Goal: Information Seeking & Learning: Understand process/instructions

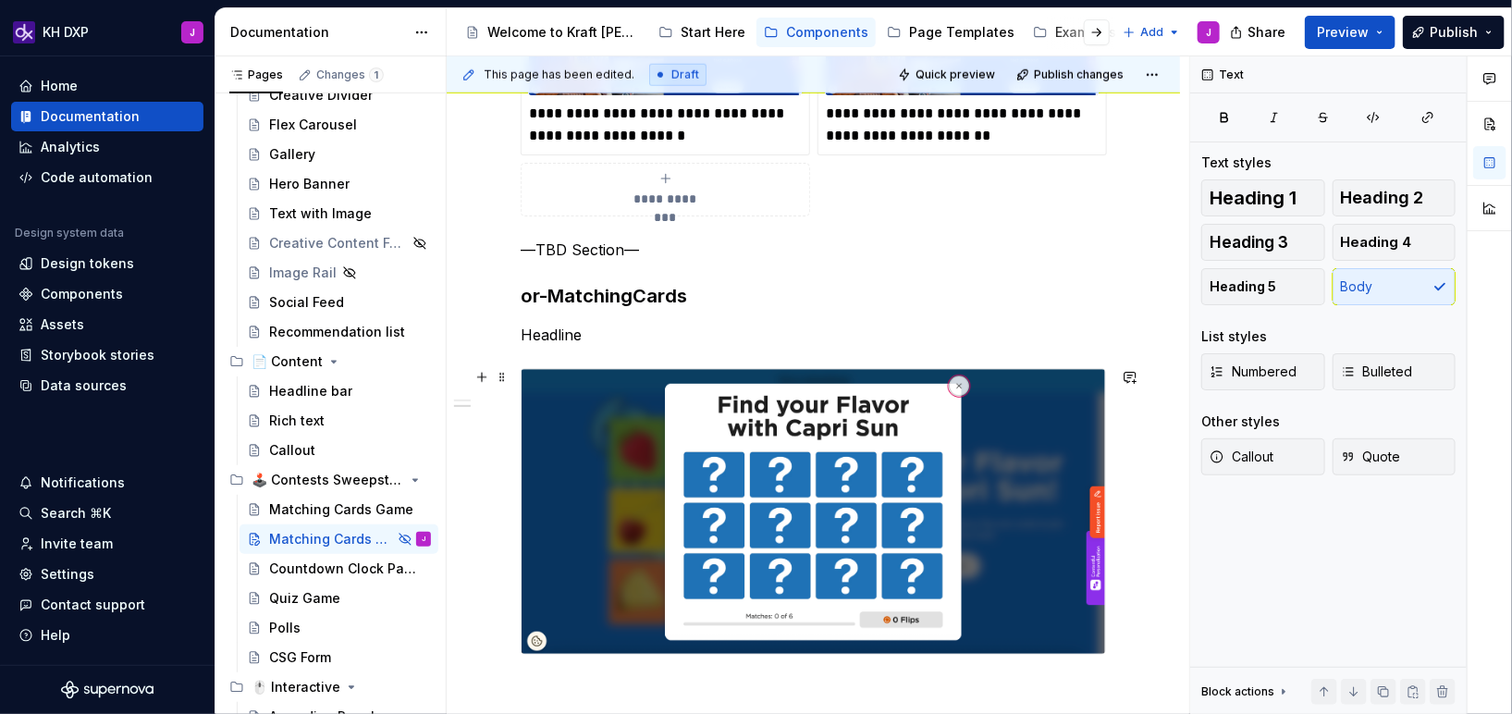
scroll to position [968, 0]
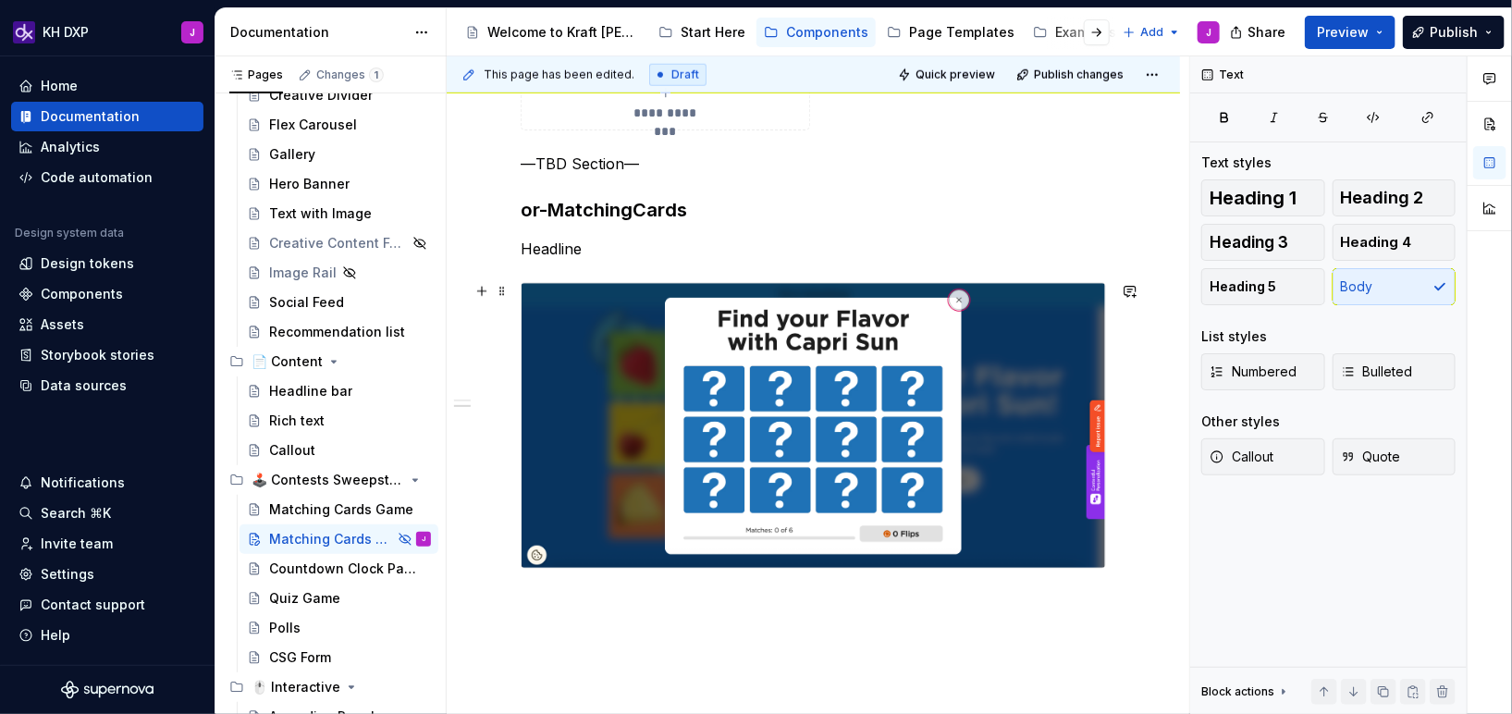
click at [630, 398] on img at bounding box center [814, 425] width 584 height 285
type textarea "*"
click at [656, 251] on p "Headline" at bounding box center [813, 249] width 585 height 22
click at [622, 239] on p "Headline" at bounding box center [813, 249] width 585 height 22
click at [574, 247] on p "Headline" at bounding box center [813, 249] width 585 height 22
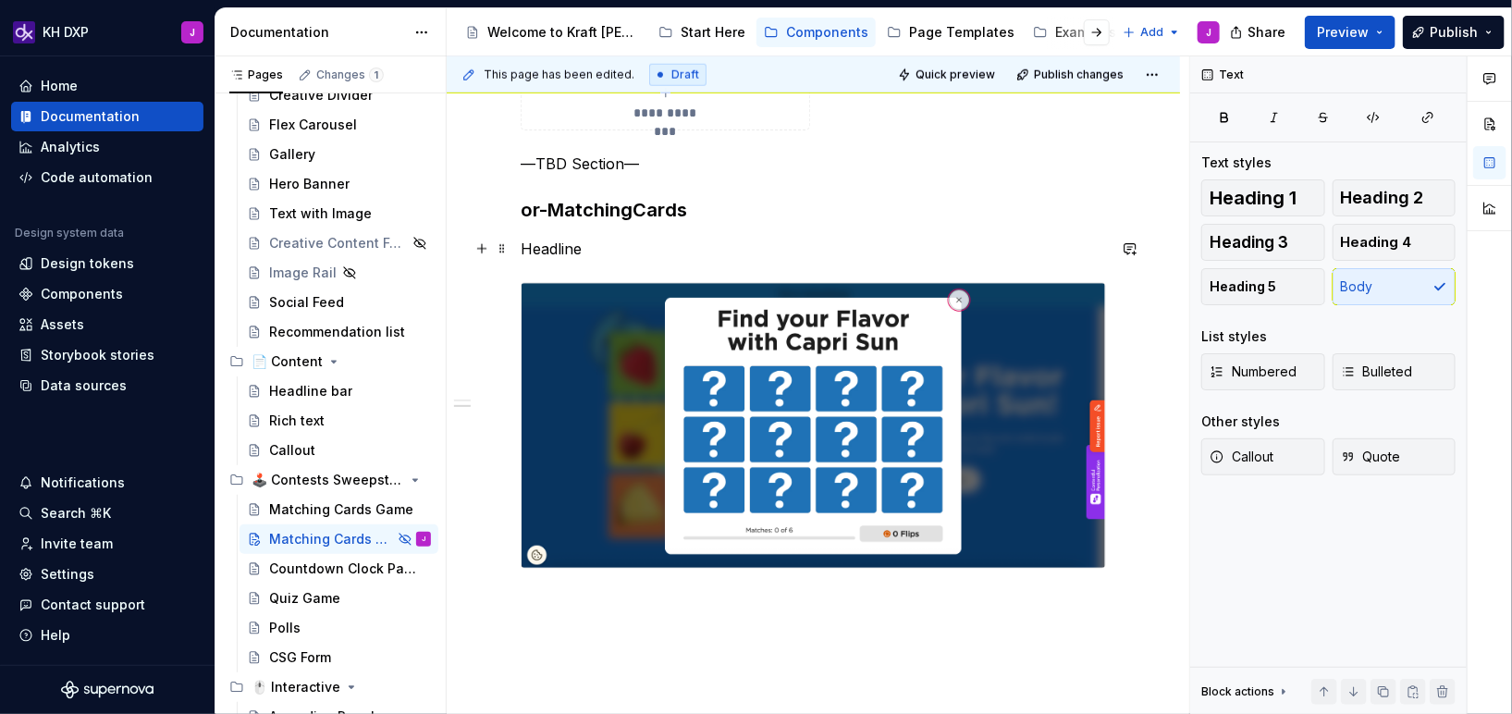
click at [574, 247] on p "Headline" at bounding box center [813, 249] width 585 height 22
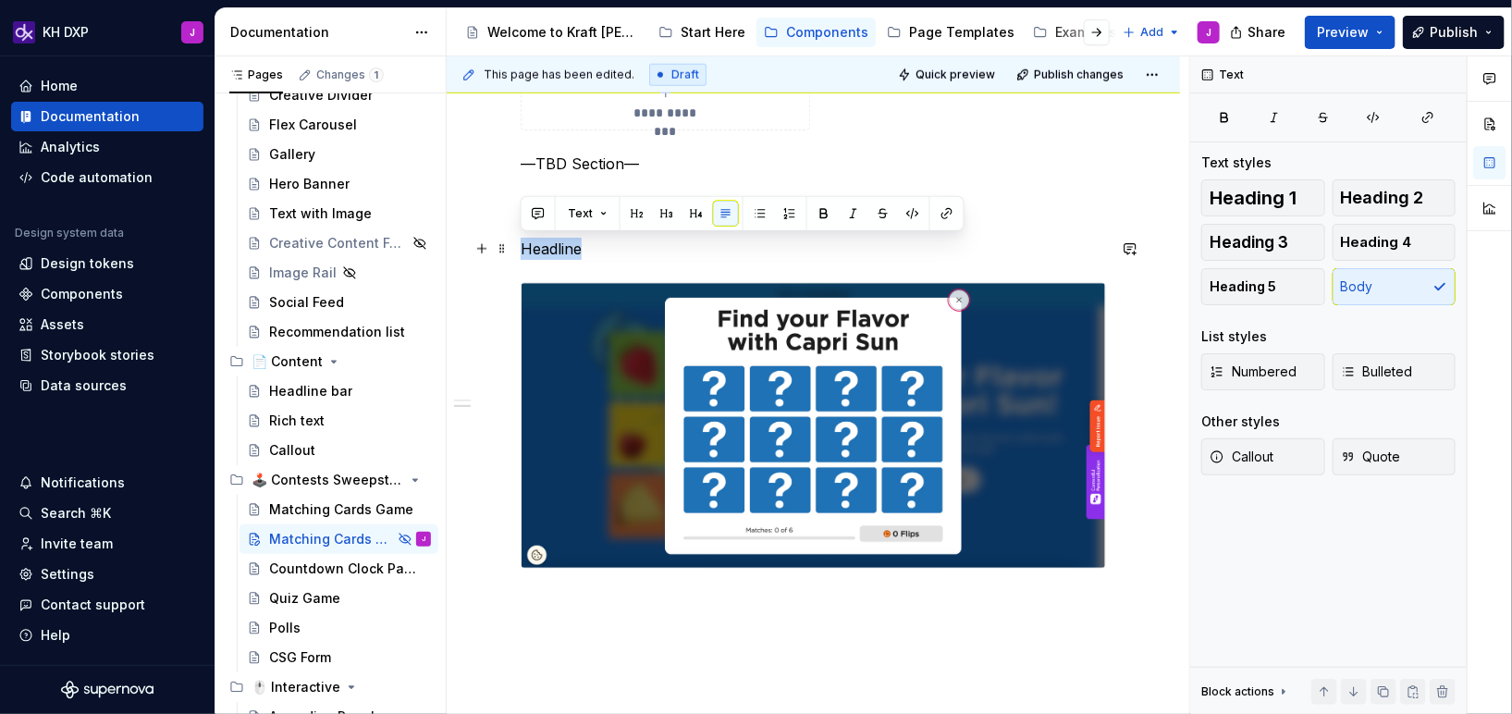
click at [574, 247] on p "Headline" at bounding box center [813, 249] width 585 height 22
click at [599, 251] on p "Headline" at bounding box center [813, 249] width 585 height 22
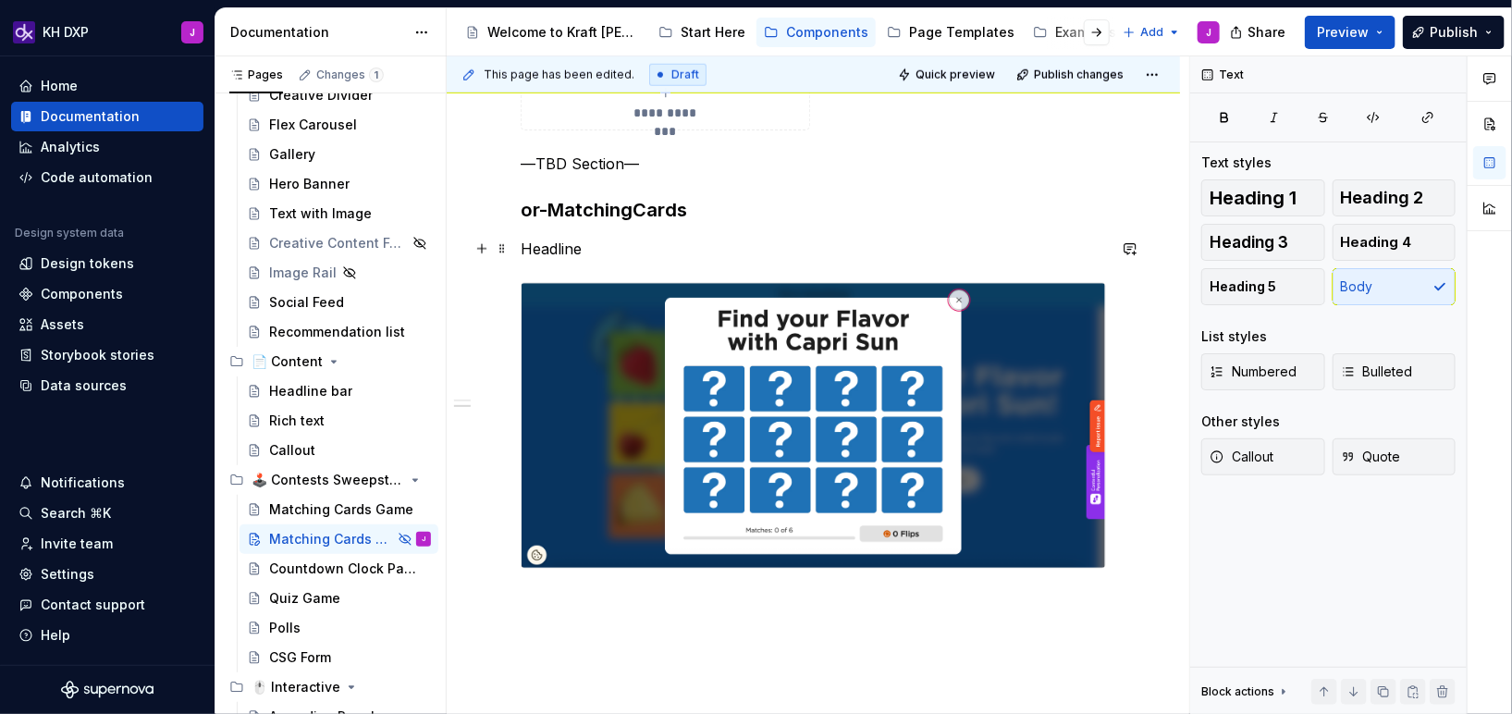
click at [599, 251] on p "Headline" at bounding box center [813, 249] width 585 height 22
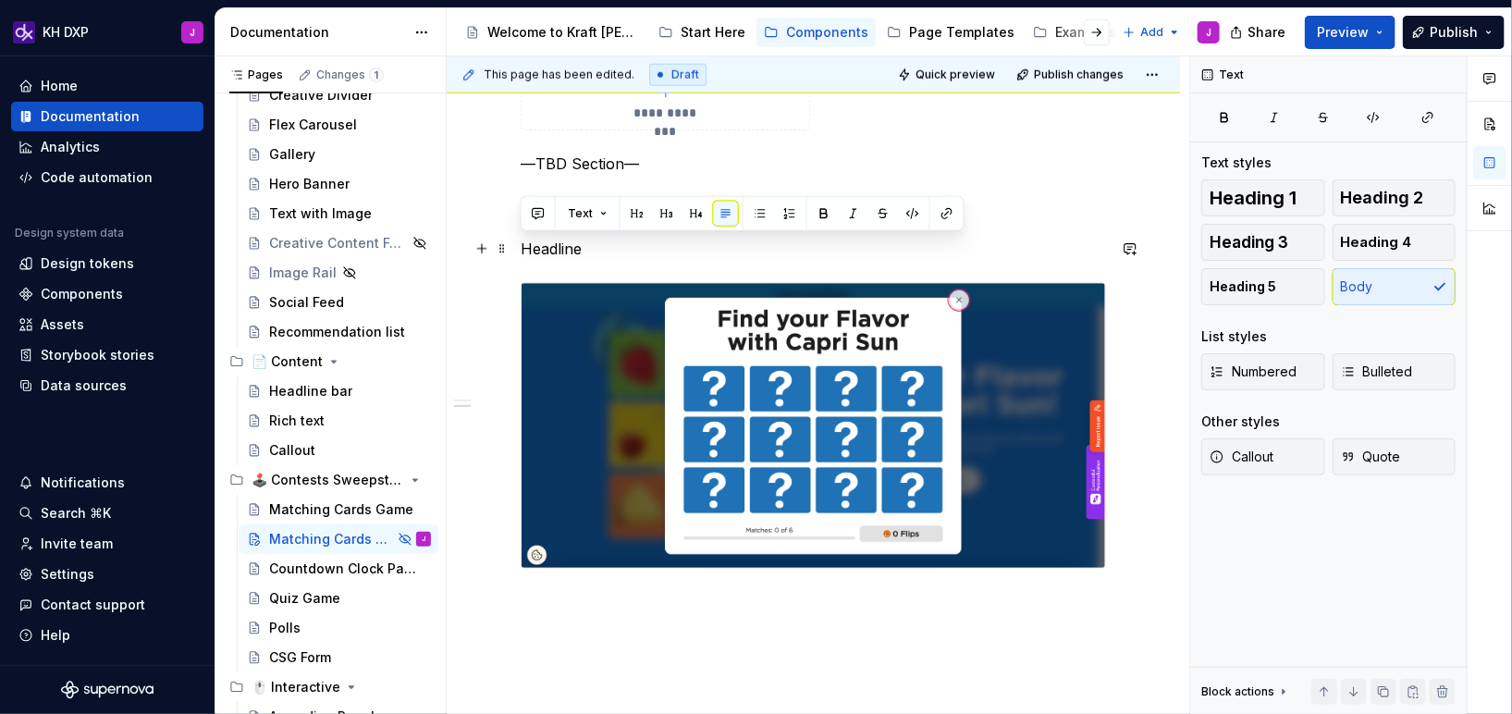
click at [599, 251] on p "Headline" at bounding box center [813, 249] width 585 height 22
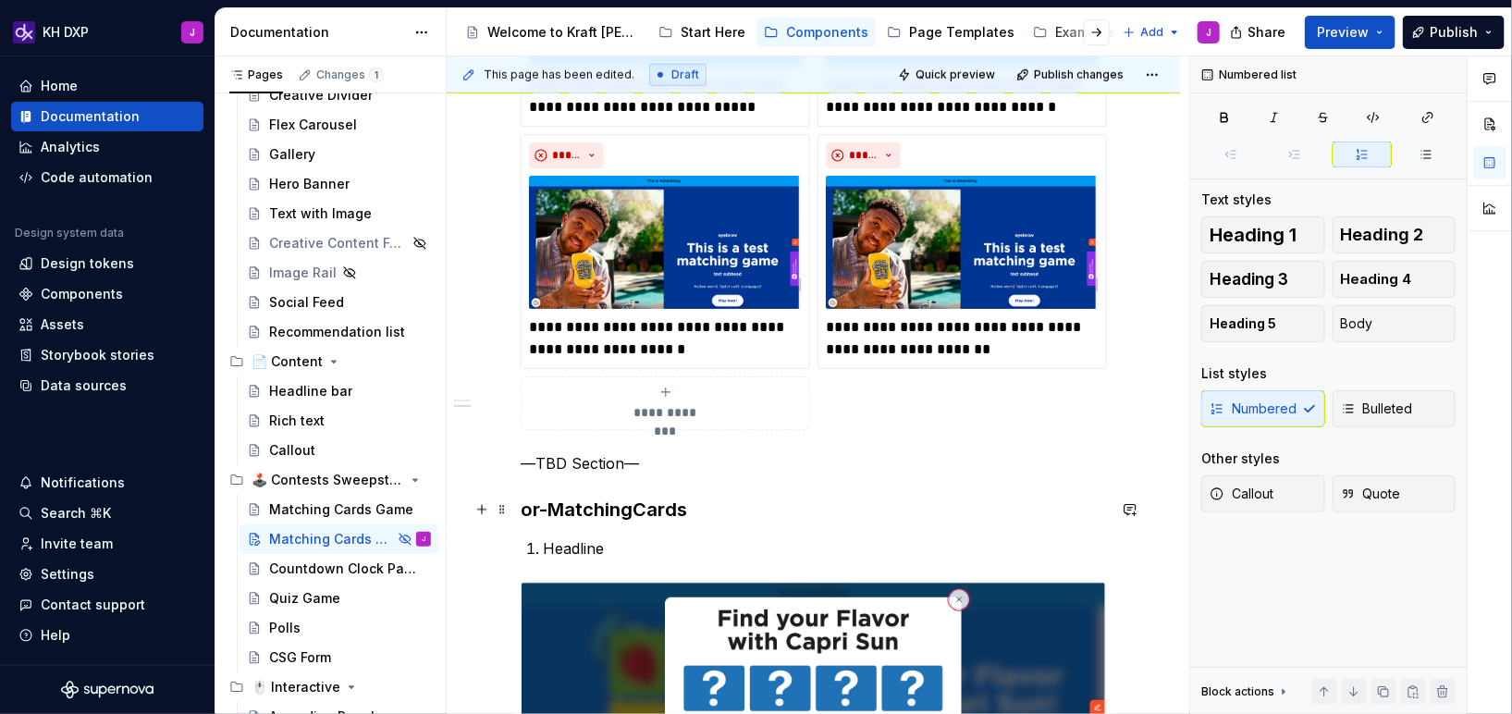
scroll to position [675, 0]
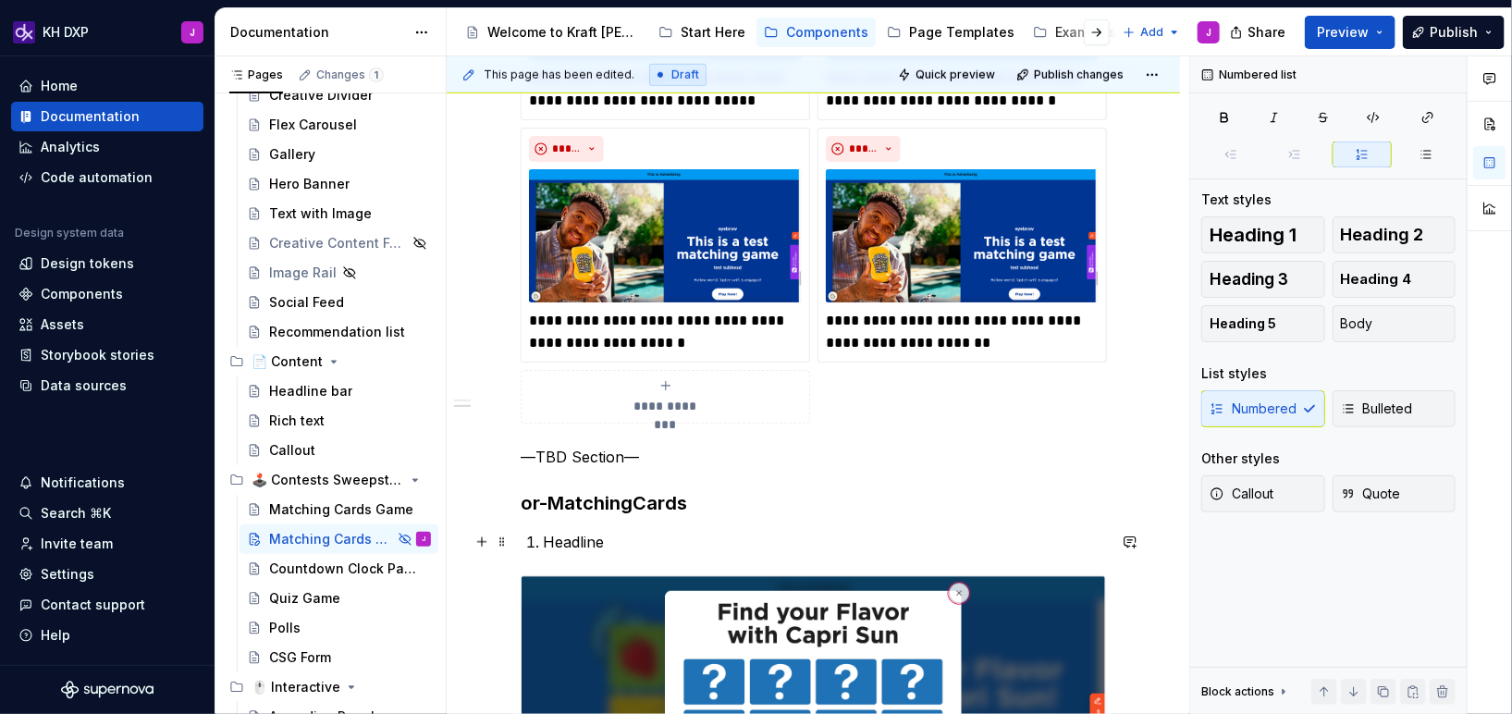
click at [643, 540] on p "Headline" at bounding box center [824, 542] width 563 height 22
click at [1008, 536] on p "Headline can be swapped between Headline-5 and Headline 6." at bounding box center [824, 542] width 563 height 22
click at [740, 511] on h3 "or-MatchingCards" at bounding box center [813, 503] width 585 height 26
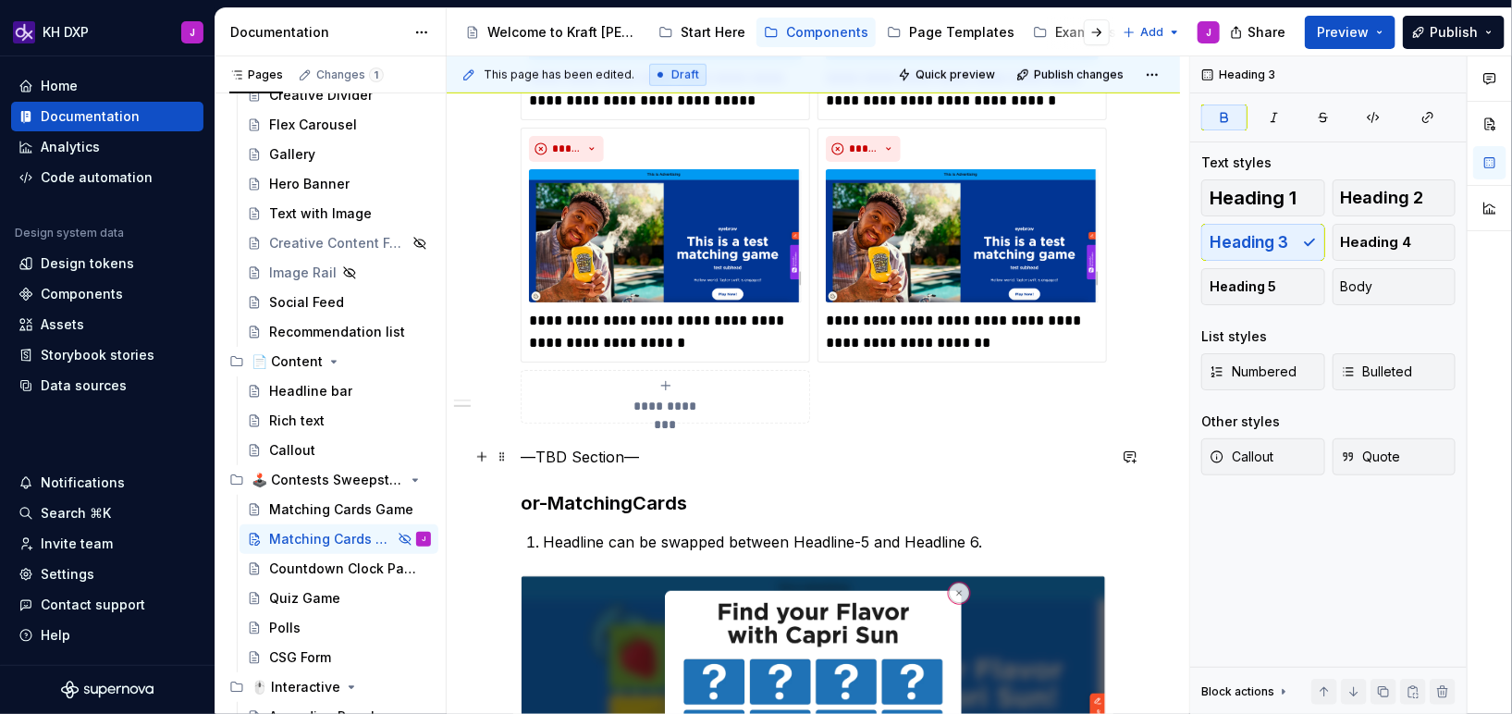
click at [667, 458] on p "—TBD Section—" at bounding box center [813, 457] width 585 height 22
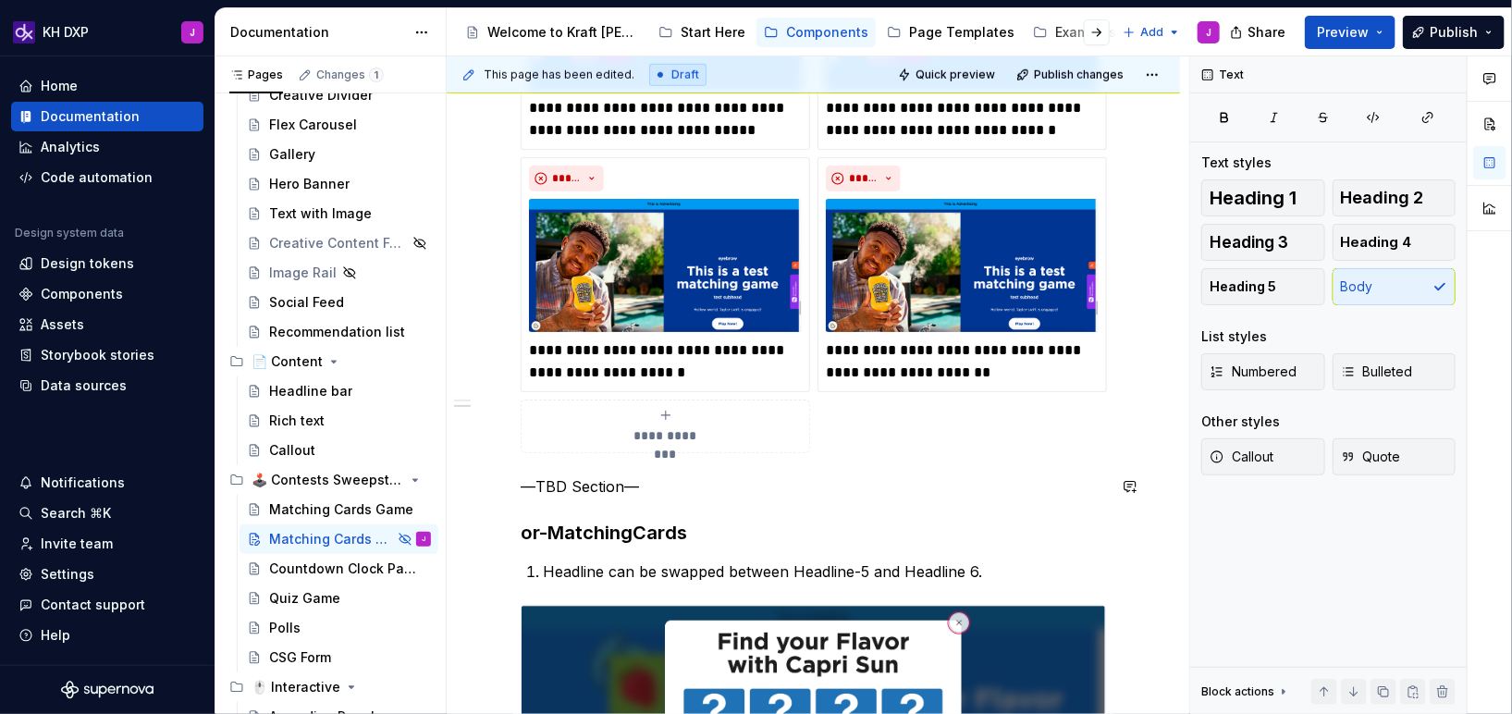
scroll to position [645, 0]
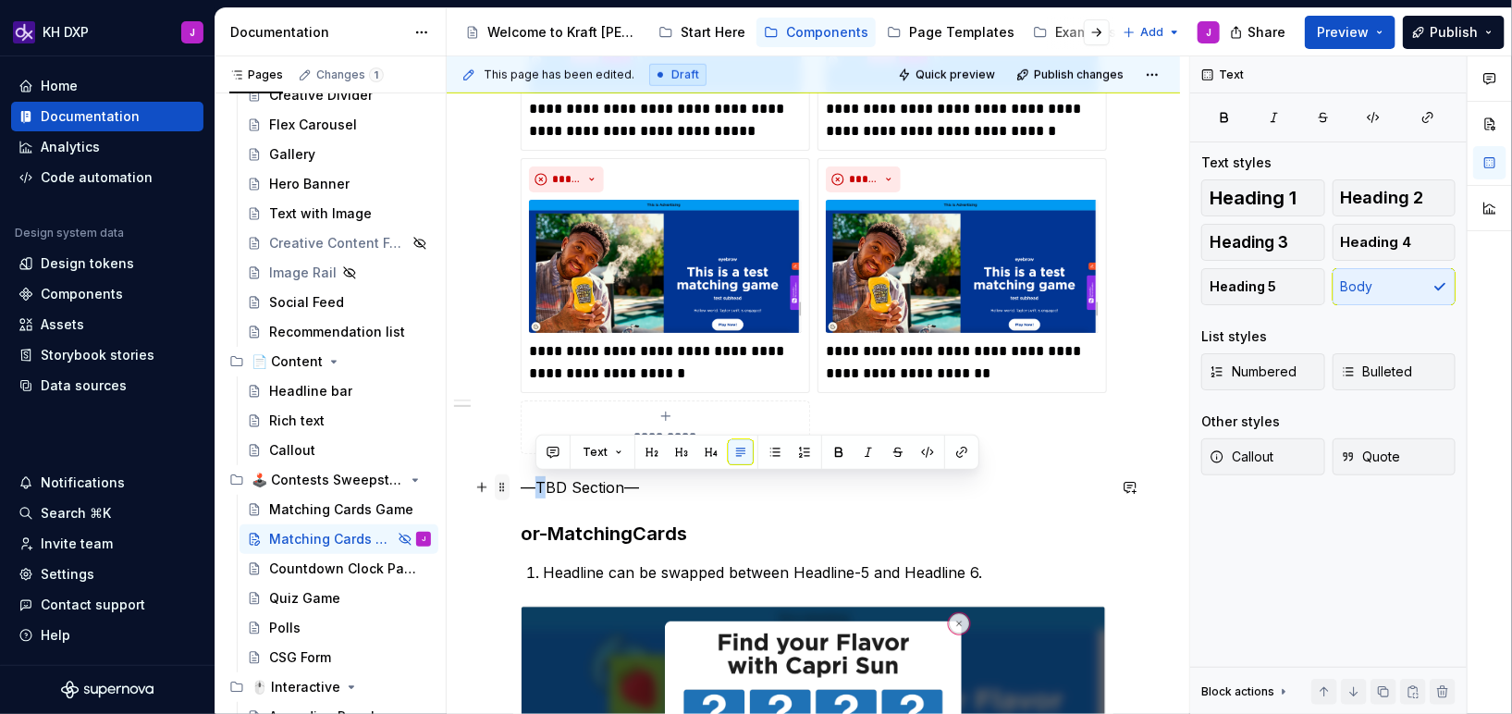
drag, startPoint x: 535, startPoint y: 487, endPoint x: 507, endPoint y: 486, distance: 27.8
click at [521, 486] on div "**********" at bounding box center [813, 348] width 585 height 1221
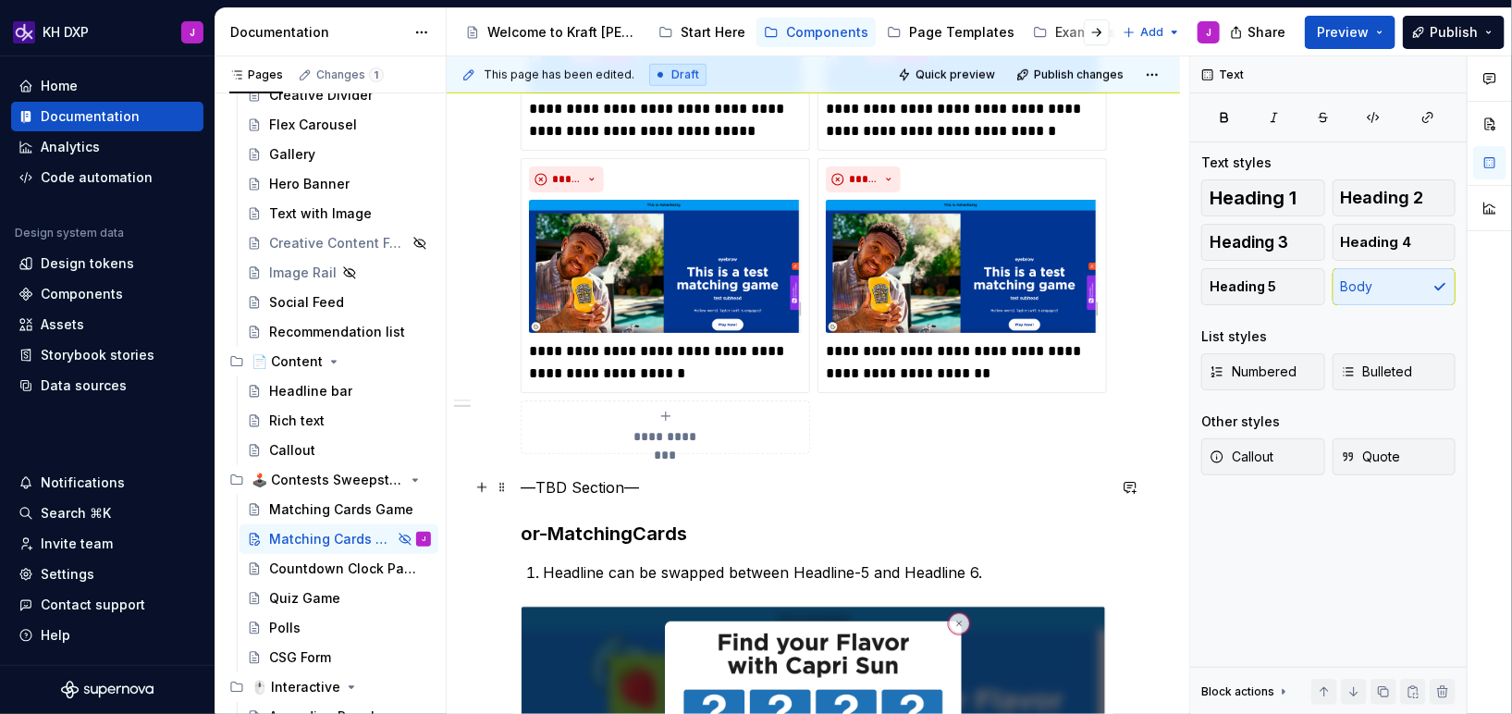
click at [524, 488] on p "—TBD Section—" at bounding box center [813, 487] width 585 height 22
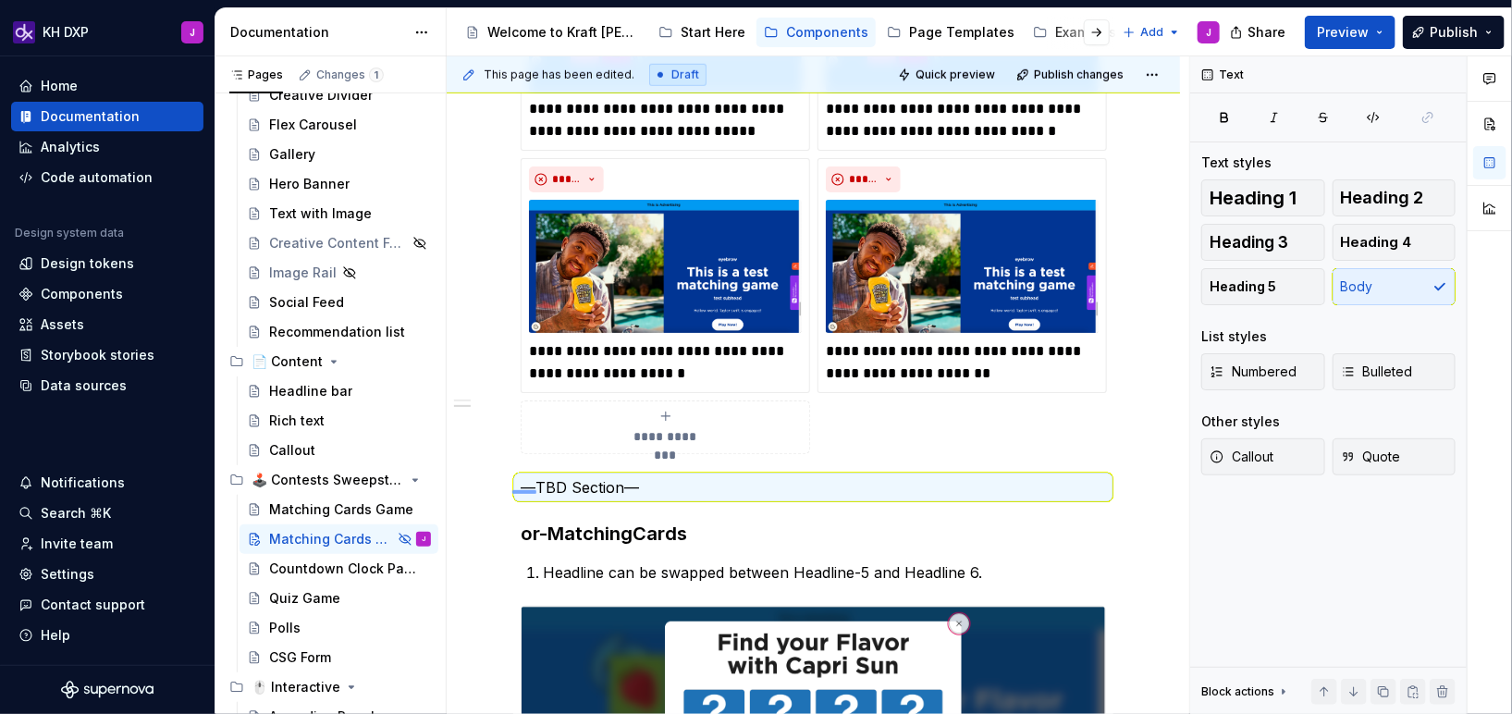
drag, startPoint x: 512, startPoint y: 490, endPoint x: 539, endPoint y: 493, distance: 27.0
click at [539, 493] on div "**********" at bounding box center [818, 385] width 743 height 659
click at [535, 491] on p "—TBD Section—" at bounding box center [813, 487] width 585 height 22
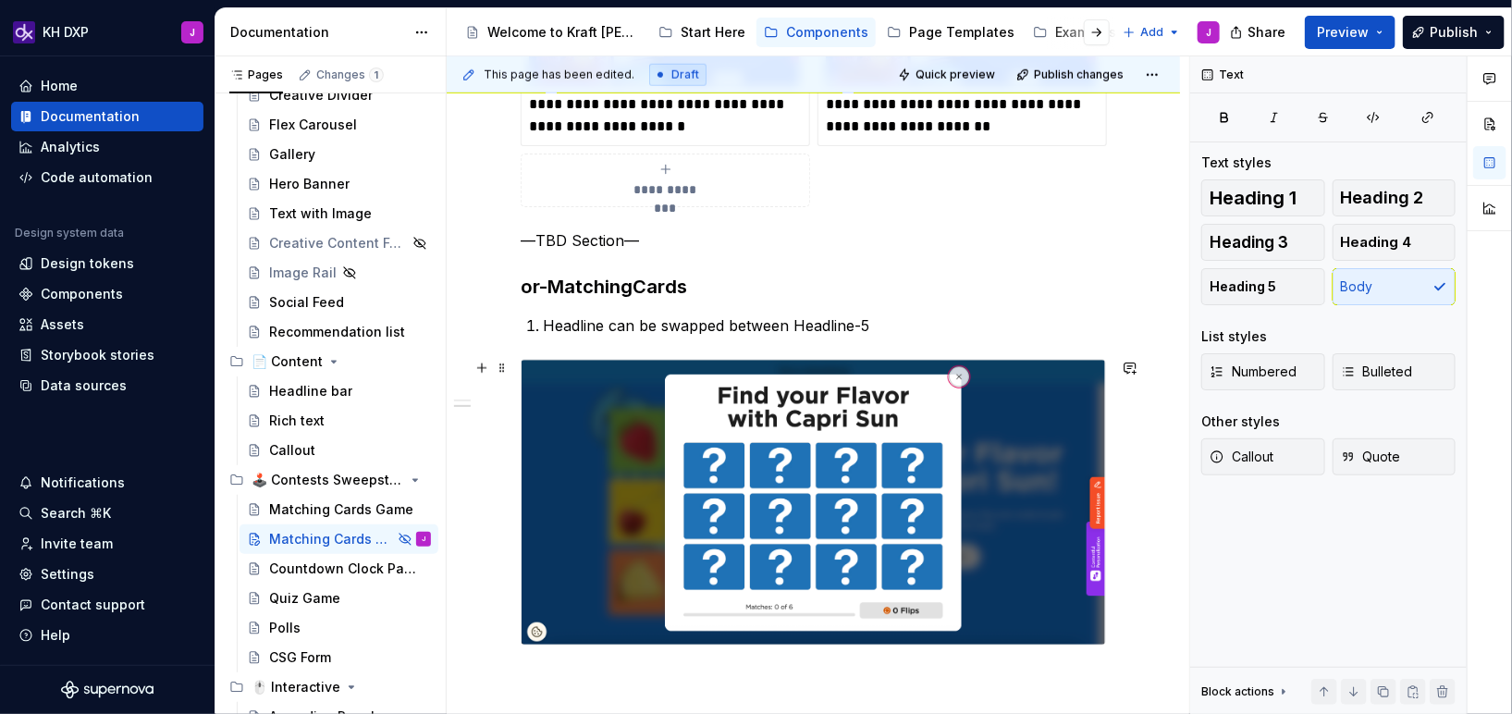
scroll to position [860, 0]
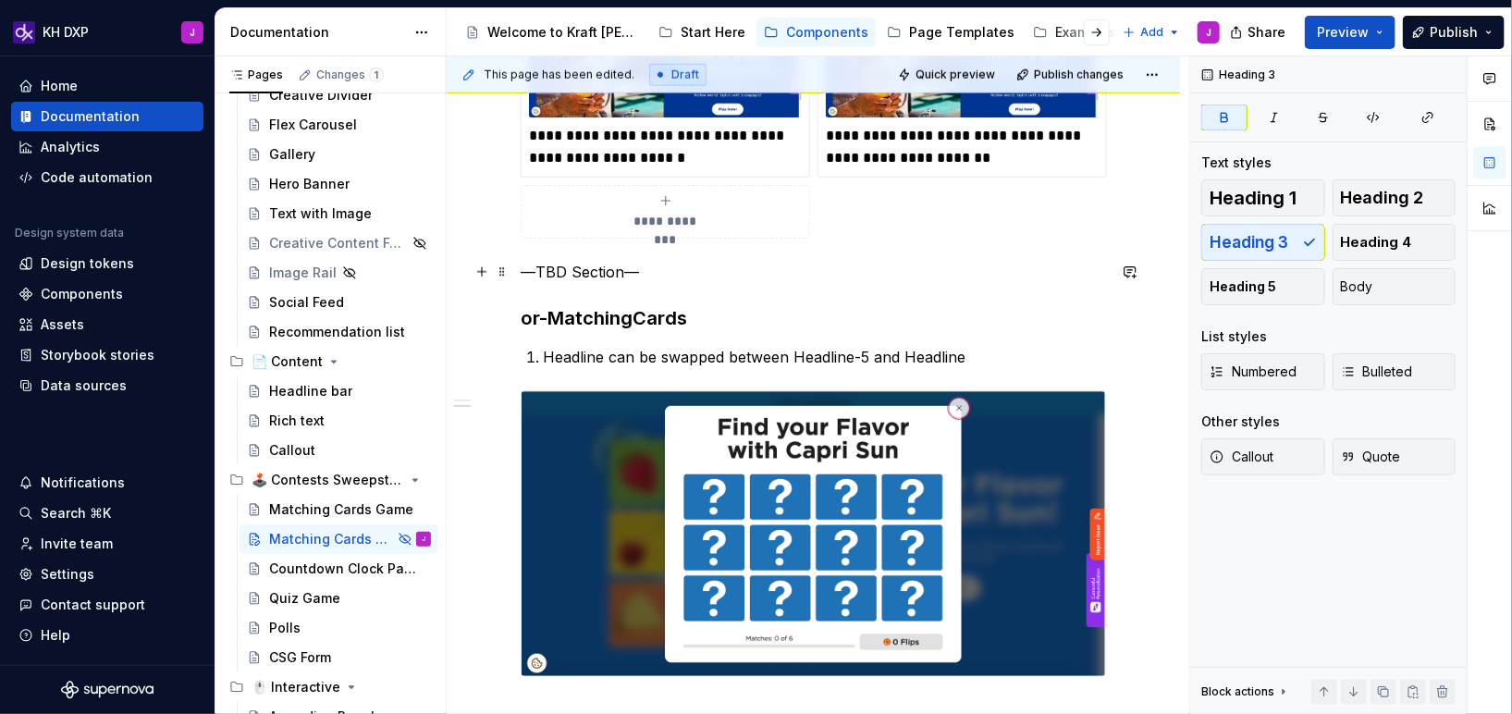
click at [587, 282] on div "**********" at bounding box center [813, 122] width 585 height 1199
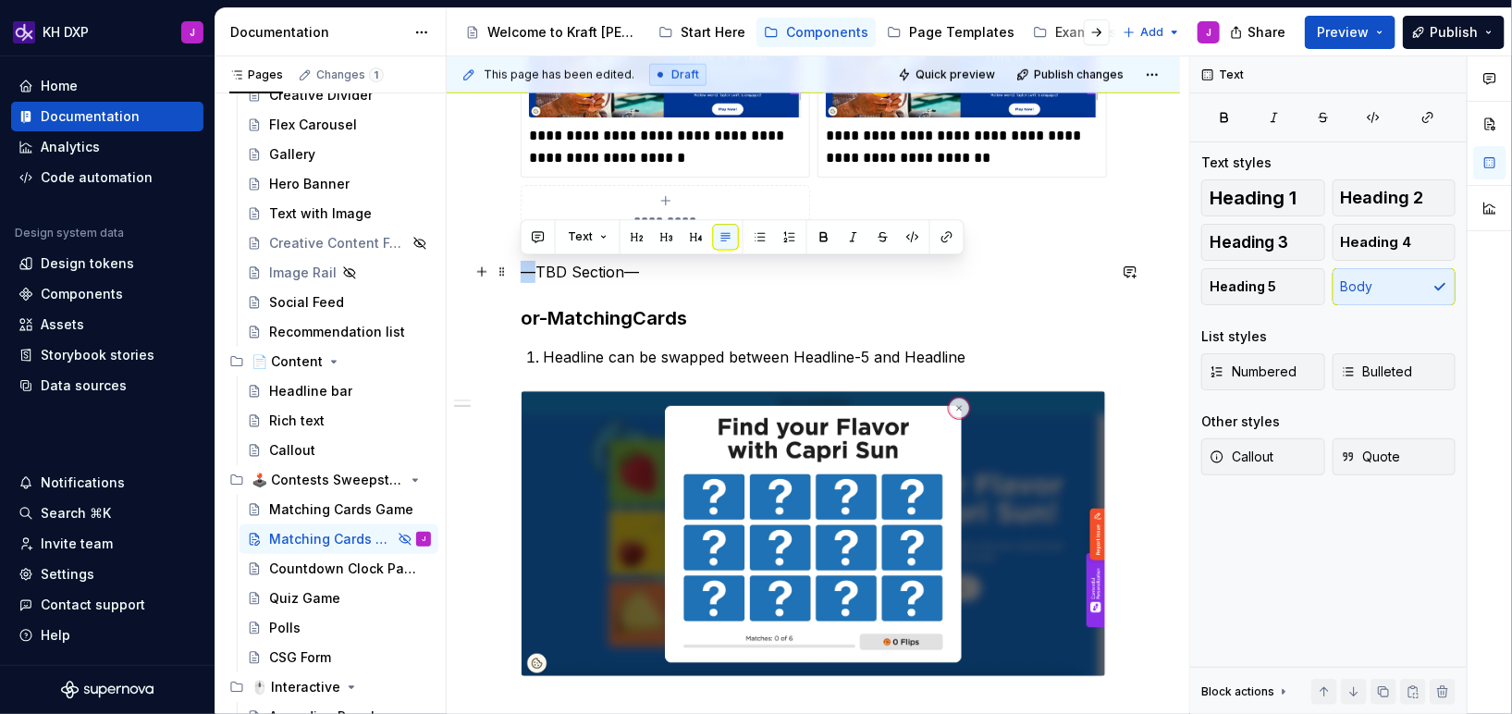
drag, startPoint x: 533, startPoint y: 274, endPoint x: 514, endPoint y: 273, distance: 18.5
click at [514, 273] on div "**********" at bounding box center [813, 217] width 733 height 1479
drag, startPoint x: 661, startPoint y: 265, endPoint x: 489, endPoint y: 265, distance: 172.0
click at [521, 265] on div "**********" at bounding box center [813, 133] width 585 height 1221
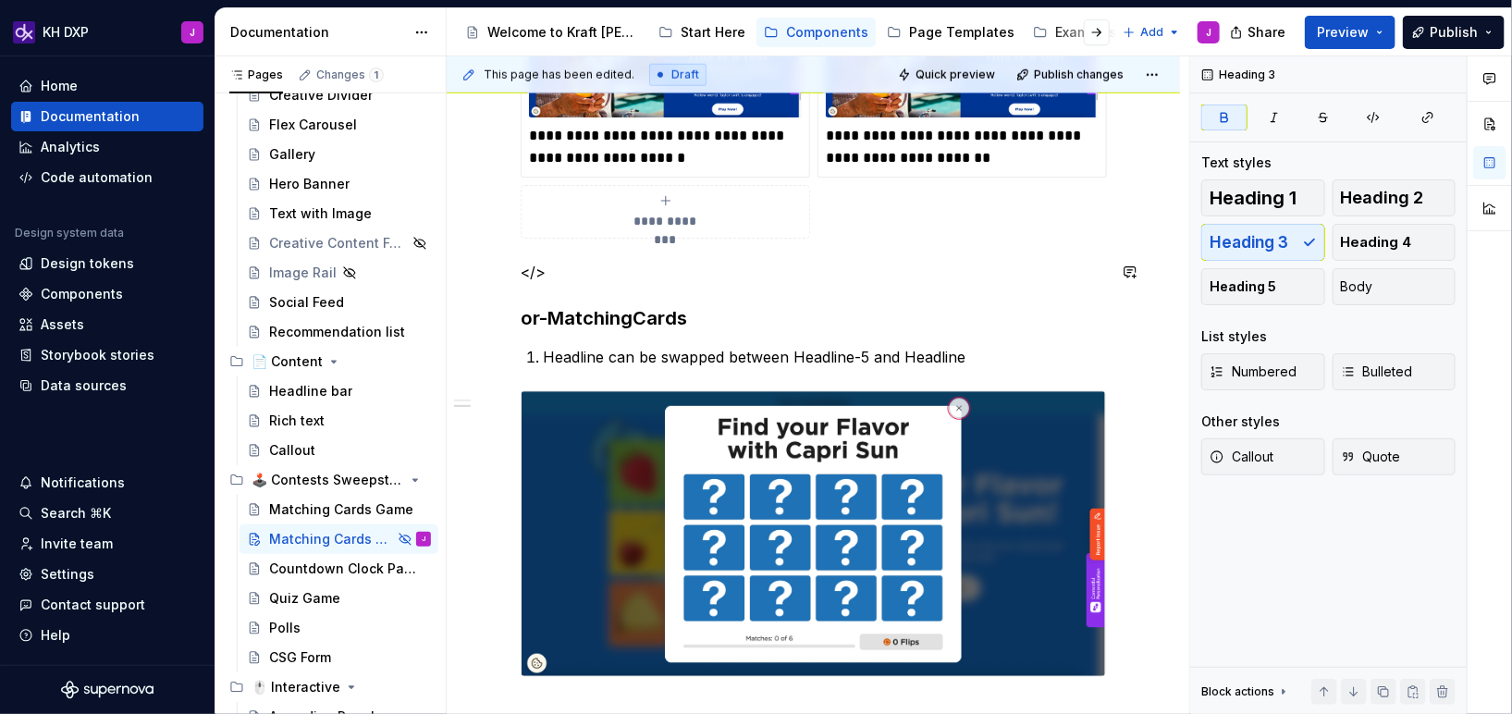
click at [585, 297] on div "**********" at bounding box center [813, 122] width 585 height 1199
click at [536, 266] on p "</>" at bounding box center [813, 272] width 585 height 22
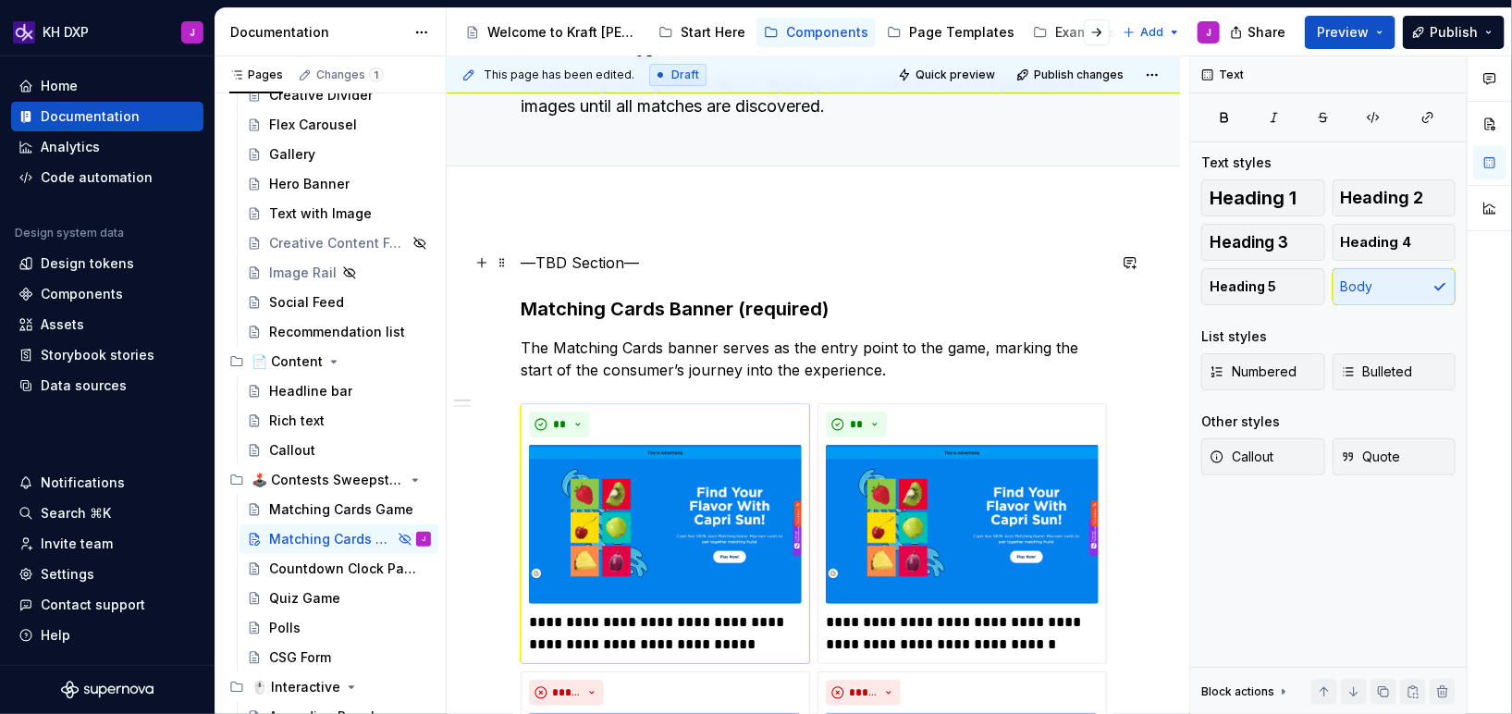
scroll to position [111, 0]
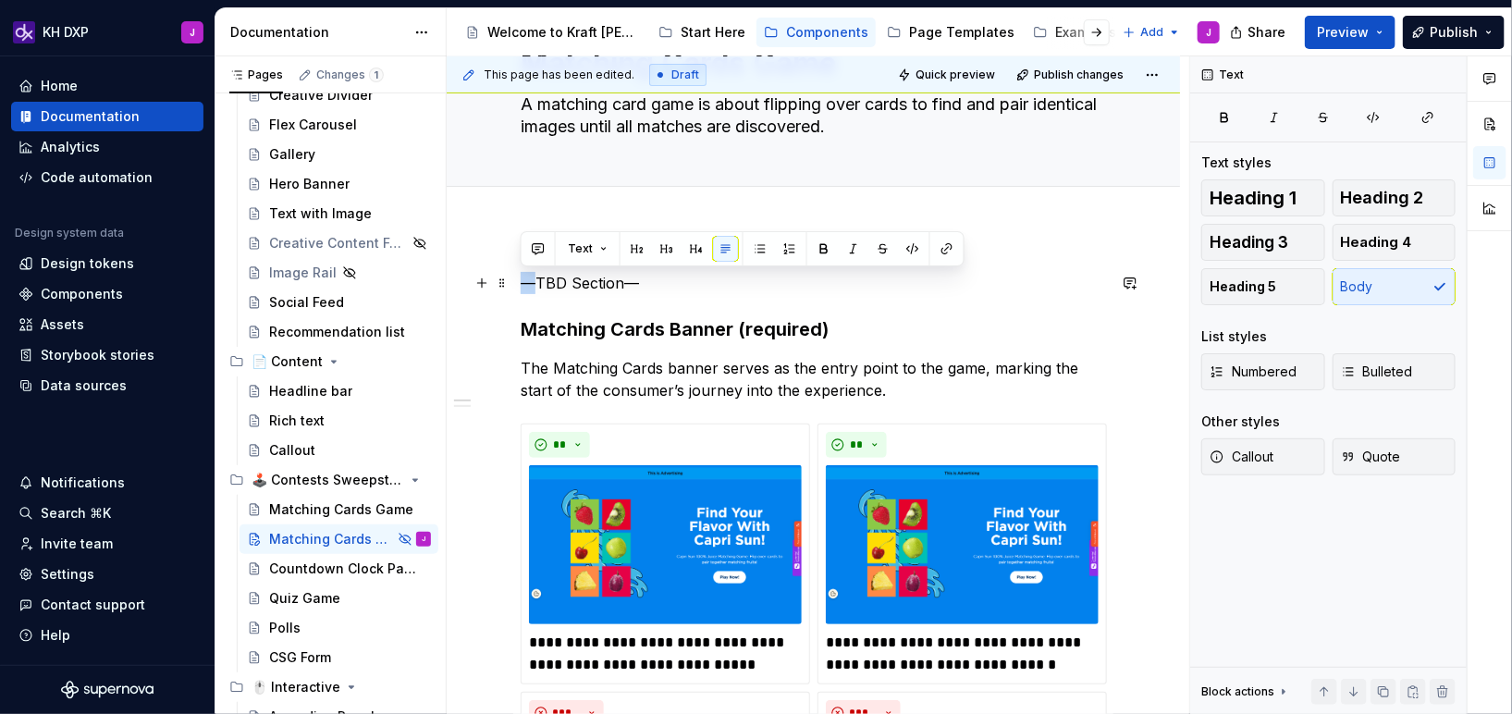
drag, startPoint x: 535, startPoint y: 284, endPoint x: 511, endPoint y: 284, distance: 23.1
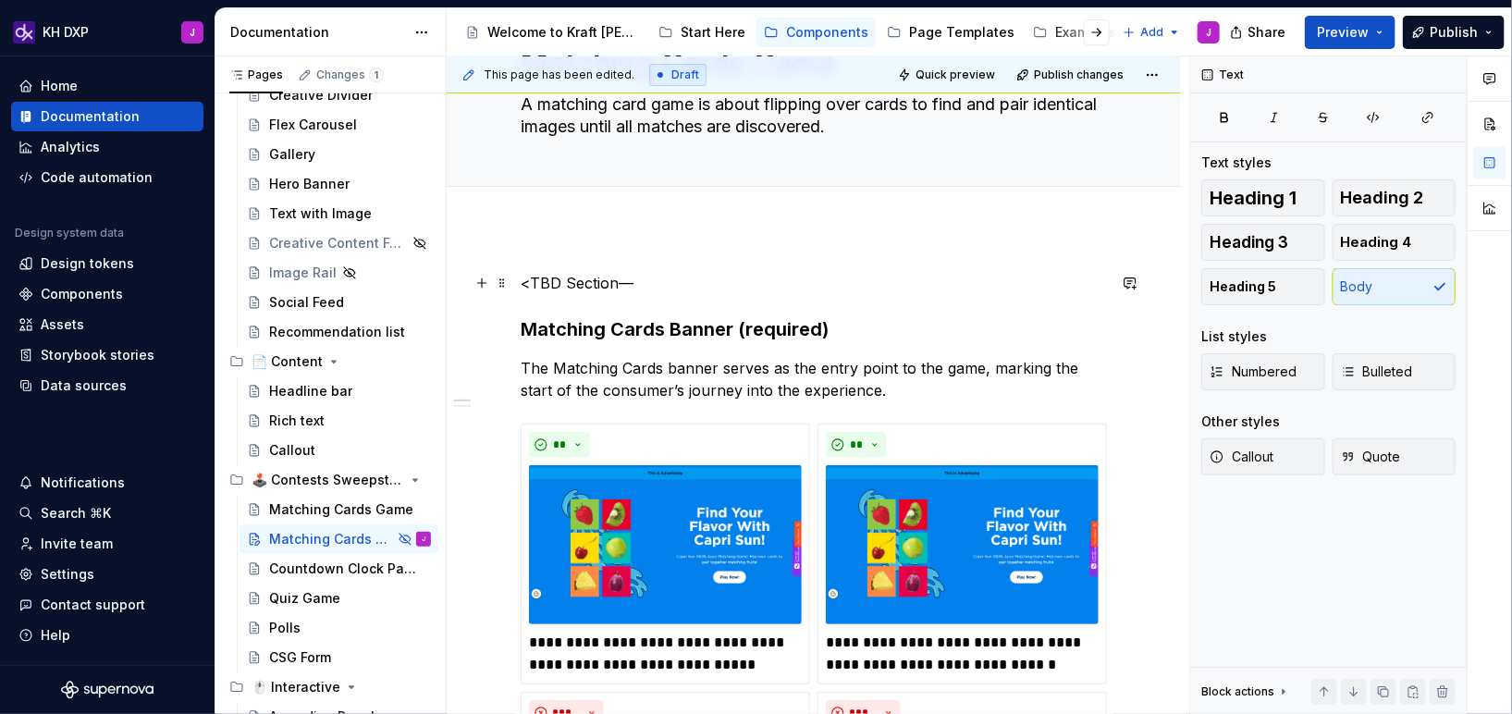
click at [672, 288] on p "<TBD Section—" at bounding box center [813, 283] width 585 height 22
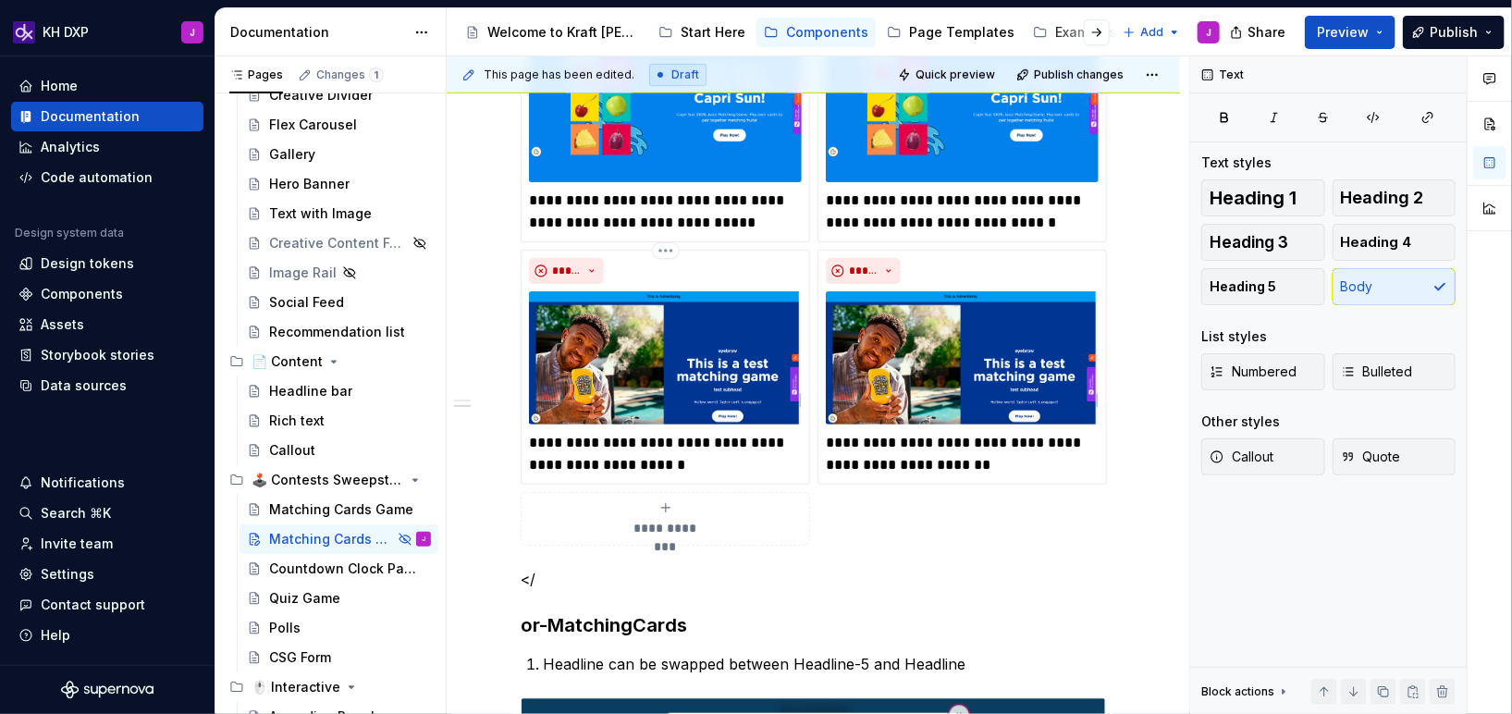
scroll to position [554, 0]
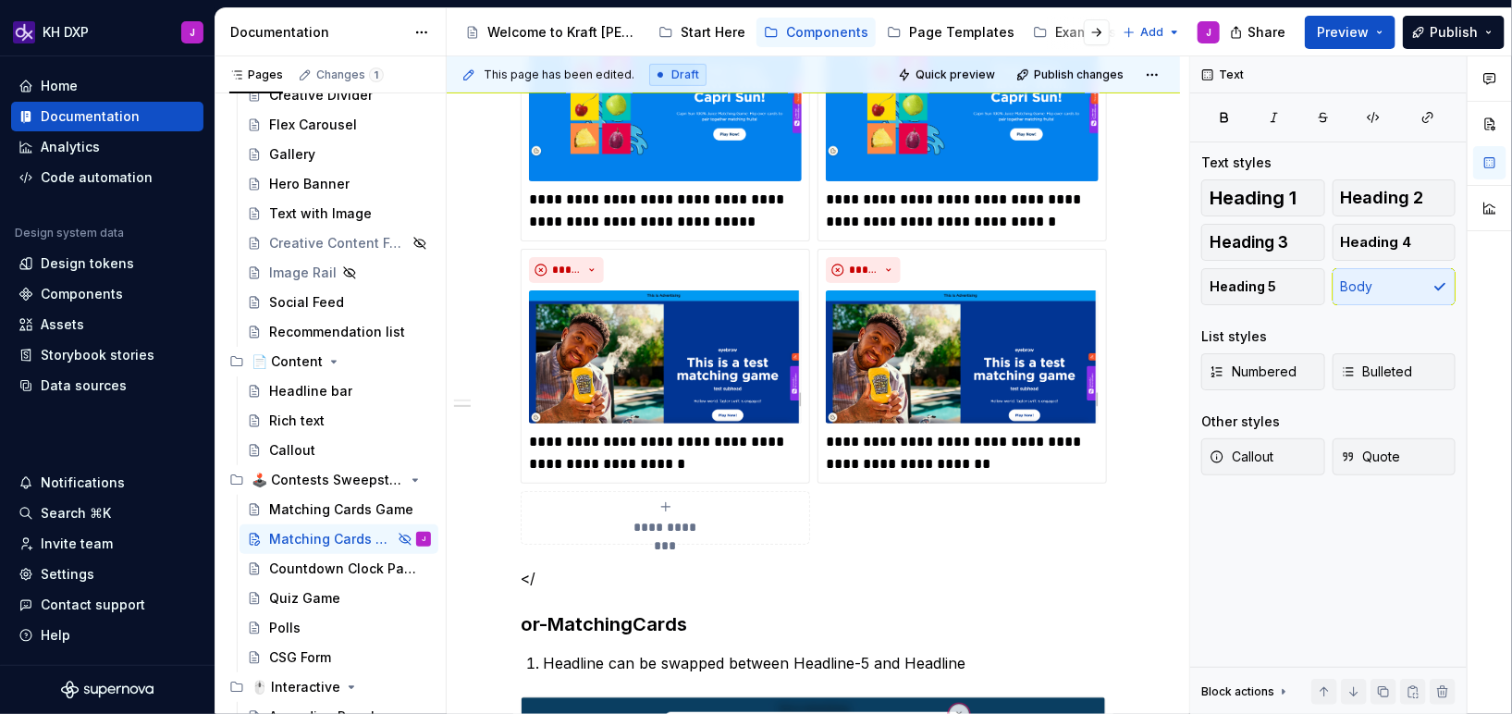
click at [578, 567] on p "</" at bounding box center [813, 578] width 585 height 22
click at [560, 579] on p "</" at bounding box center [813, 578] width 585 height 22
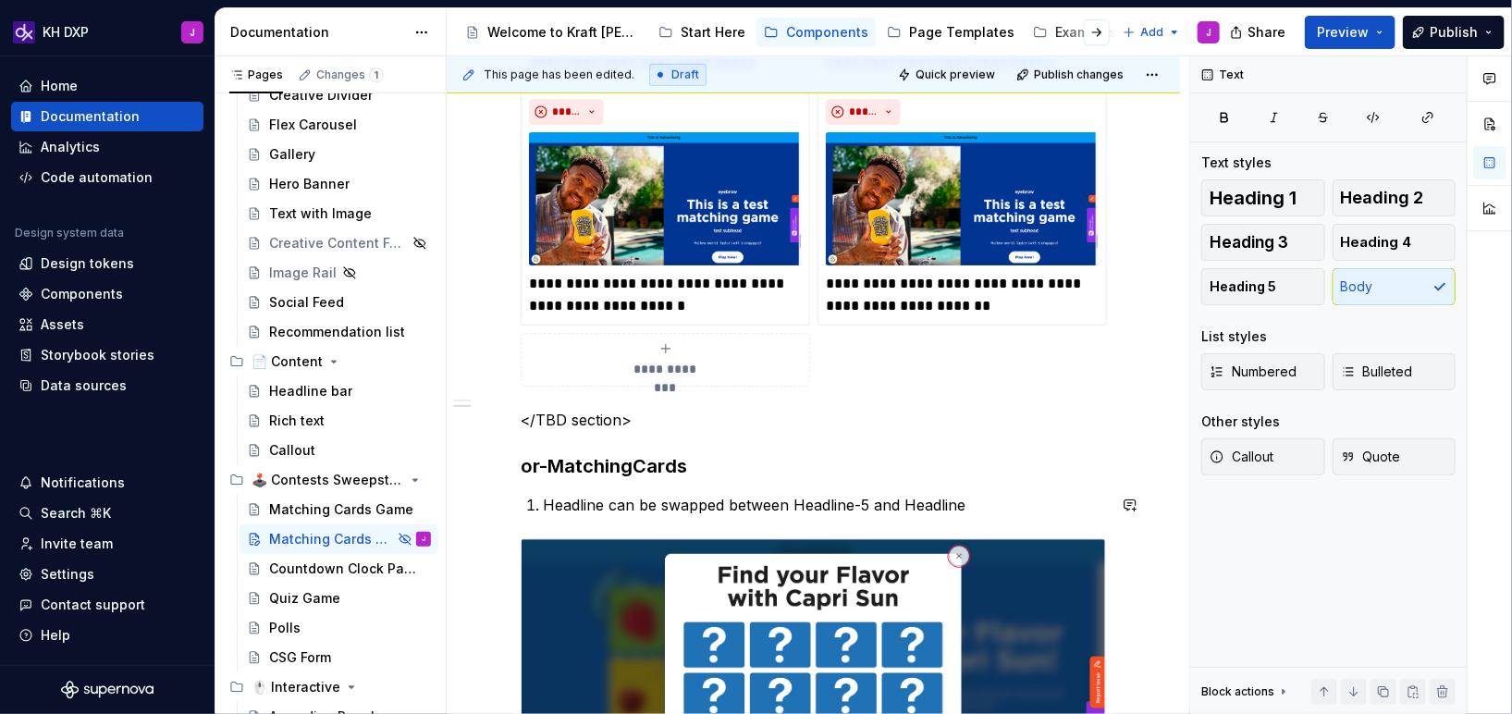
scroll to position [747, 0]
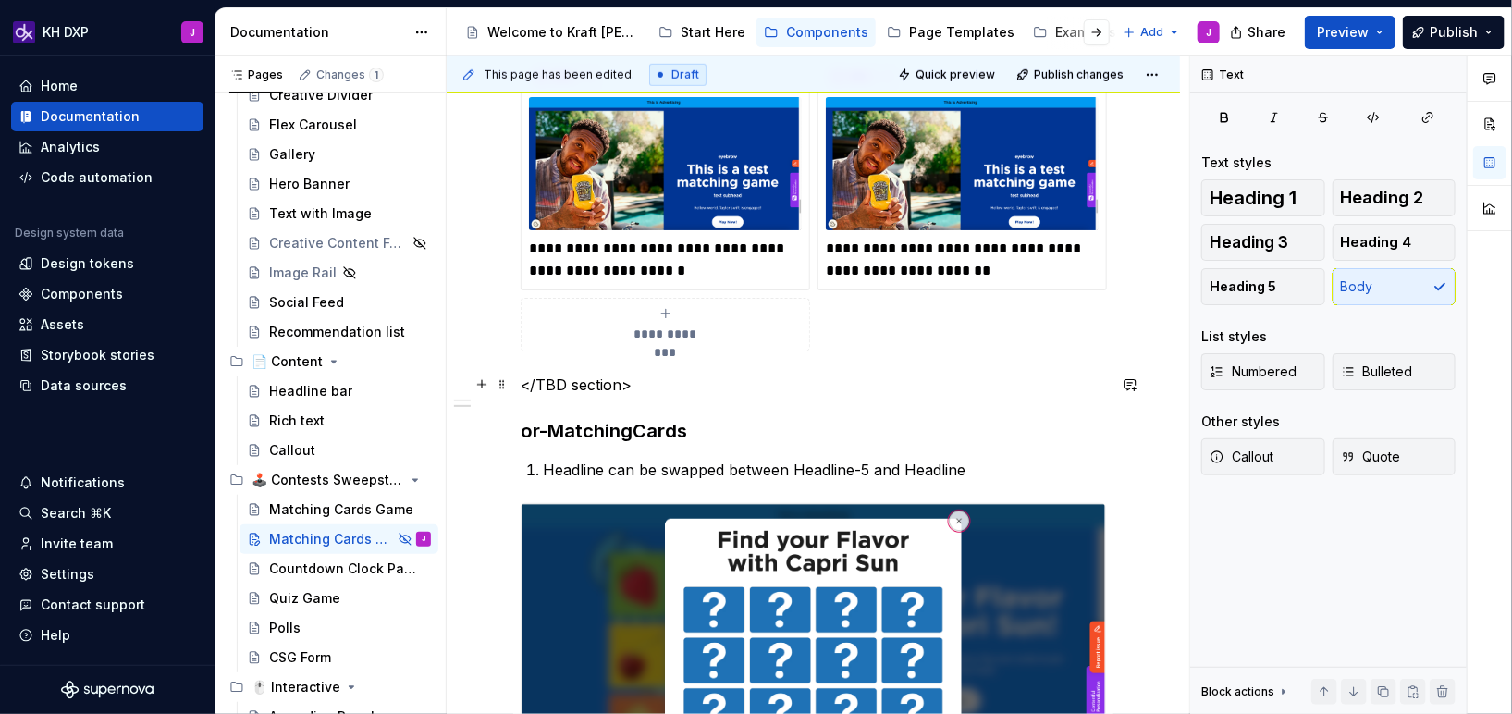
click at [579, 376] on p "</TBD section>" at bounding box center [813, 385] width 585 height 22
click at [786, 420] on h3 "or-MatchingCards" at bounding box center [813, 431] width 585 height 26
click at [900, 472] on p "Headline can be swapped between Headline-5 and Headline" at bounding box center [824, 470] width 563 height 22
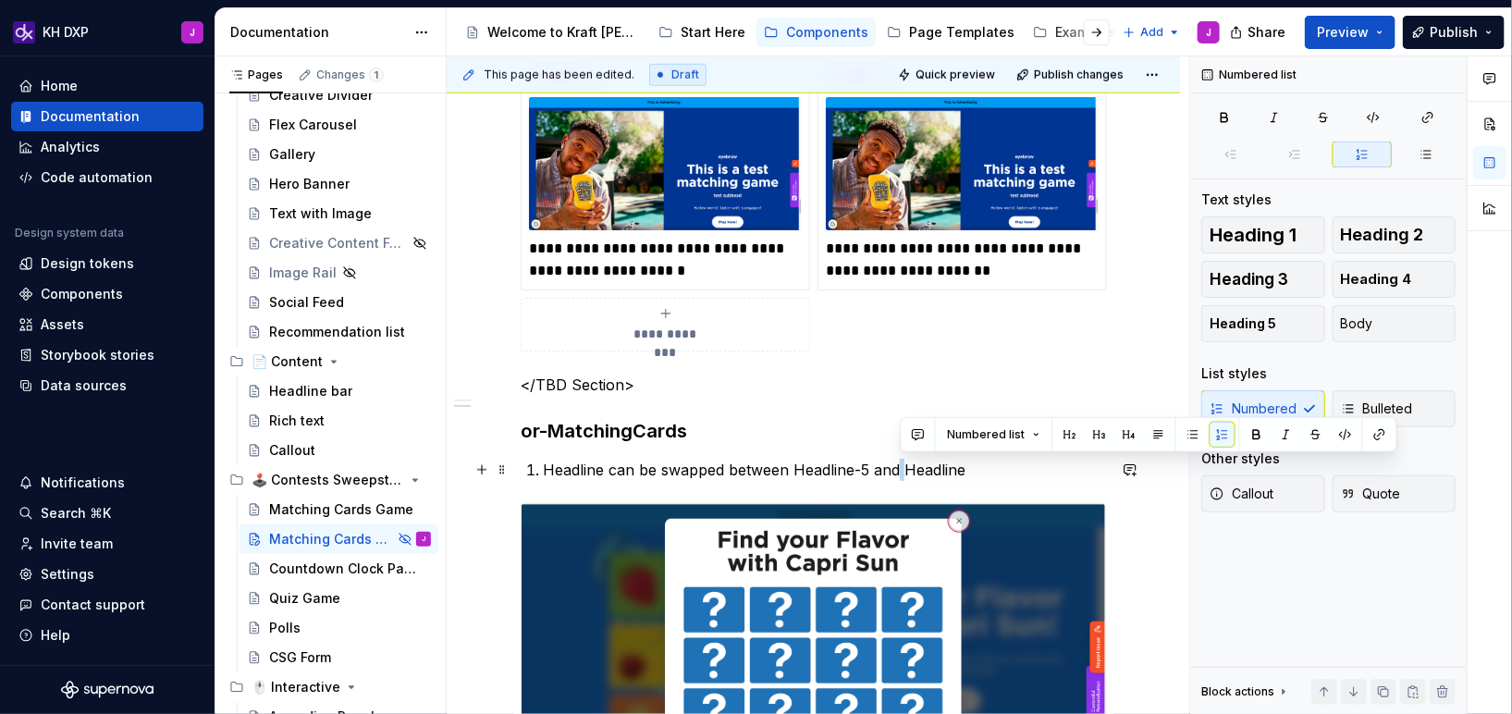
click at [900, 472] on p "Headline can be swapped between Headline-5 and Headline" at bounding box center [824, 470] width 563 height 22
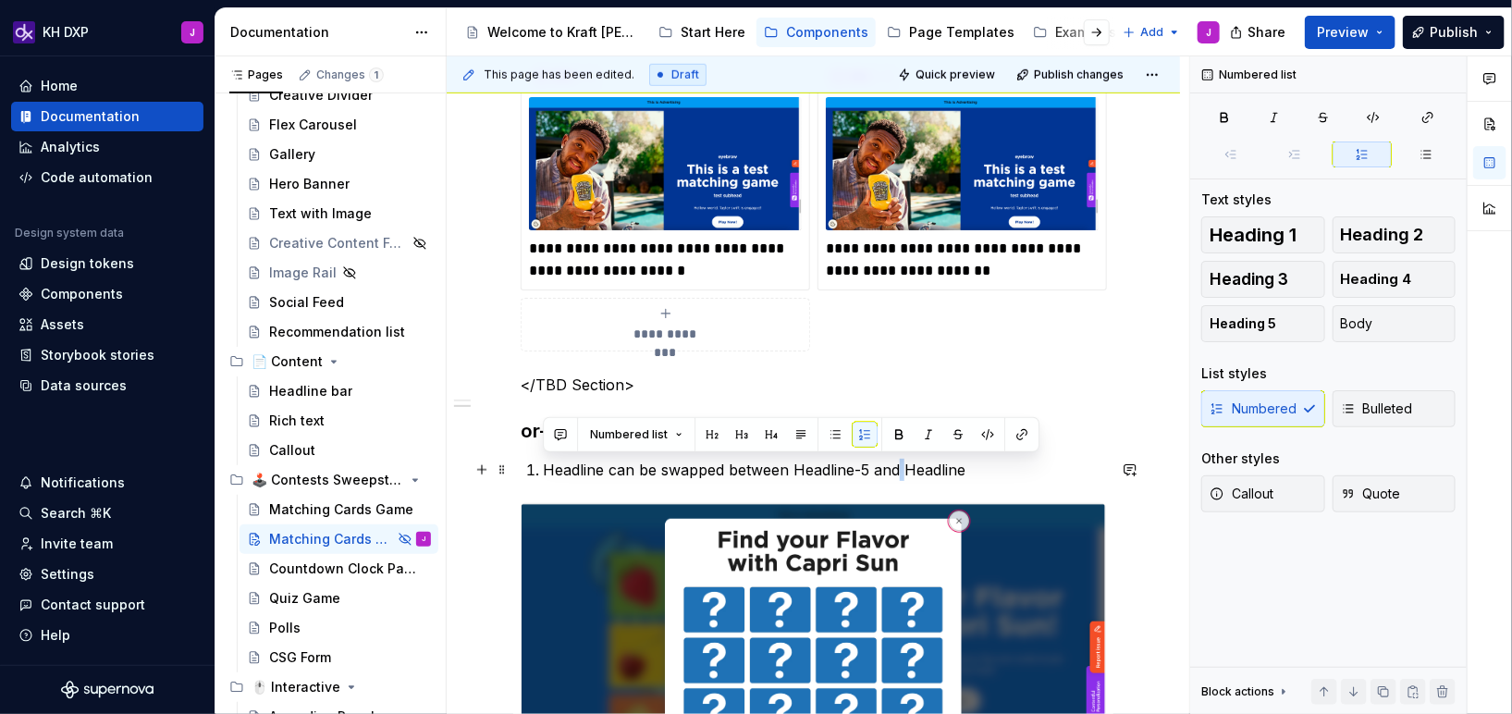
click at [969, 477] on p "Headline can be swapped between Headline-5 and Headline" at bounding box center [824, 470] width 563 height 22
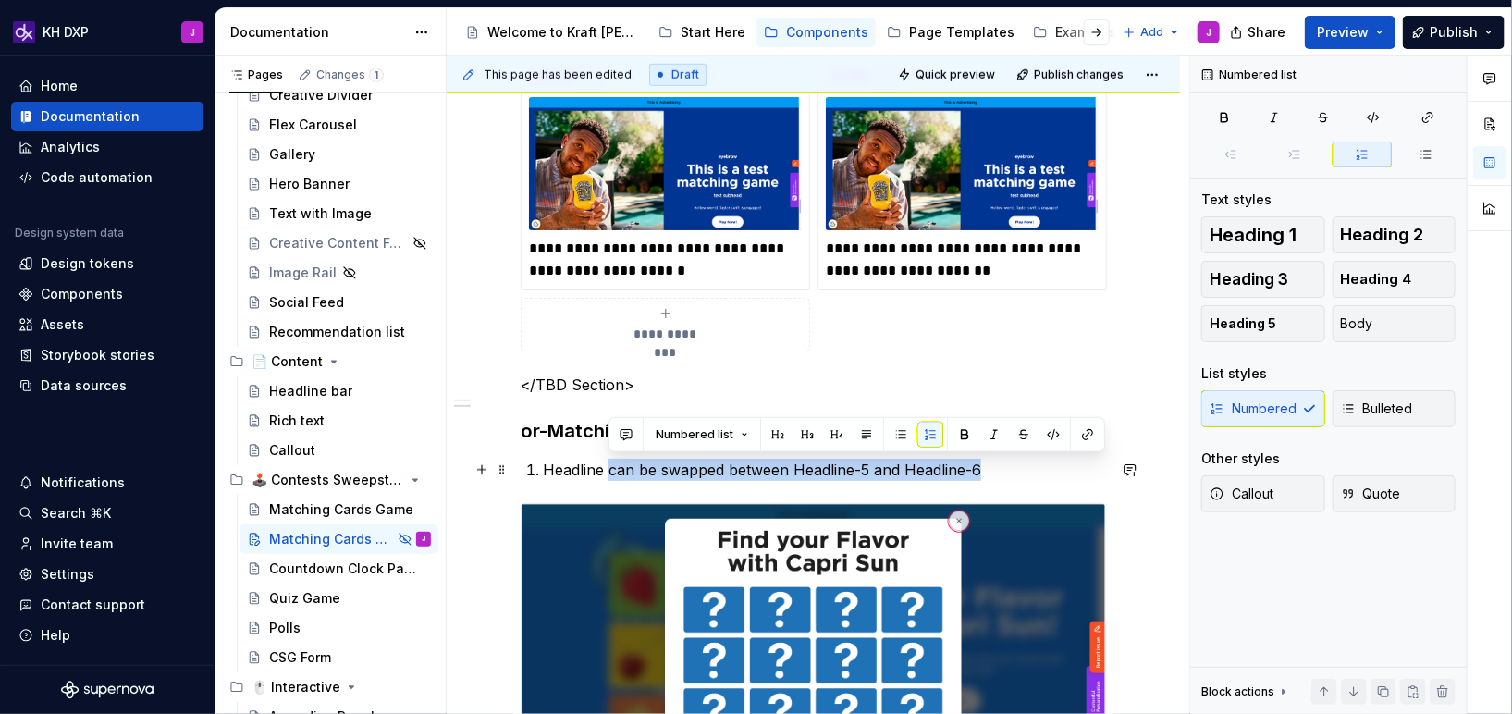
drag, startPoint x: 1036, startPoint y: 470, endPoint x: 608, endPoint y: 467, distance: 428.2
click at [608, 467] on p "Headline can be swapped between Headline-5 and Headline-6" at bounding box center [824, 470] width 563 height 22
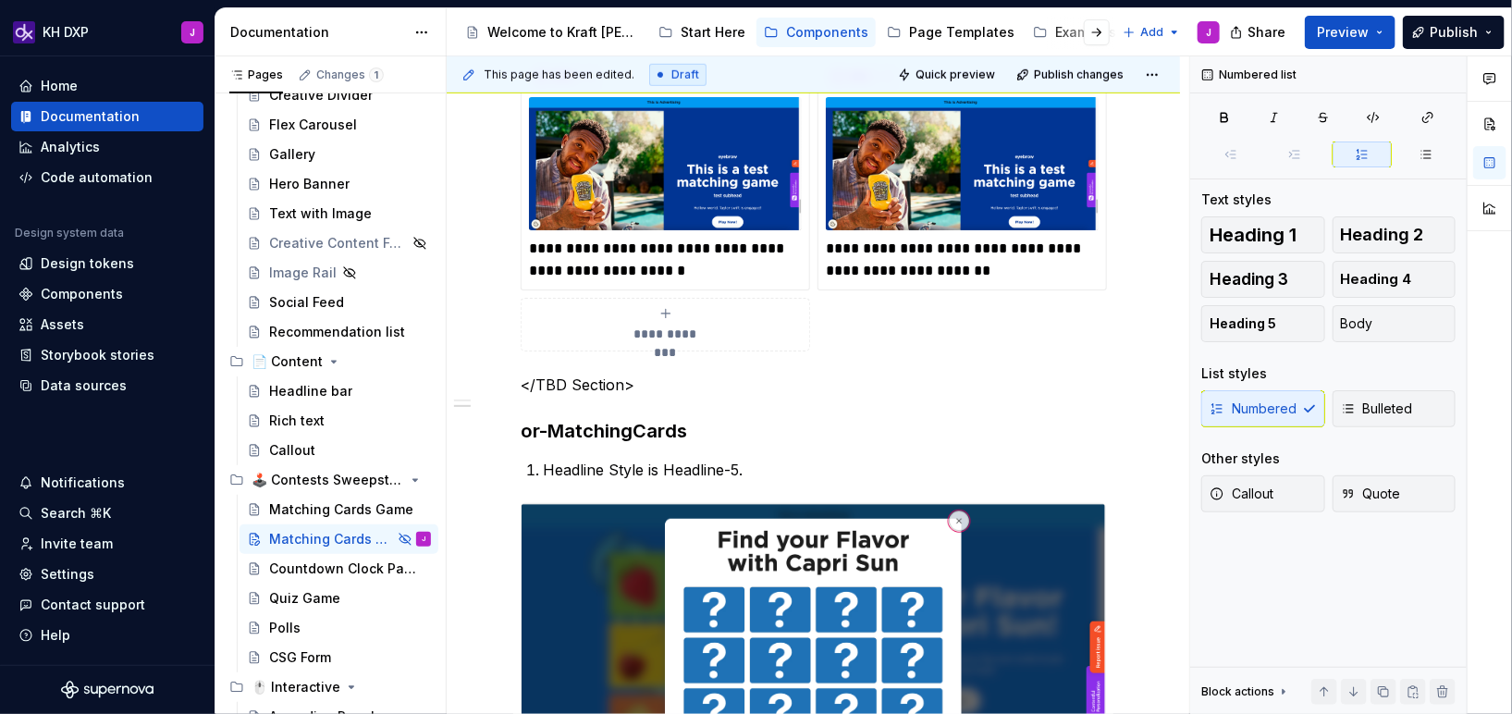
click at [798, 475] on p "Headline Style is Headline-5." at bounding box center [824, 470] width 563 height 22
click at [773, 470] on p "Headline Style is Headline-5." at bounding box center [824, 470] width 563 height 22
click at [680, 475] on p "Headline Style is Headline-5. Style is not authorable." at bounding box center [824, 470] width 563 height 22
click at [543, 467] on li "Headline Style is Headline-5. Style is not authorable." at bounding box center [824, 470] width 563 height 22
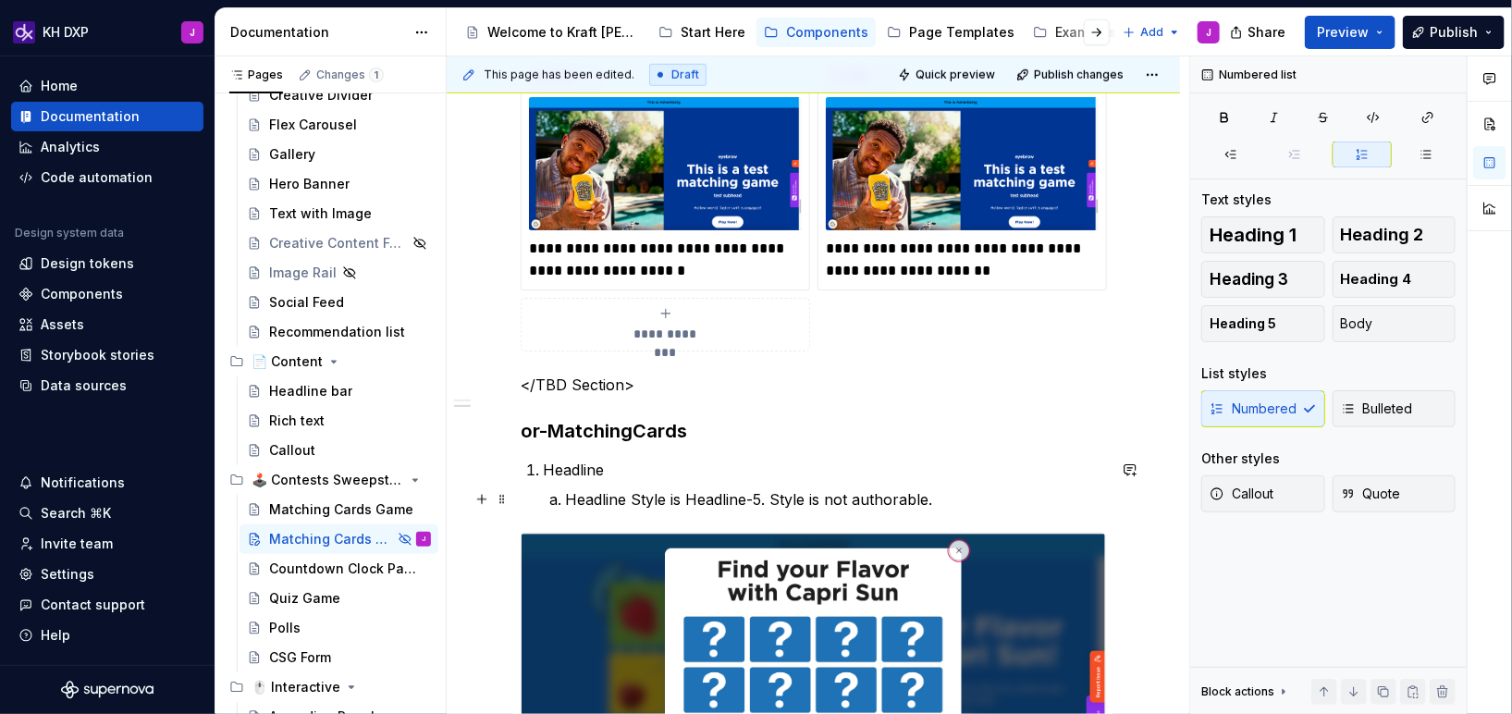
click at [939, 501] on p "Headline Style is Headline-5. Style is not authorable." at bounding box center [835, 499] width 541 height 22
click at [959, 498] on p "Headline Style is Headline-5. Style is not authorable." at bounding box center [835, 499] width 541 height 22
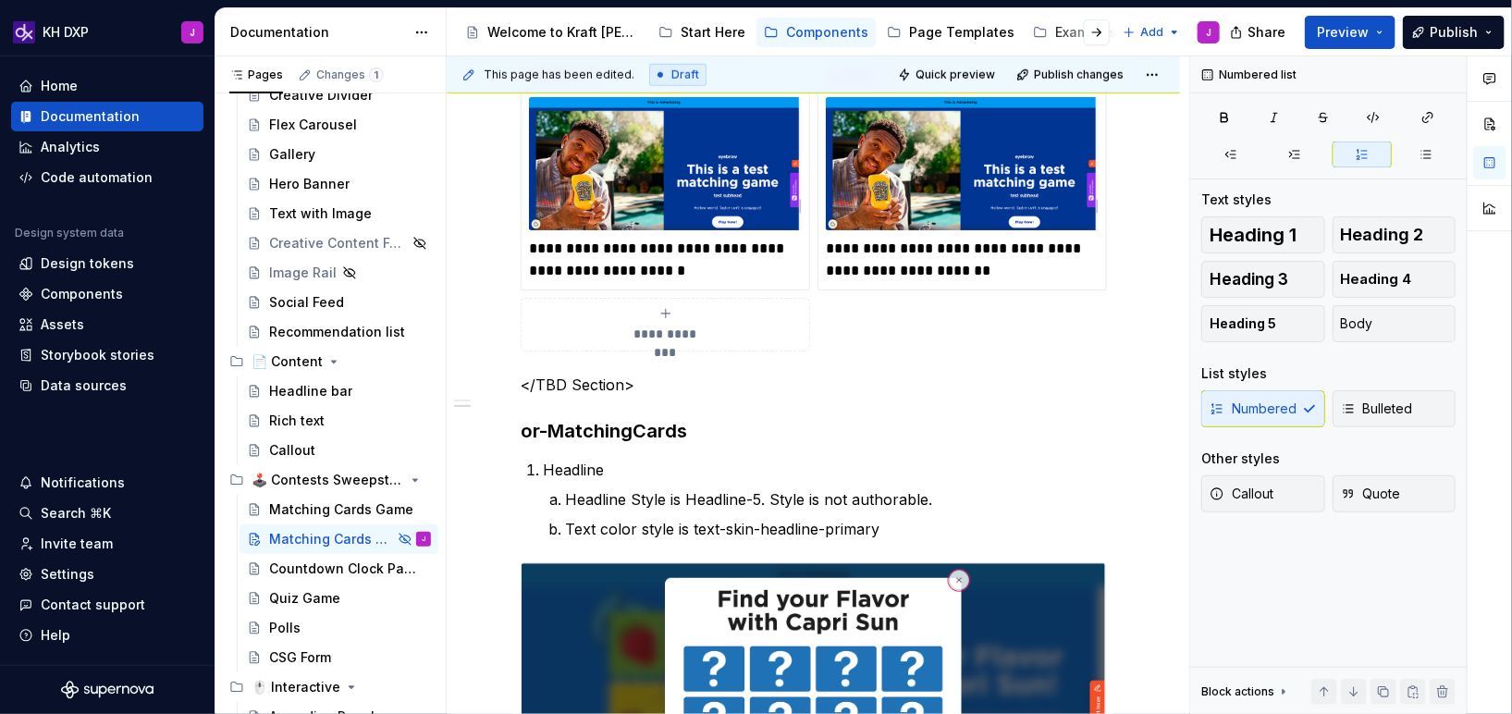
click at [863, 529] on p "Text color style is text-skin-headline-primary" at bounding box center [835, 529] width 541 height 22
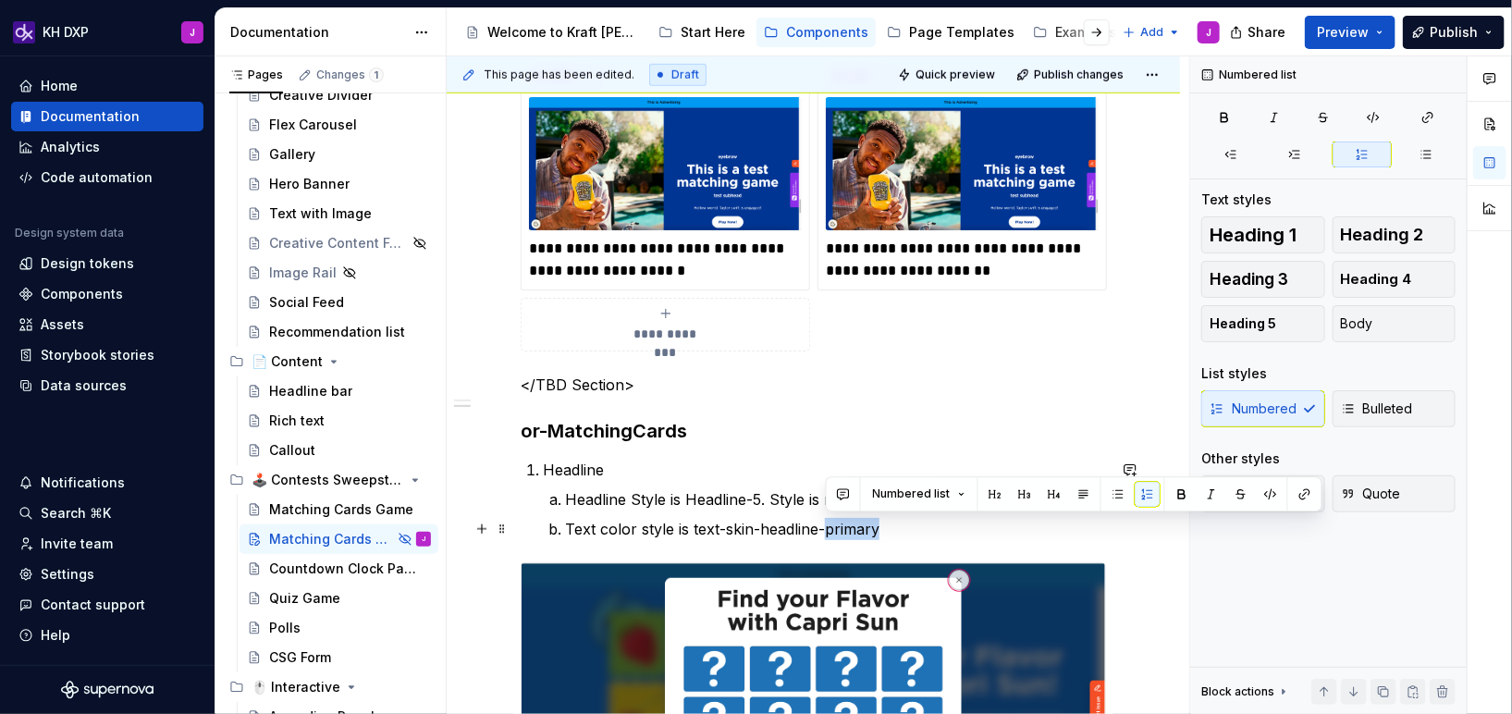
click at [863, 529] on p "Text color style is text-skin-headline-primary" at bounding box center [835, 529] width 541 height 22
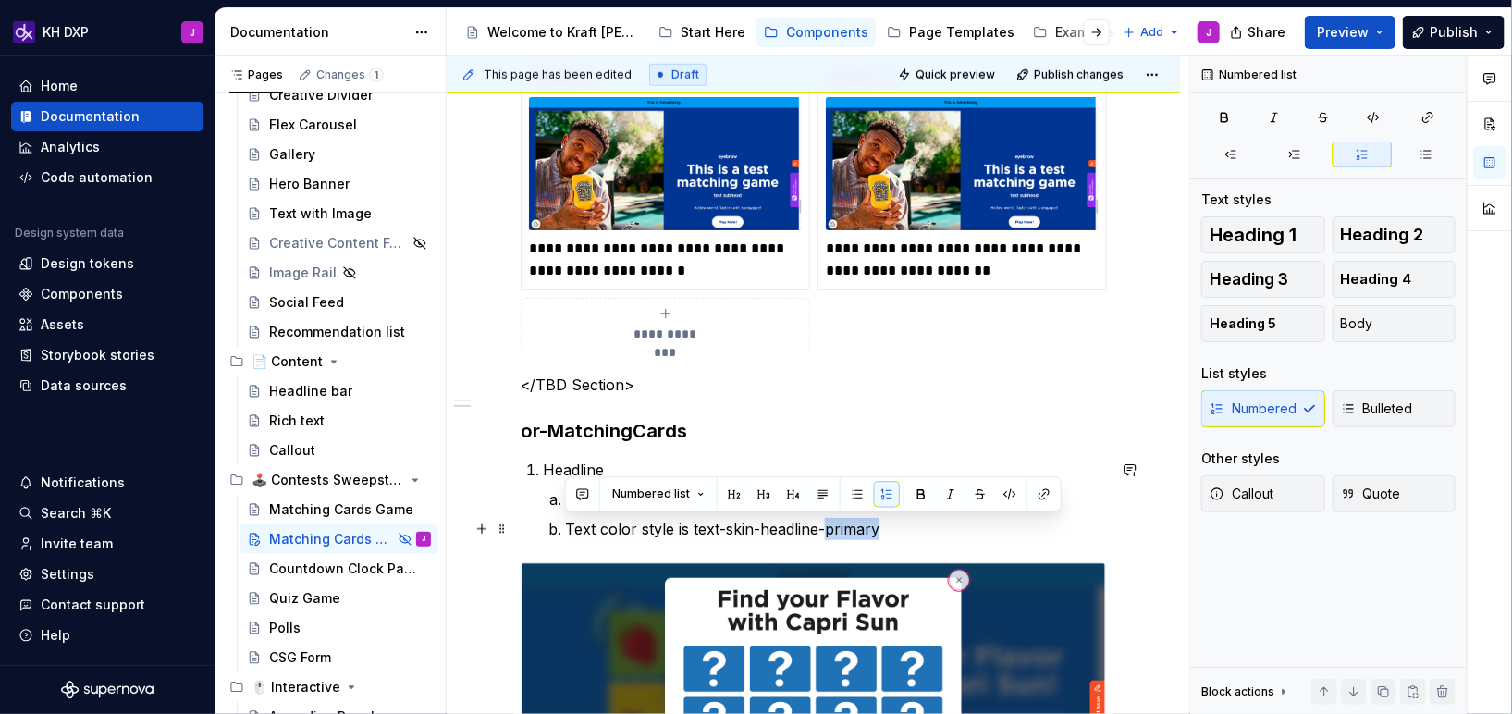
click at [863, 529] on p "Text color style is text-skin-headline-primary" at bounding box center [835, 529] width 541 height 22
click at [916, 524] on p "Text color style is text-skin-headline-primary" at bounding box center [835, 529] width 541 height 22
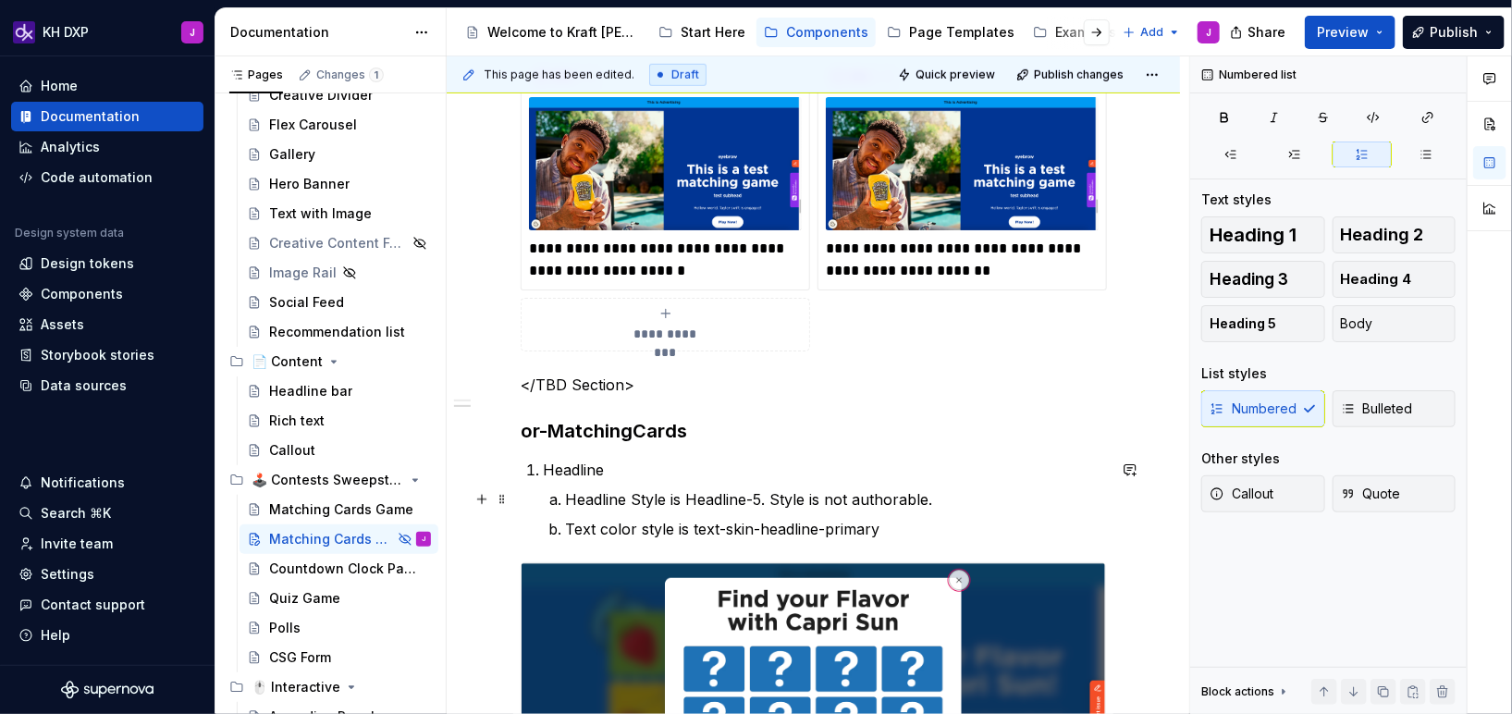
click at [792, 499] on p "Headline Style is Headline-5. Style is not authorable." at bounding box center [835, 499] width 541 height 22
click at [781, 499] on p "Headline Style is Headline-5. Style is not authorable." at bounding box center [835, 499] width 541 height 22
click at [1082, 508] on p "Headline Style is Headline-5. Text style is not authorable." at bounding box center [835, 499] width 541 height 22
click at [997, 505] on p "Headline Style is Headline-5. Text style is not authorable." at bounding box center [835, 499] width 541 height 22
click at [882, 530] on p "Text color style is text-skin-headline-primary" at bounding box center [835, 529] width 541 height 22
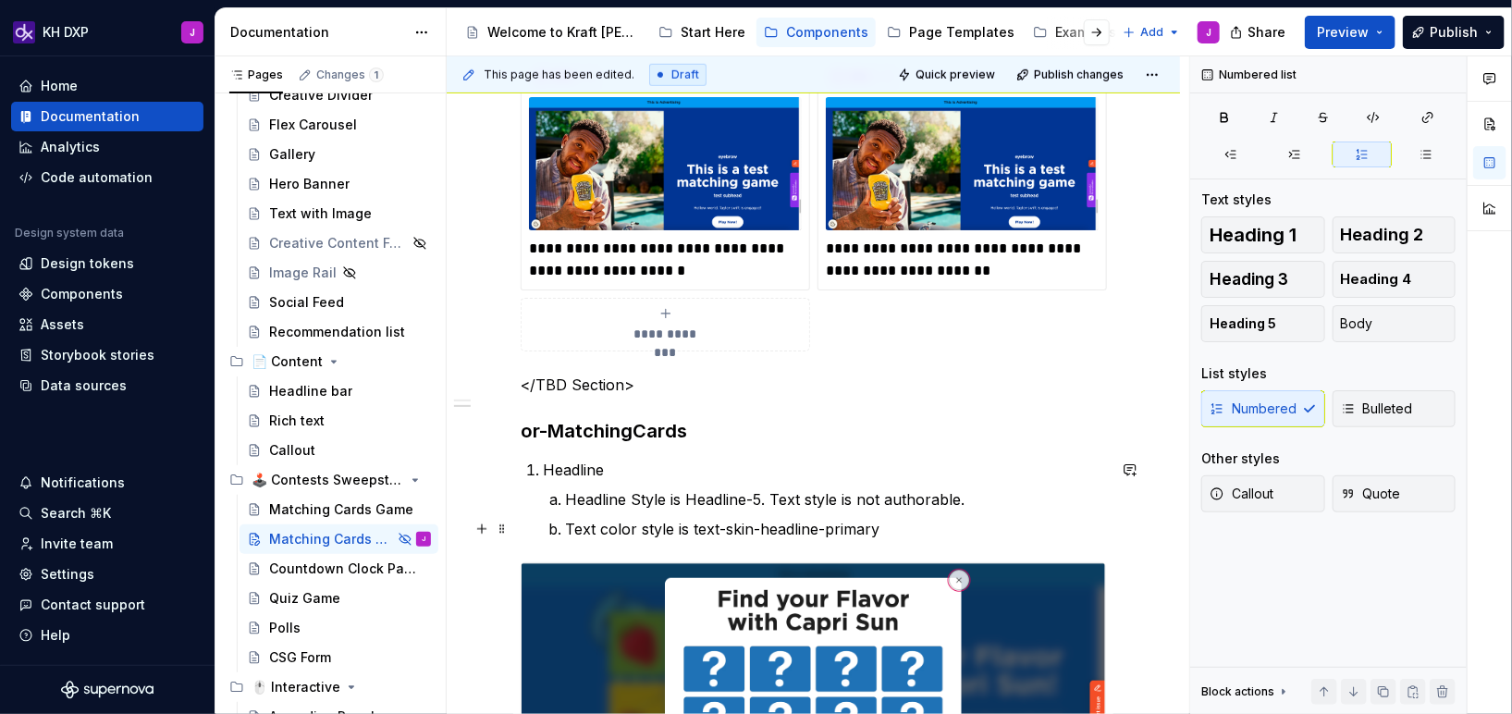
click at [922, 530] on p "Text color style is text-skin-headline-primary" at bounding box center [835, 529] width 541 height 22
click at [934, 526] on p "Text color style is text-skin-headline-primary" at bounding box center [835, 529] width 541 height 22
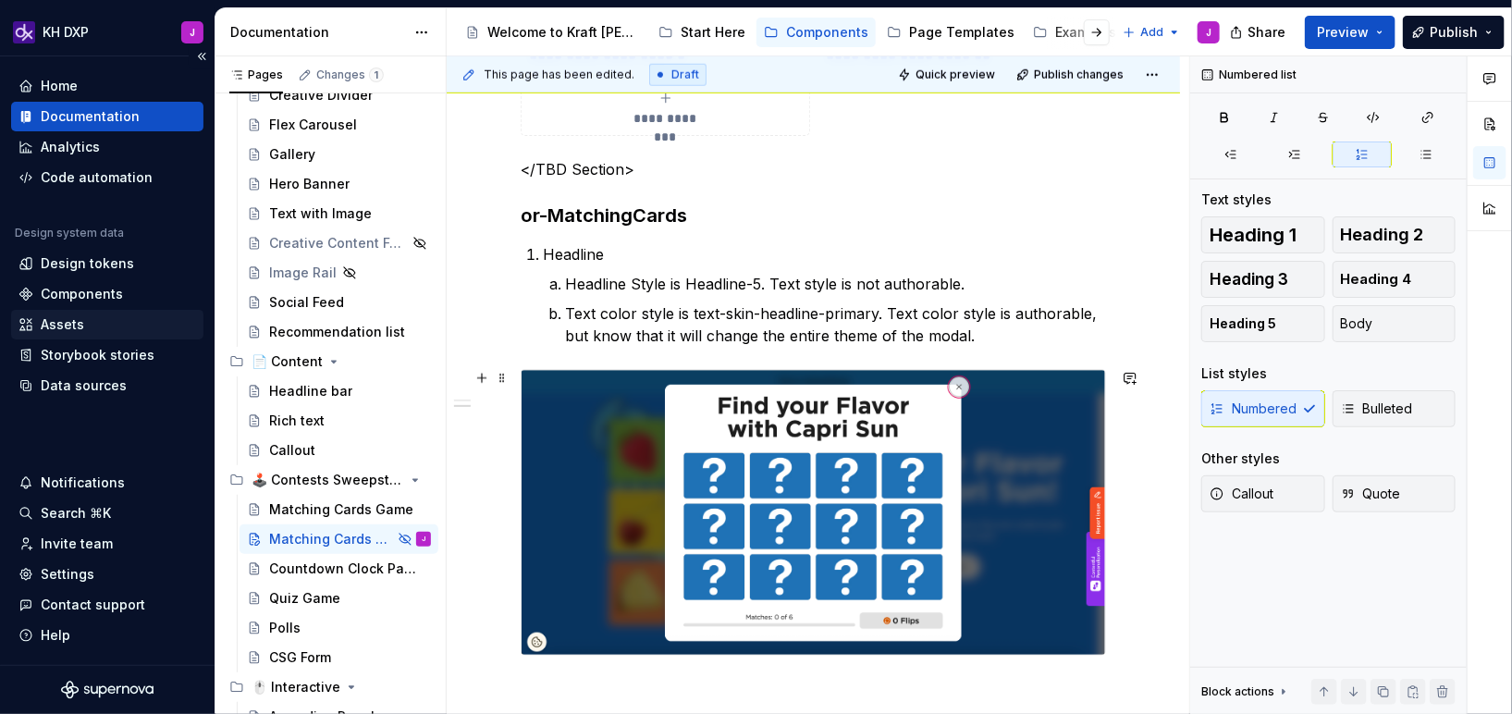
scroll to position [966, 0]
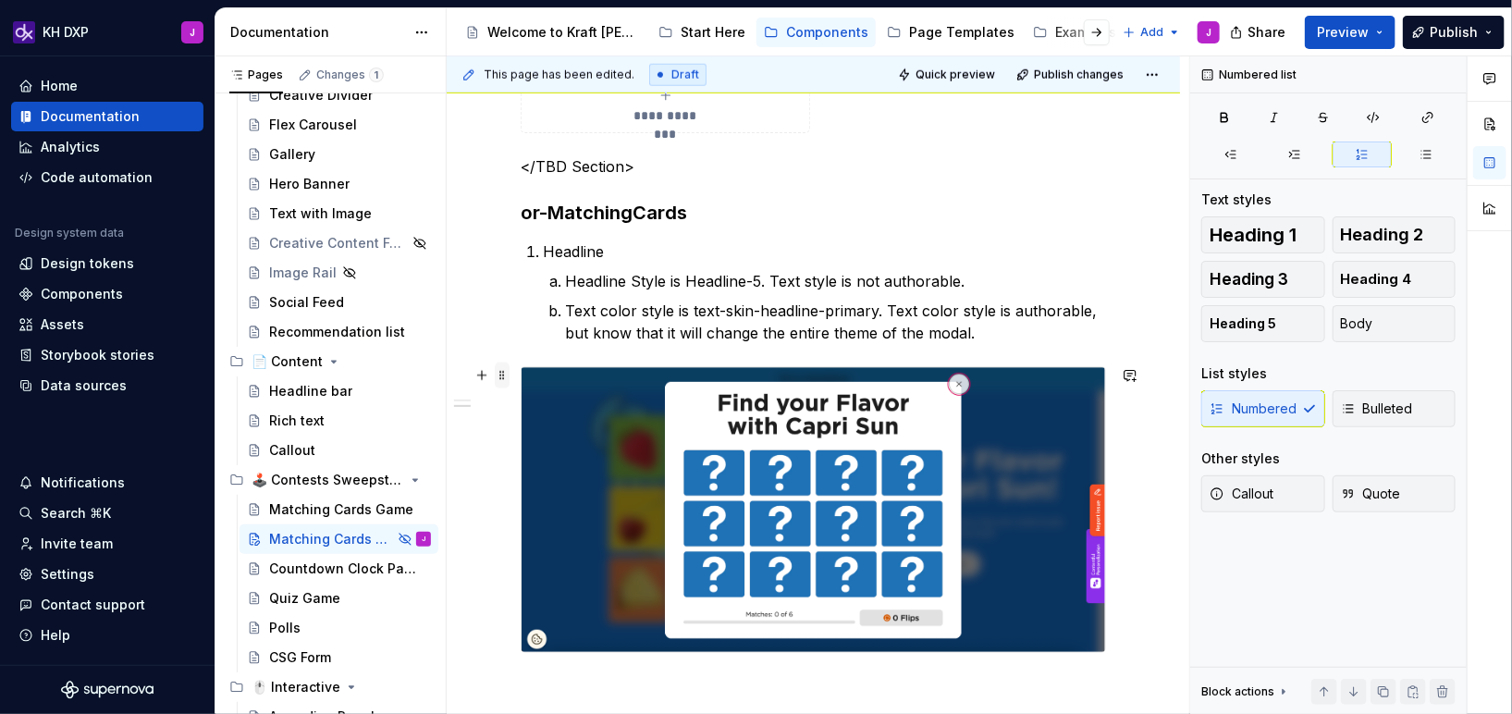
click at [500, 370] on span at bounding box center [502, 376] width 15 height 26
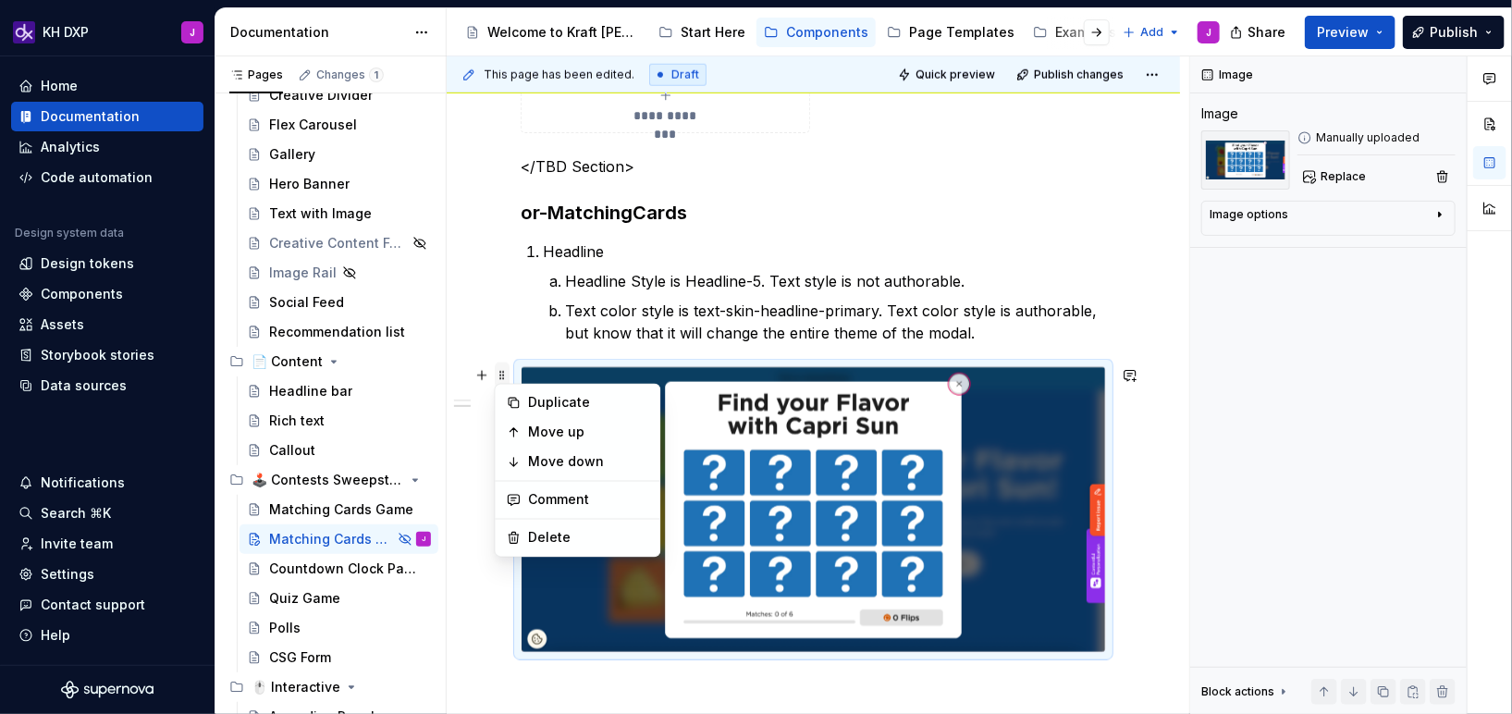
click at [501, 377] on span at bounding box center [502, 376] width 15 height 26
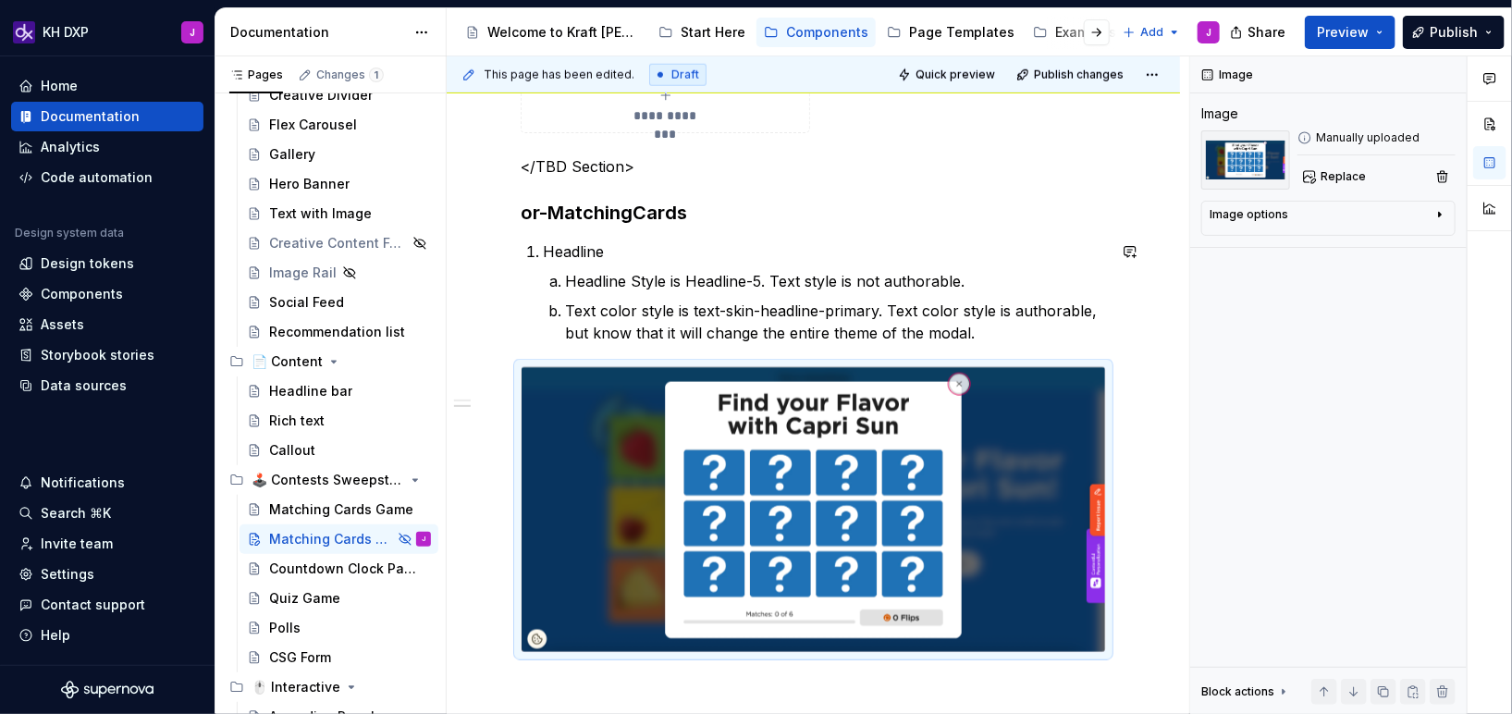
click at [711, 220] on h3 "or-MatchingCards" at bounding box center [813, 213] width 585 height 26
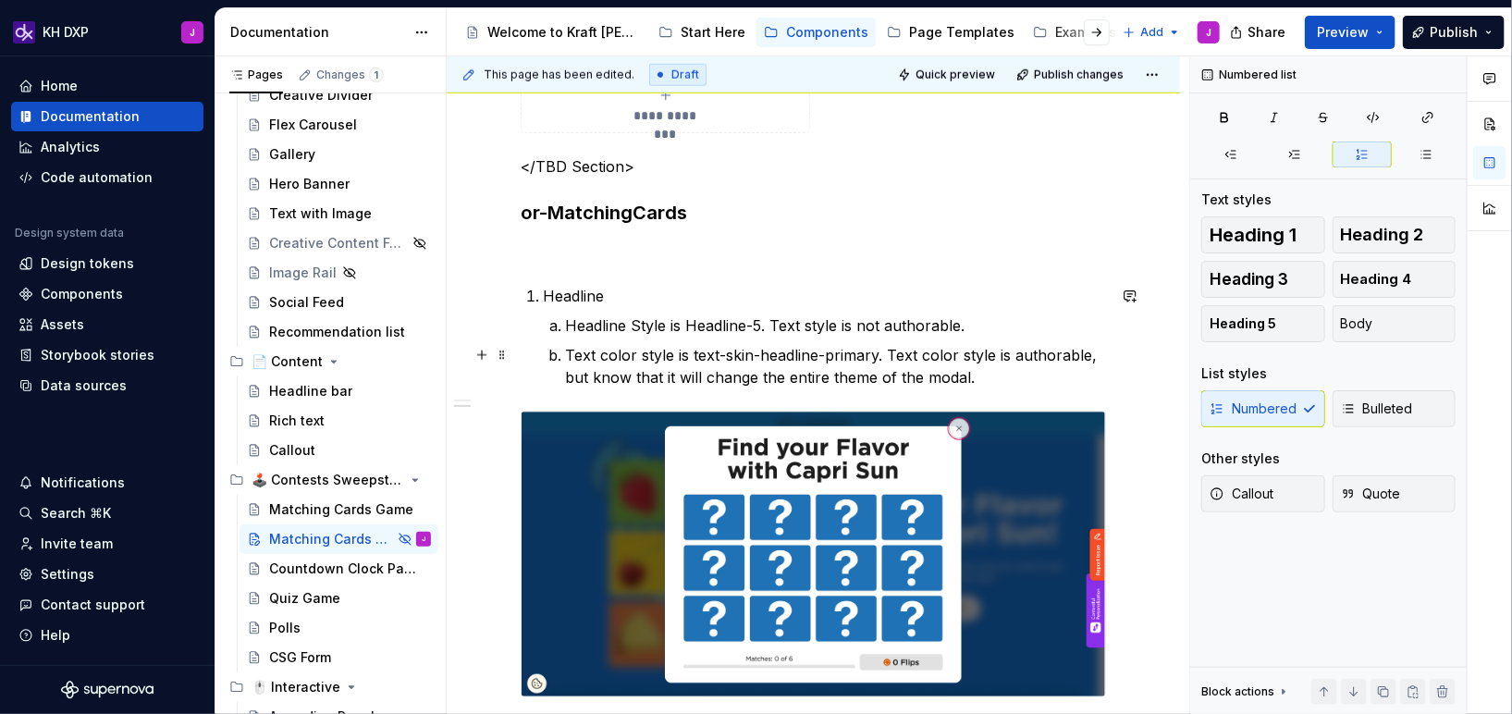
click at [984, 386] on p "Text color style is text-skin-headline-primary. Text color style is authorable,…" at bounding box center [835, 366] width 541 height 44
click at [979, 370] on p "Text color style is text-skin-headline-primary. Text color style is authorable,…" at bounding box center [835, 366] width 541 height 44
click at [1000, 382] on p "Text color style is text-skin-headline-primary. Text color style is authorable,…" at bounding box center [835, 366] width 541 height 44
click at [588, 297] on p "Headline" at bounding box center [824, 296] width 563 height 22
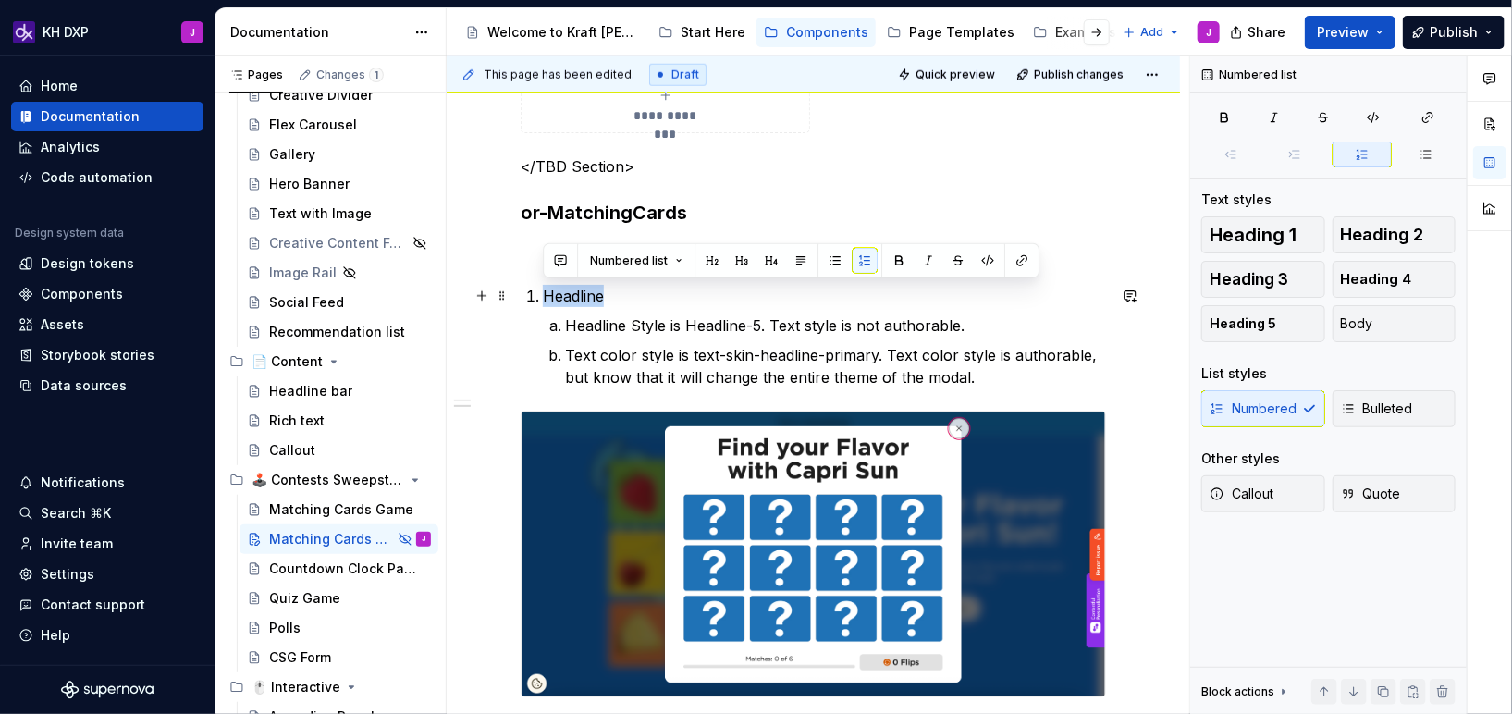
click at [588, 297] on p "Headline" at bounding box center [824, 296] width 563 height 22
copy p "Headline"
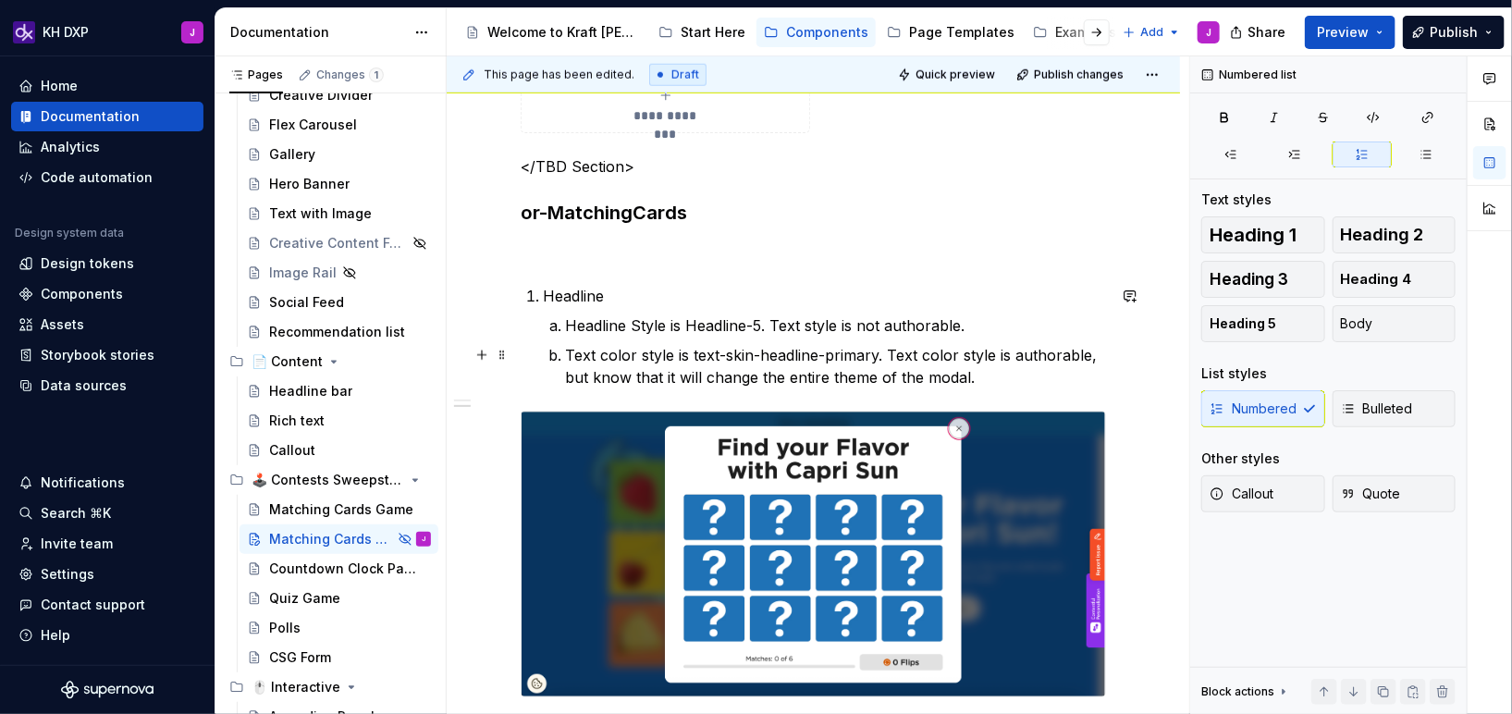
click at [992, 372] on p "Text color style is text-skin-headline-primary. Text color style is authorable,…" at bounding box center [835, 366] width 541 height 44
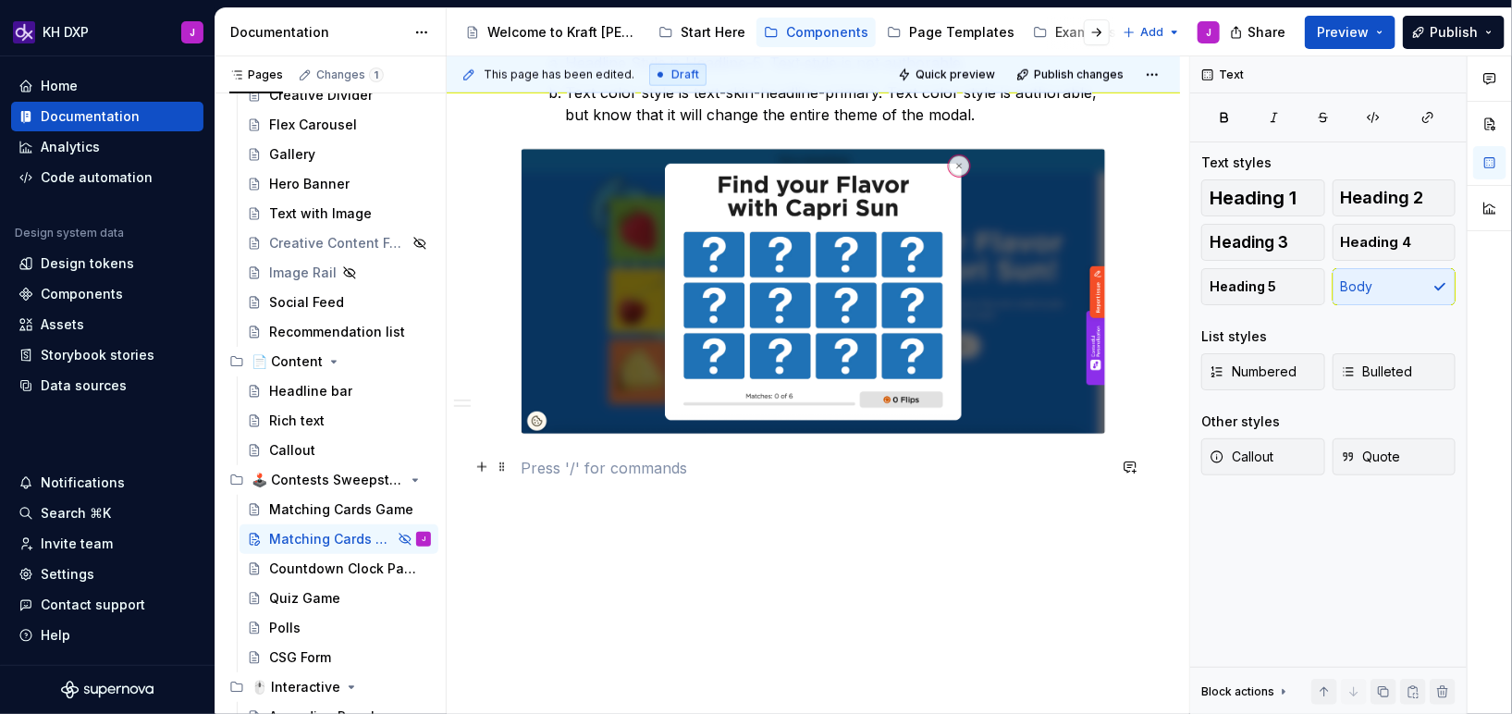
click at [771, 471] on p at bounding box center [813, 468] width 585 height 22
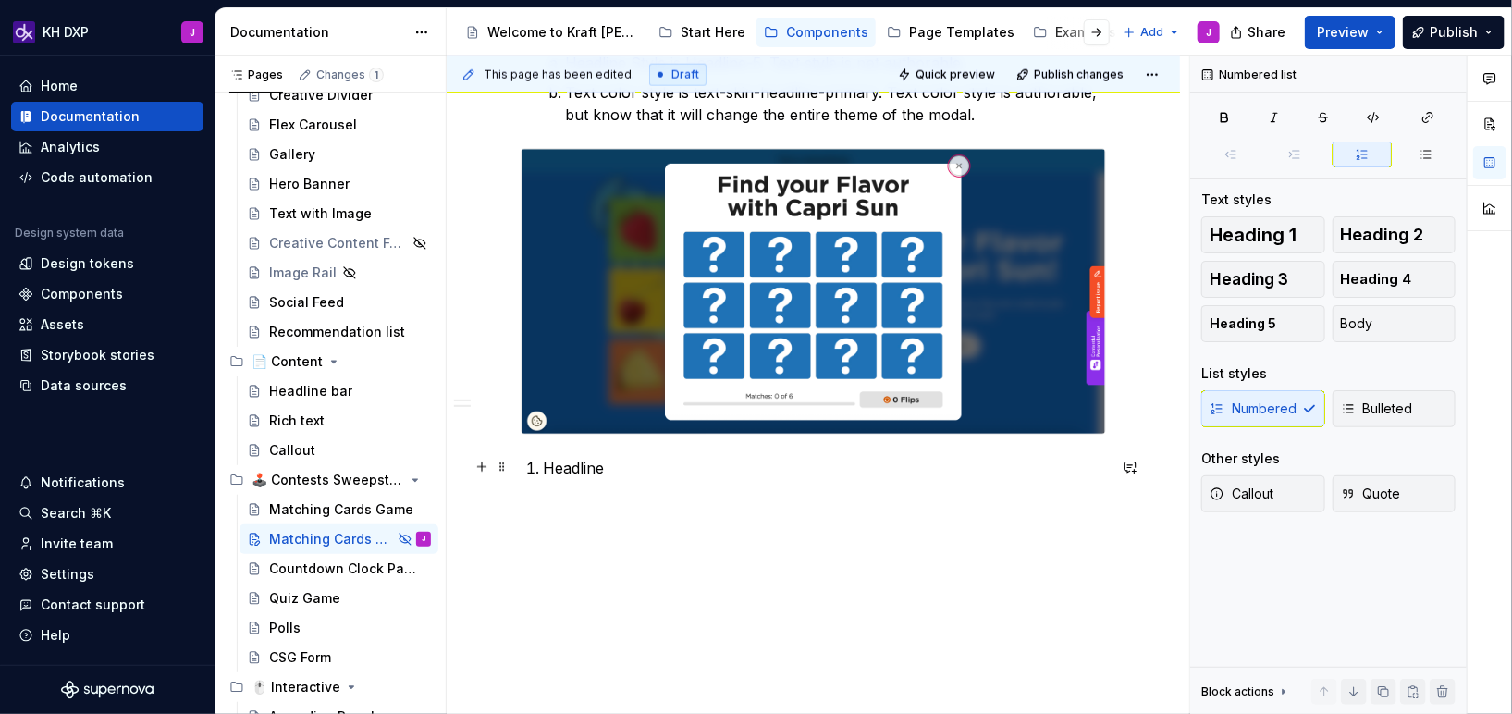
click at [543, 466] on li "Headline" at bounding box center [824, 468] width 563 height 22
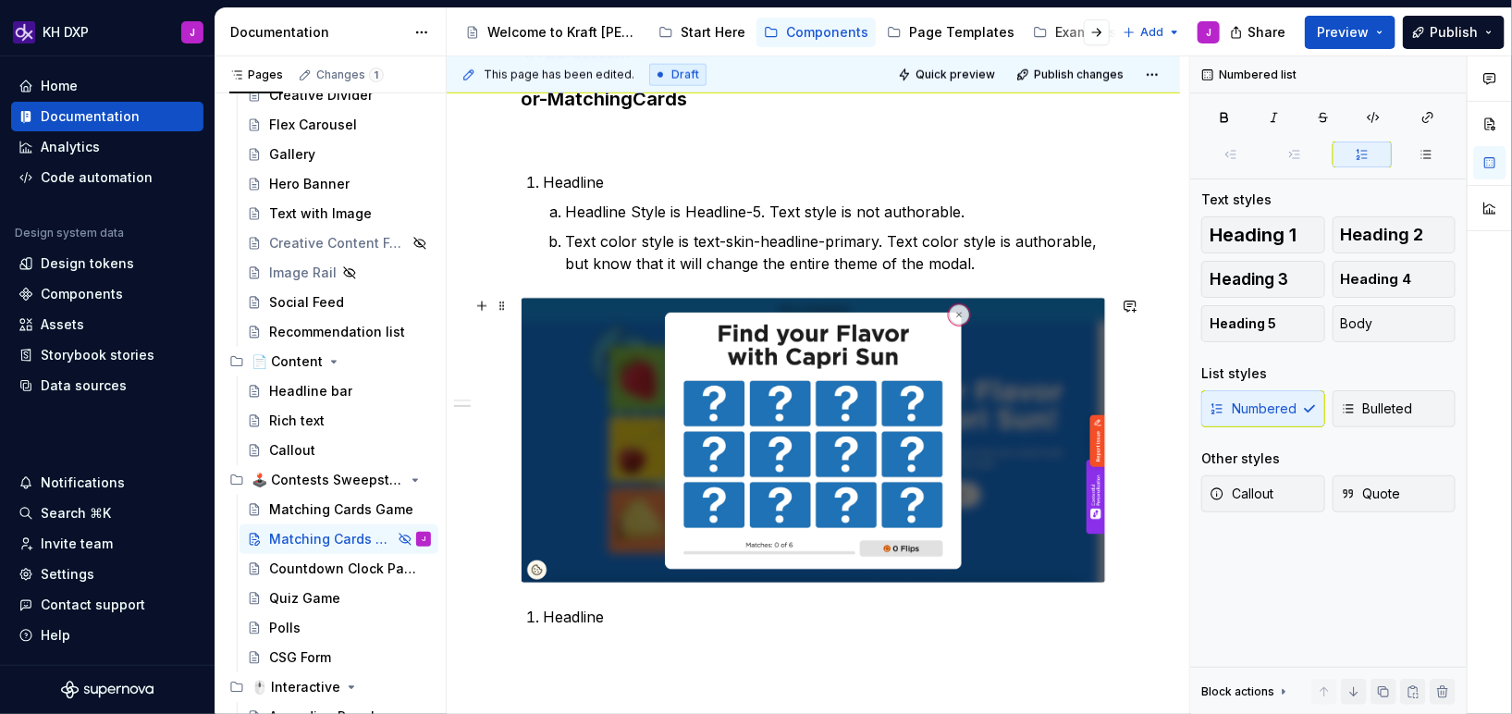
scroll to position [1073, 0]
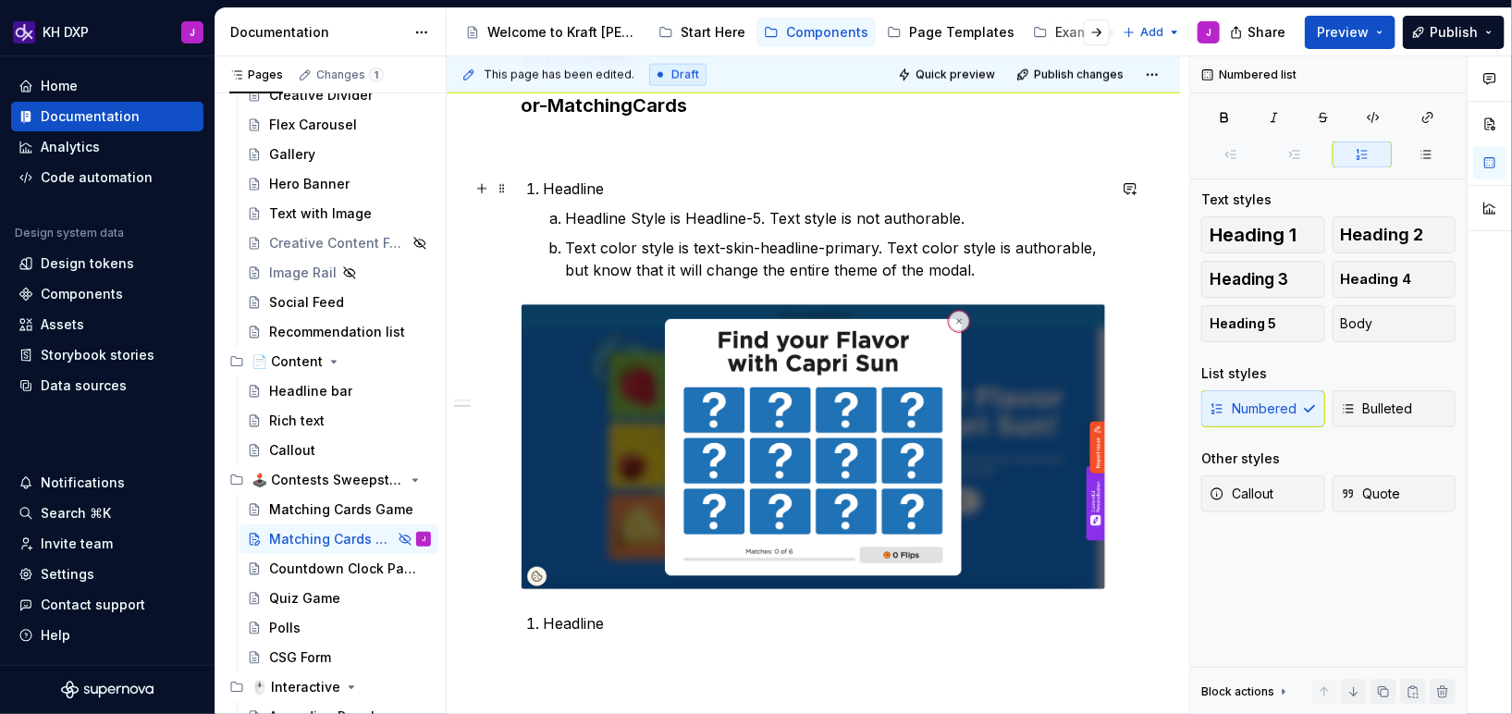
click at [641, 187] on p "Headline" at bounding box center [824, 189] width 563 height 22
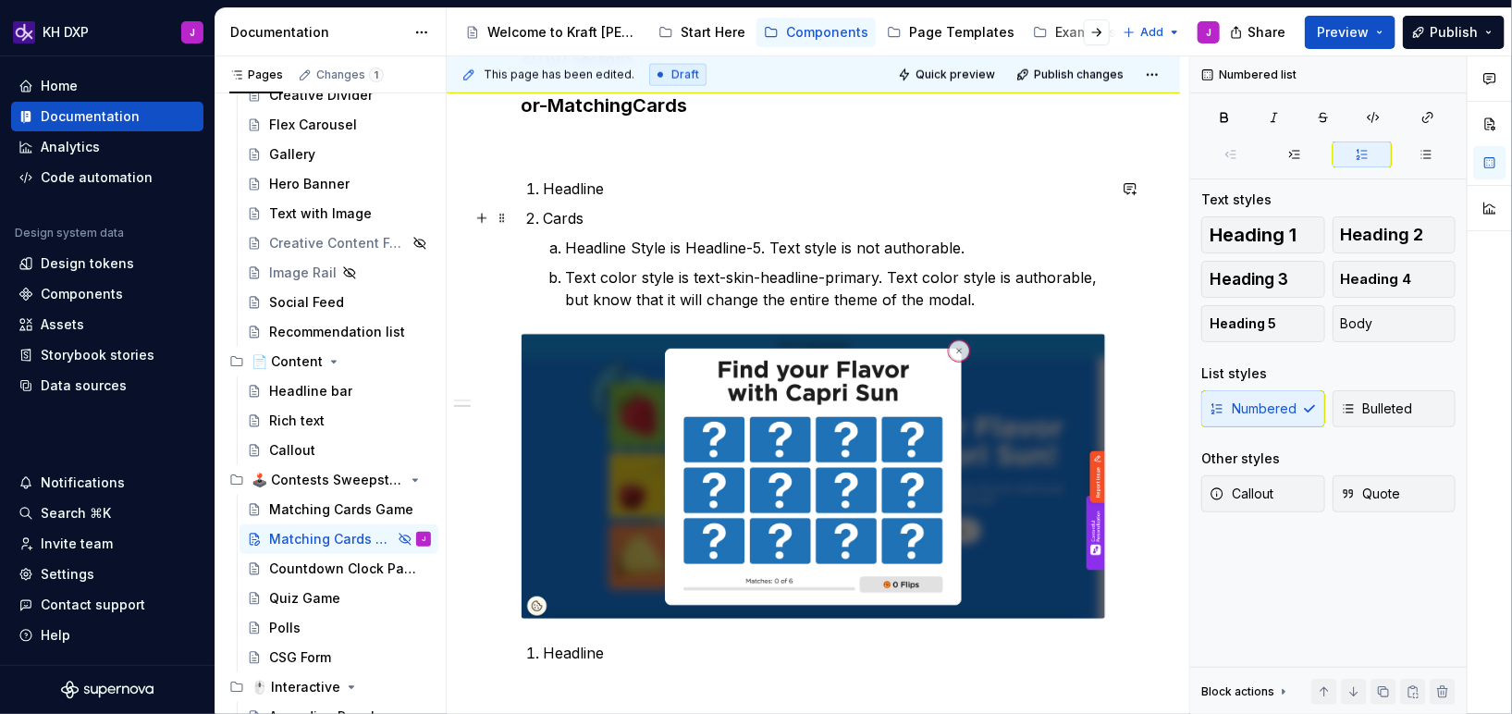
click at [543, 215] on p "Cards" at bounding box center [824, 218] width 563 height 22
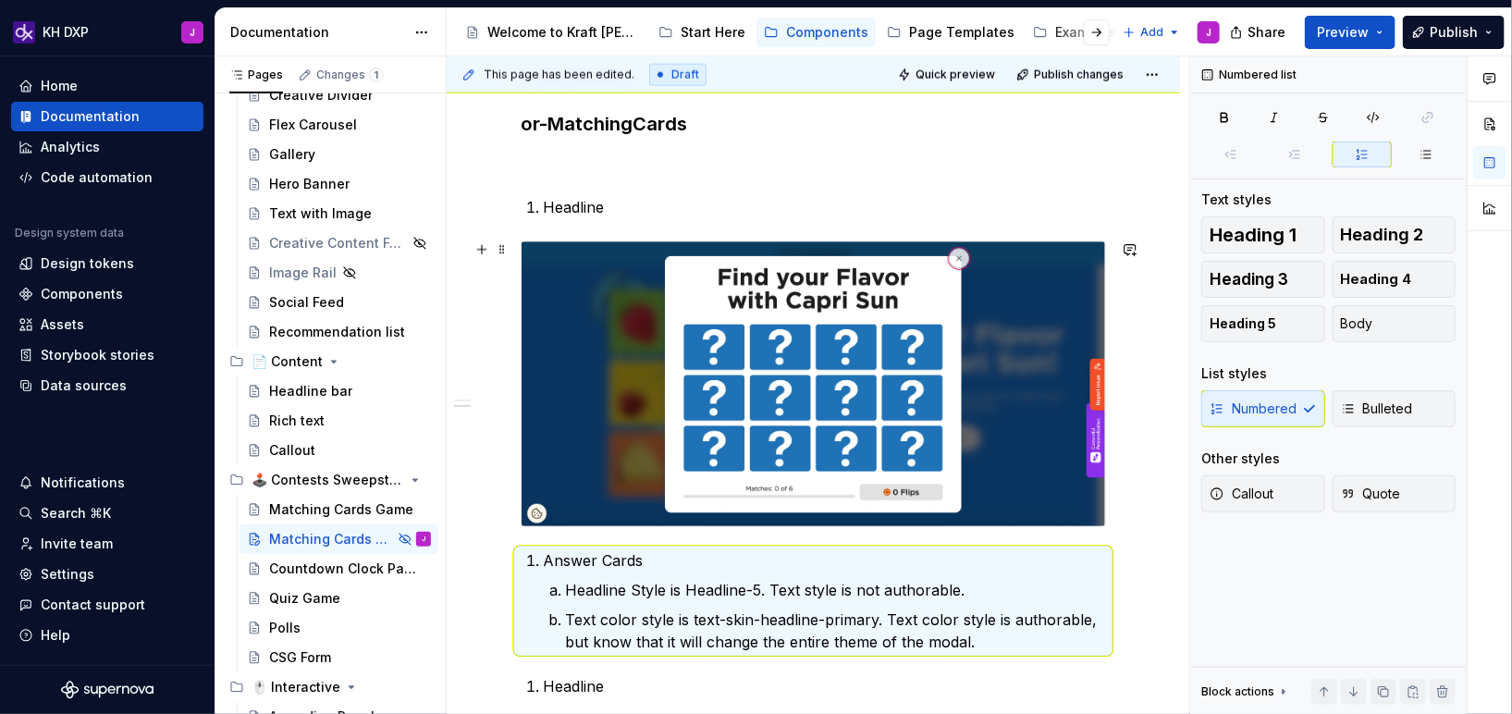
scroll to position [1039, 0]
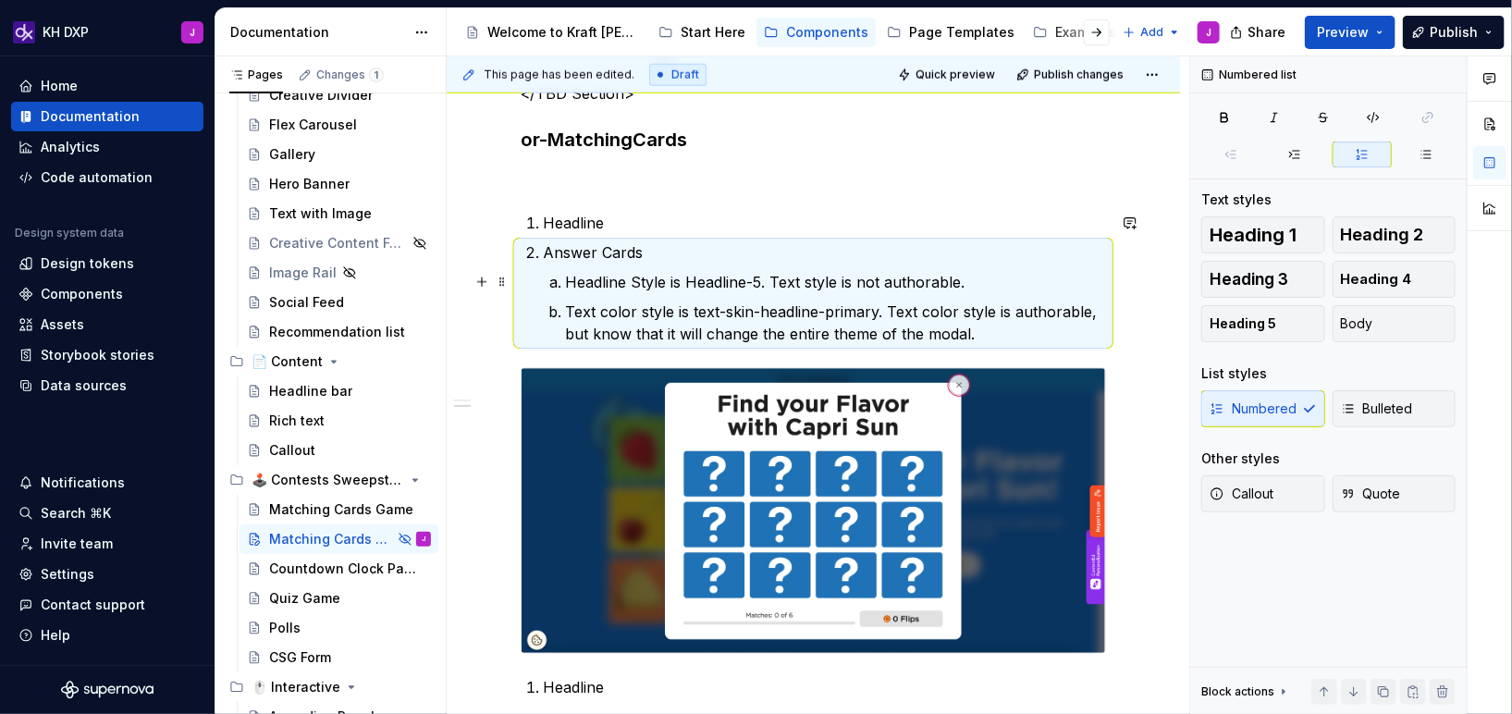
click at [617, 274] on p "Headline Style is Headline-5. Text style is not authorable." at bounding box center [835, 282] width 541 height 22
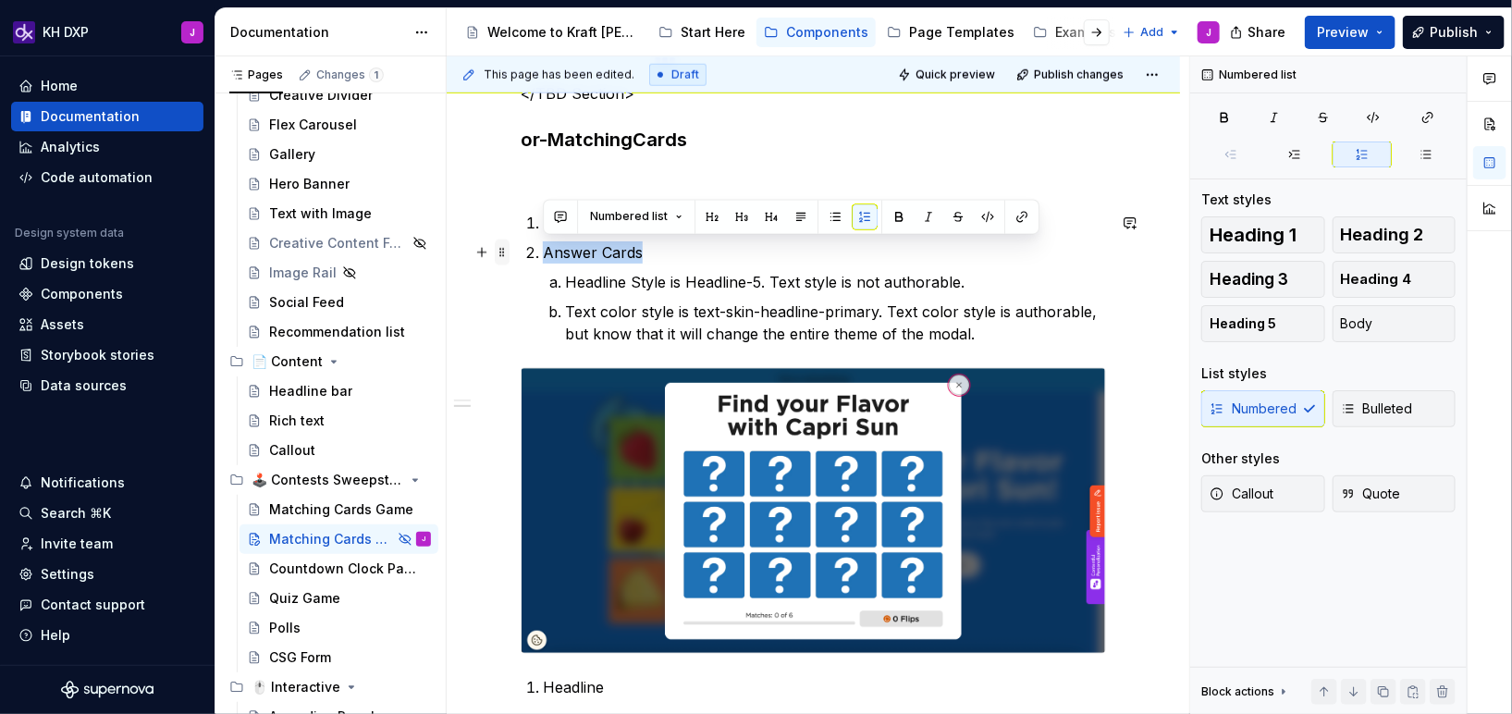
drag, startPoint x: 643, startPoint y: 253, endPoint x: 503, endPoint y: 247, distance: 139.8
click at [521, 247] on div "**********" at bounding box center [813, 32] width 585 height 1376
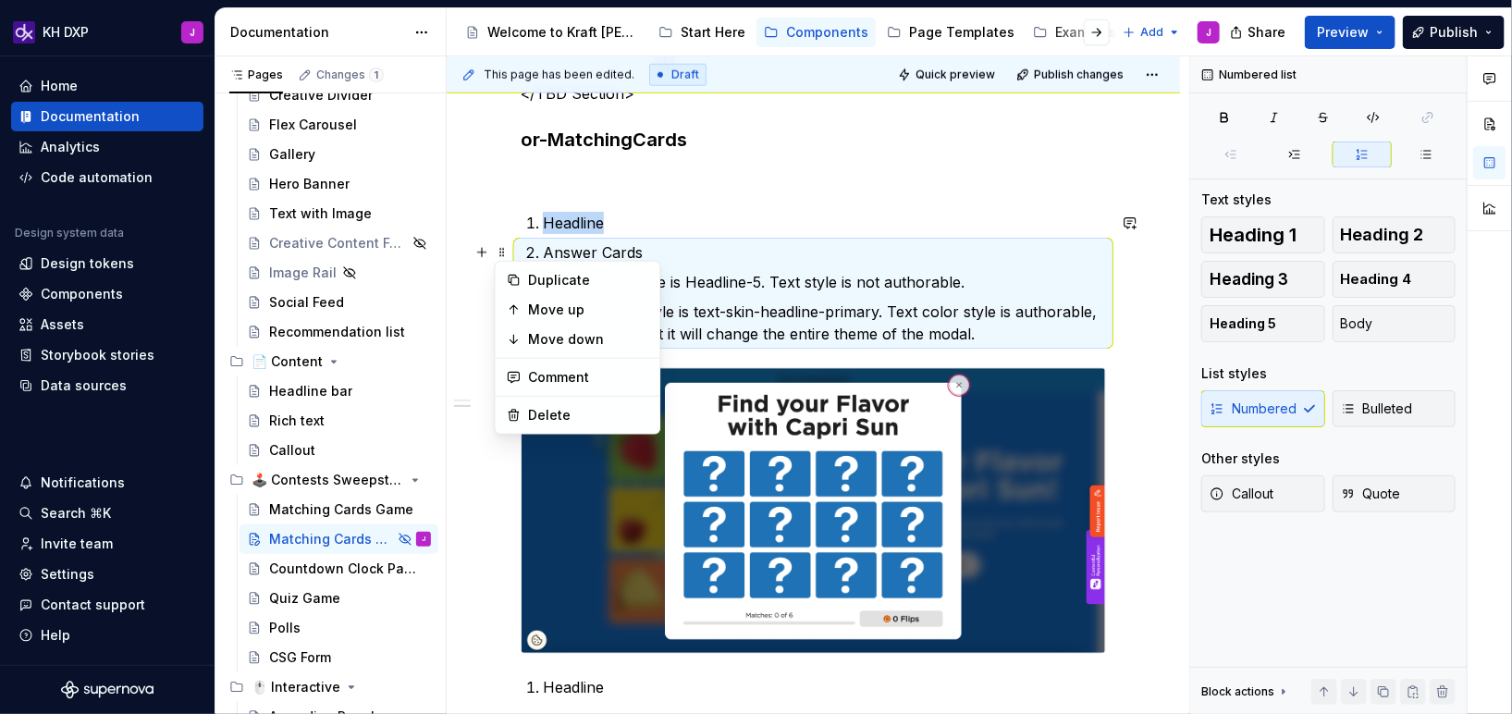
click at [461, 276] on div "**********" at bounding box center [813, 117] width 733 height 1634
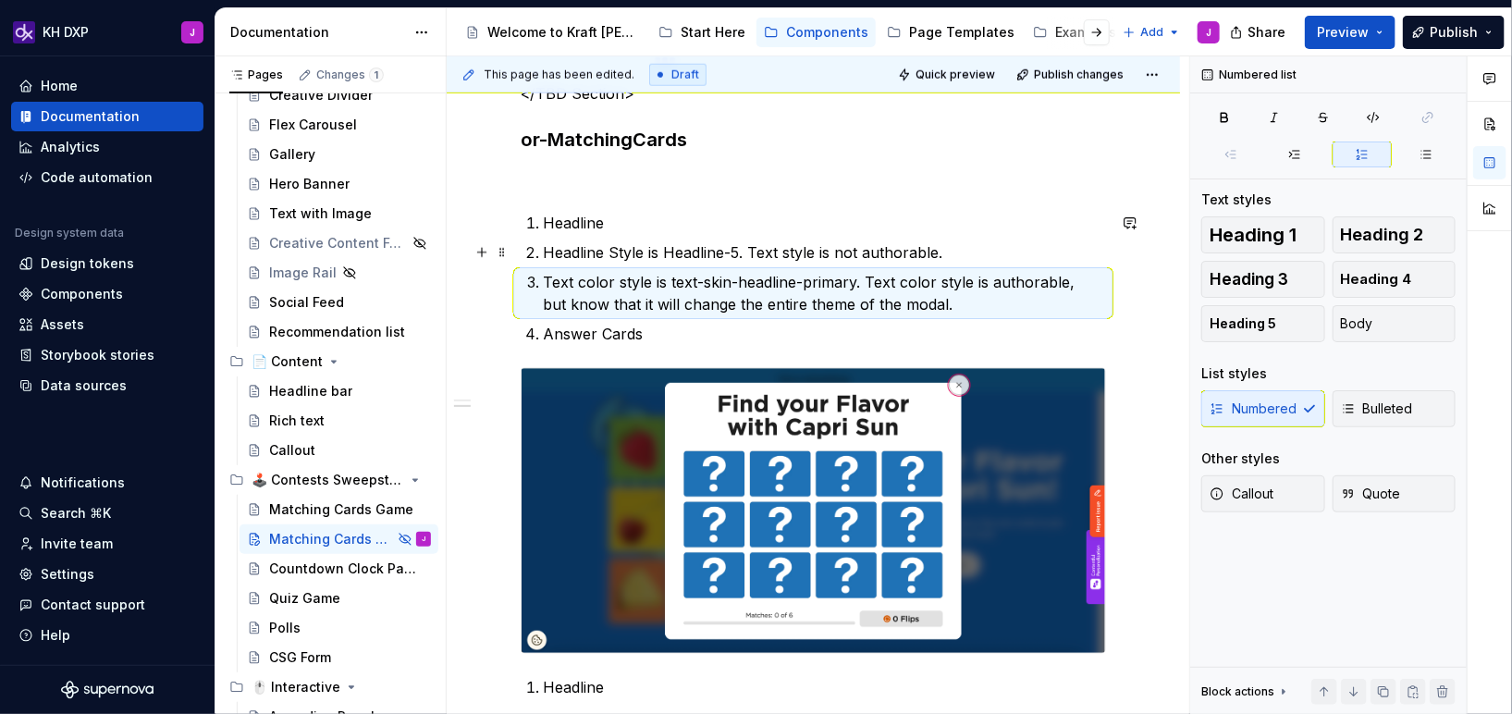
click at [545, 252] on p "Headline Style is Headline-5. Text style is not authorable." at bounding box center [824, 252] width 563 height 22
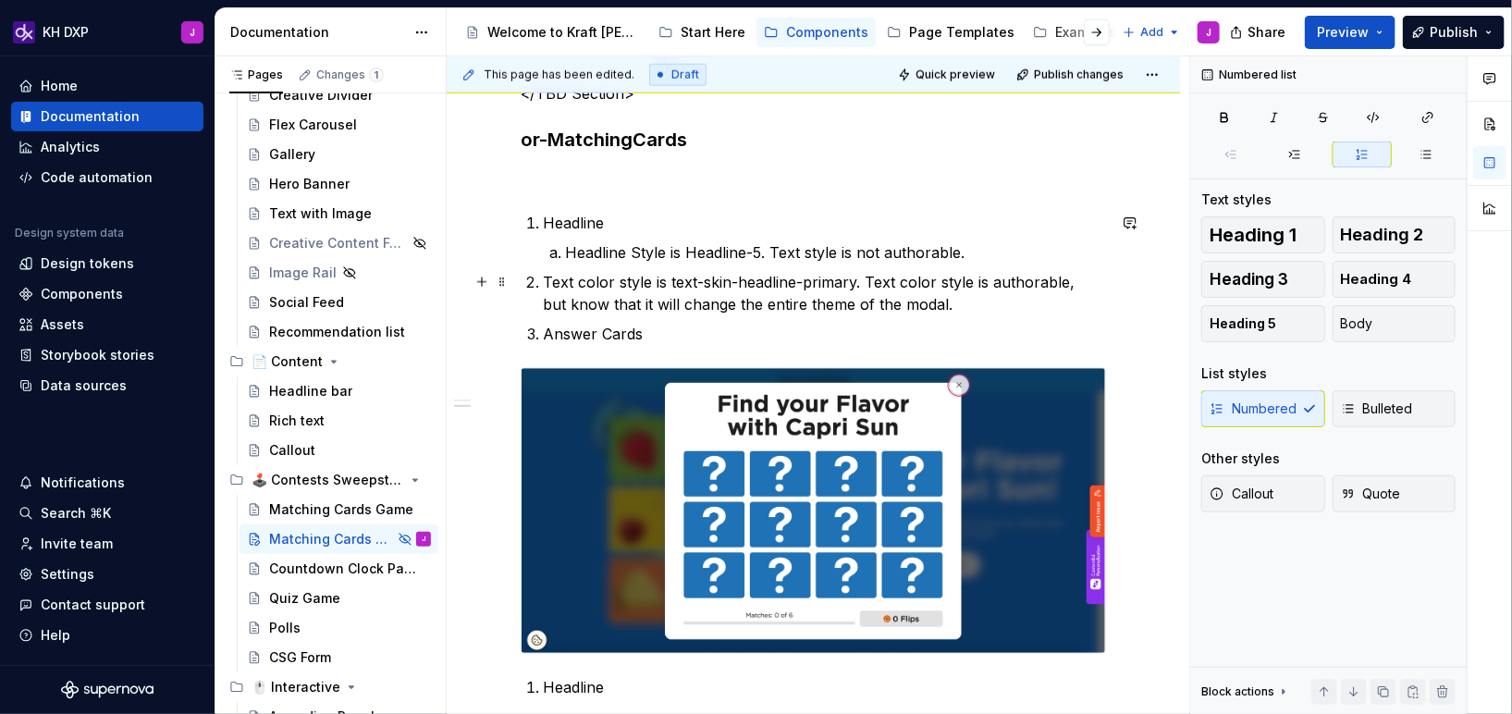
click at [543, 280] on li "Text color style is text-skin-headline-primary. Text color style is authorable,…" at bounding box center [824, 293] width 563 height 44
click at [666, 323] on p "Answer Cards" at bounding box center [824, 334] width 563 height 22
click at [680, 330] on p "Answer Cards" at bounding box center [824, 334] width 563 height 22
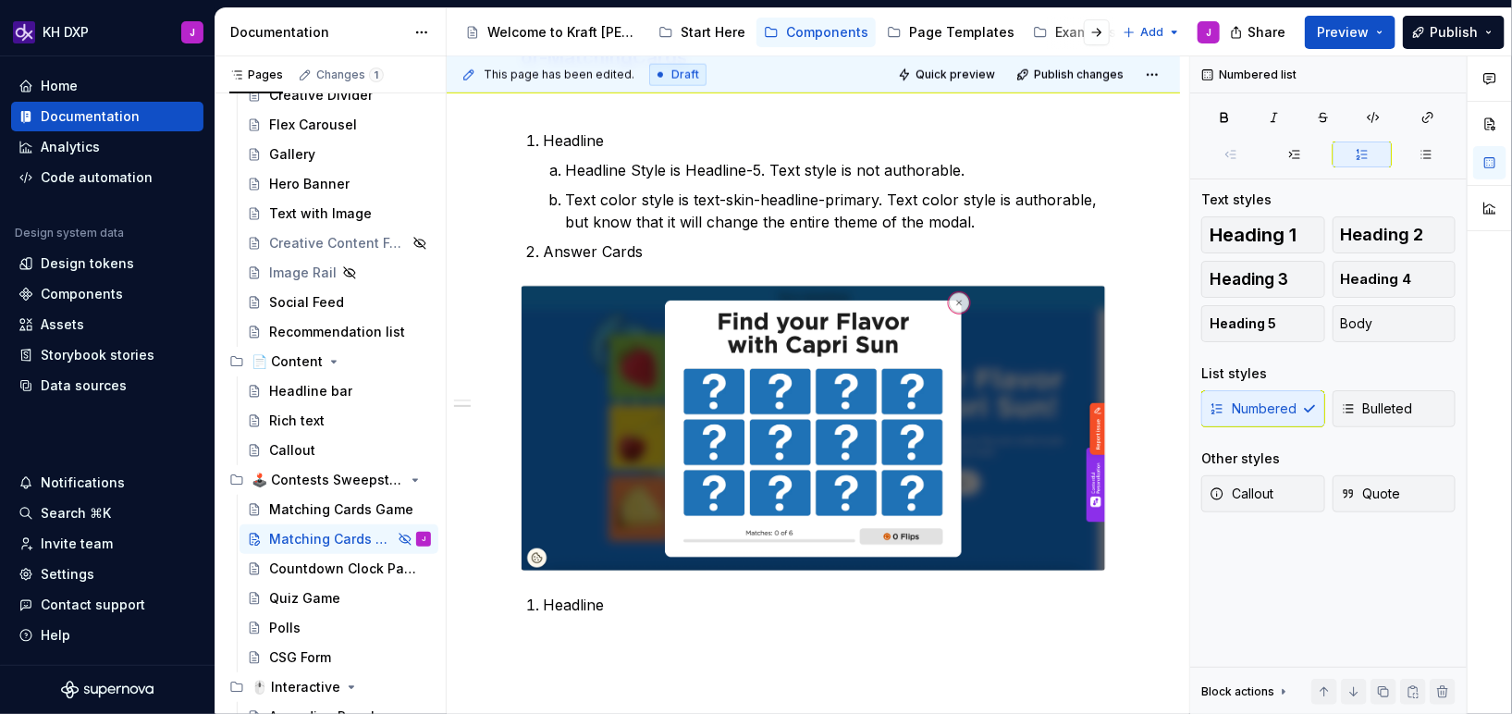
click at [631, 251] on p "Answer Cards" at bounding box center [824, 251] width 563 height 22
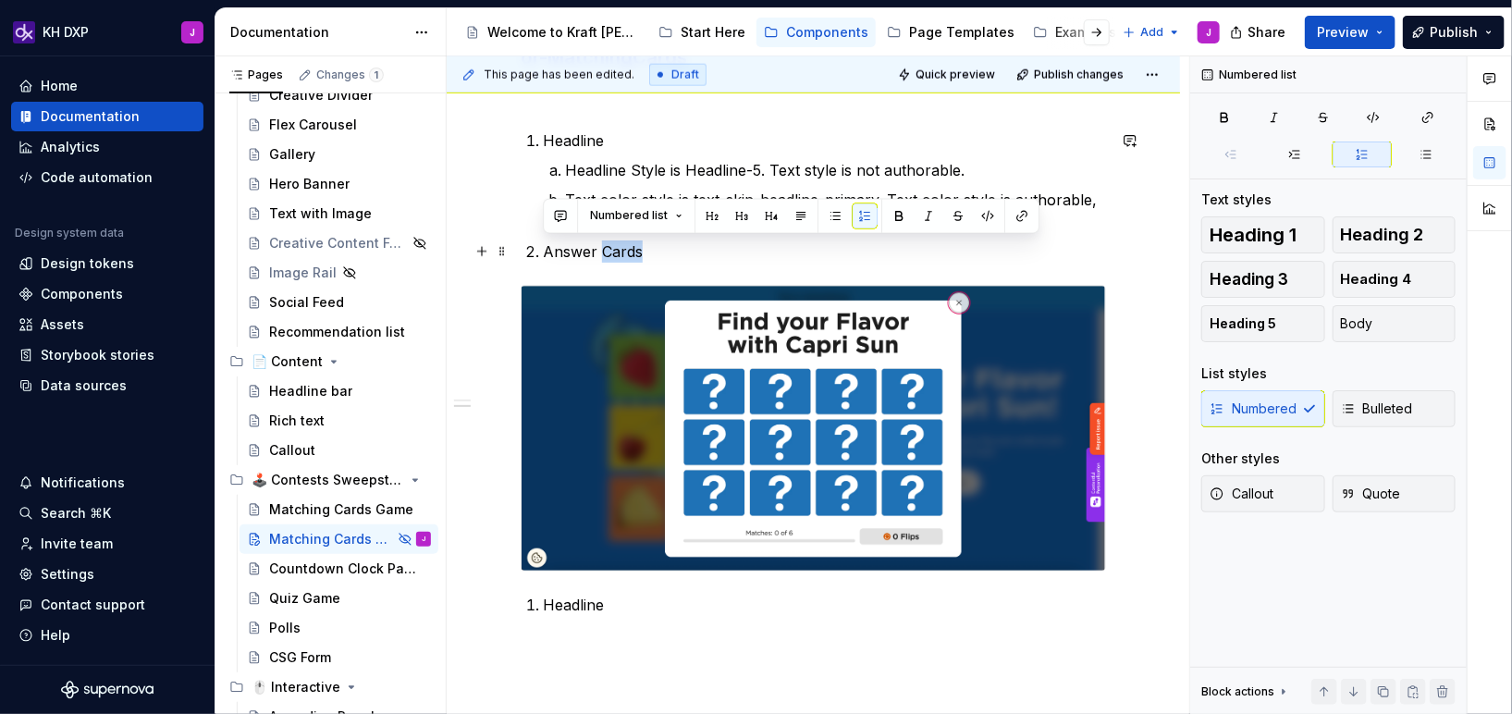
click at [631, 251] on p "Answer Cards" at bounding box center [824, 251] width 563 height 22
click at [603, 249] on p "Answer Cards" at bounding box center [824, 251] width 563 height 22
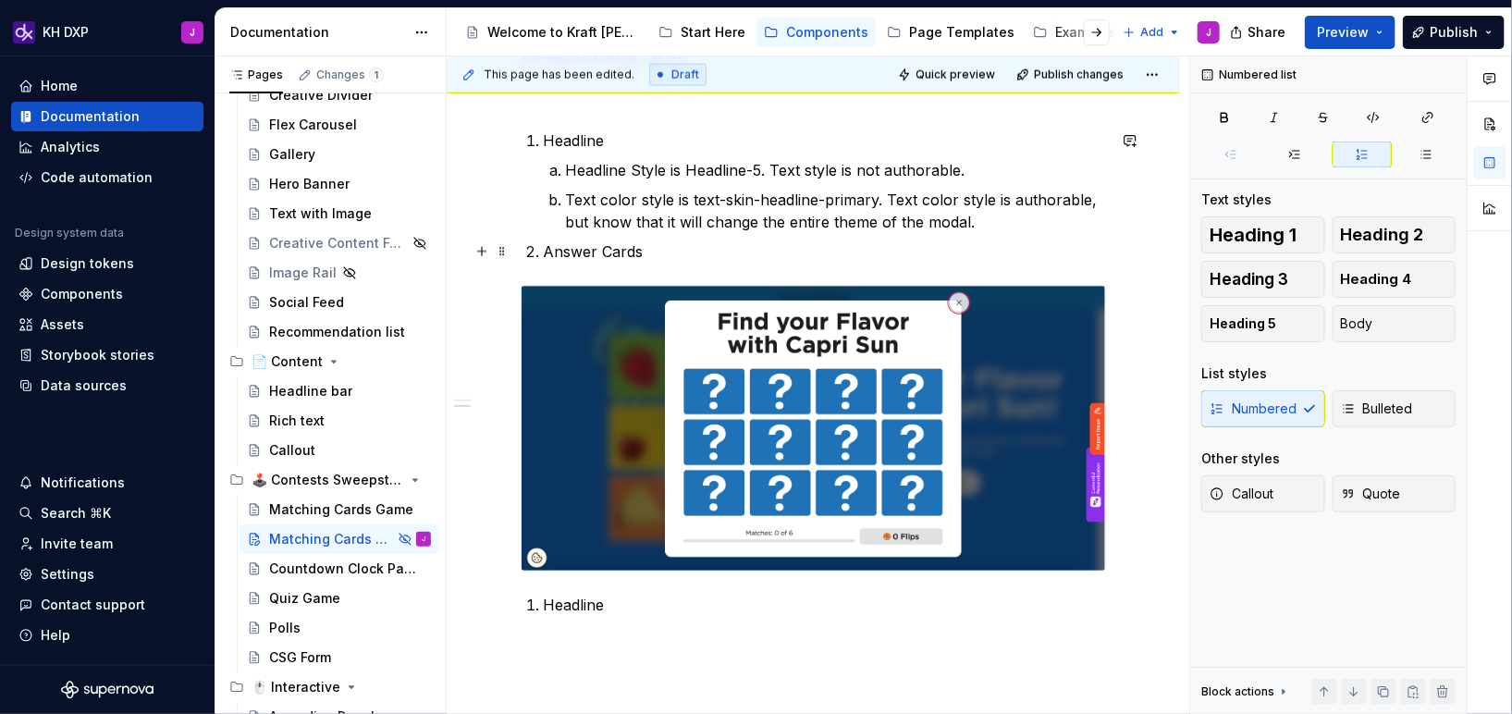
click at [597, 250] on p "Answer Cards" at bounding box center [824, 251] width 563 height 22
click at [629, 251] on p "Cards" at bounding box center [824, 251] width 563 height 22
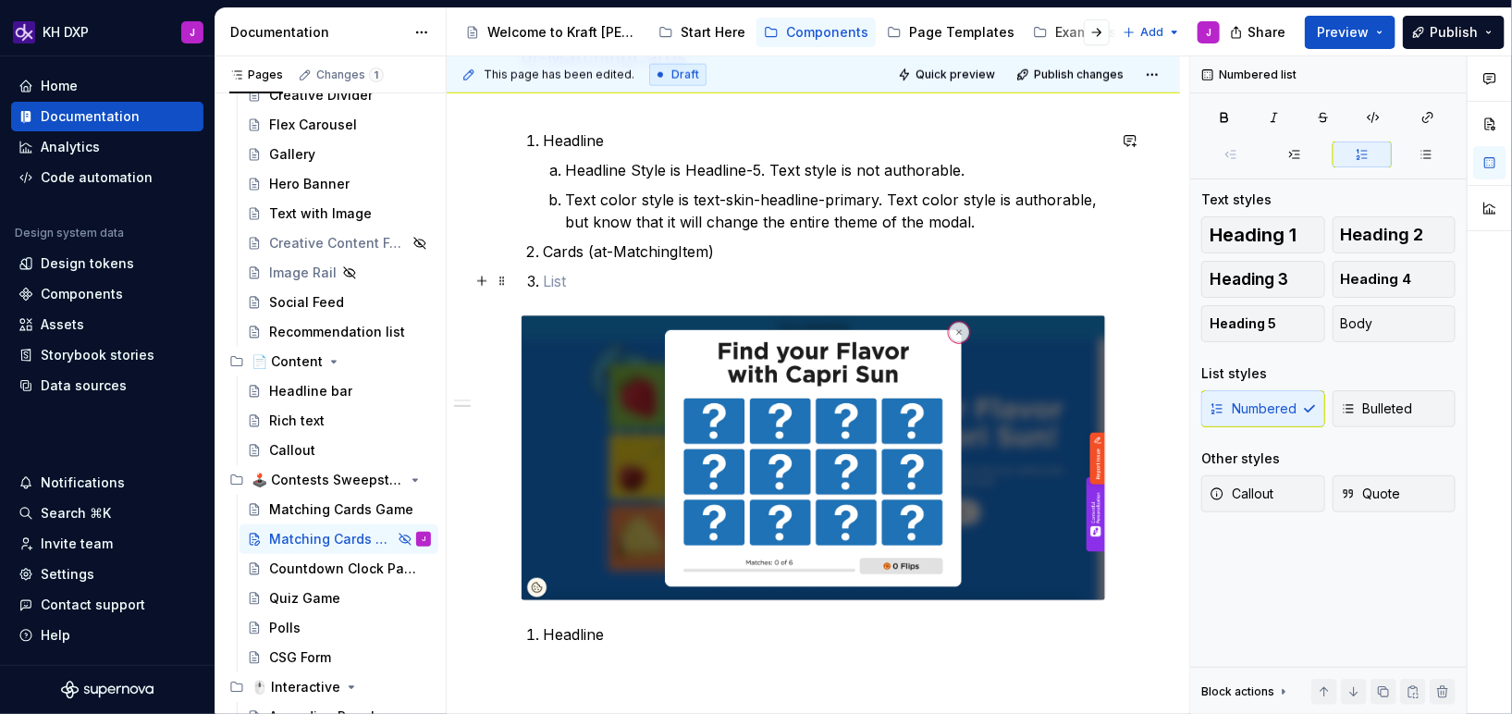
click at [585, 281] on p at bounding box center [824, 281] width 563 height 22
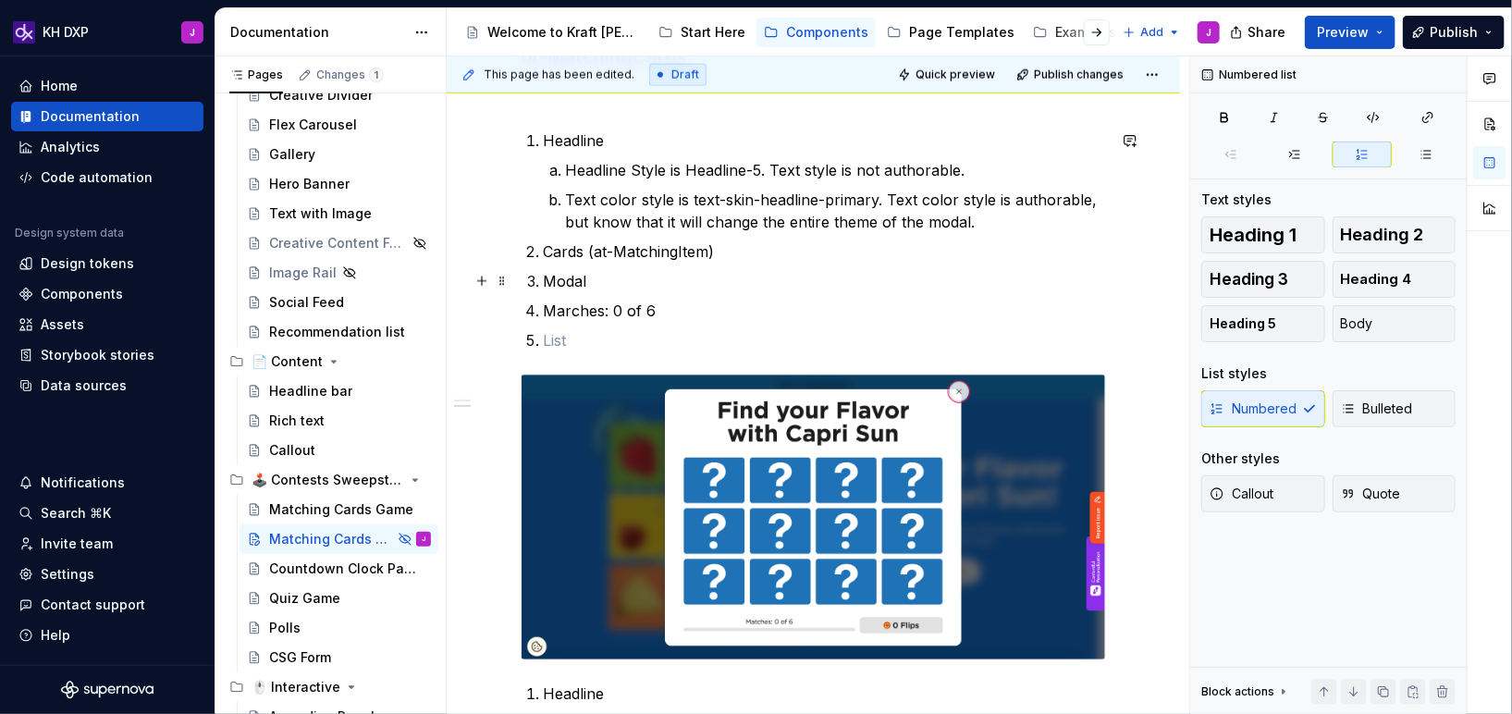
scroll to position [1122, 0]
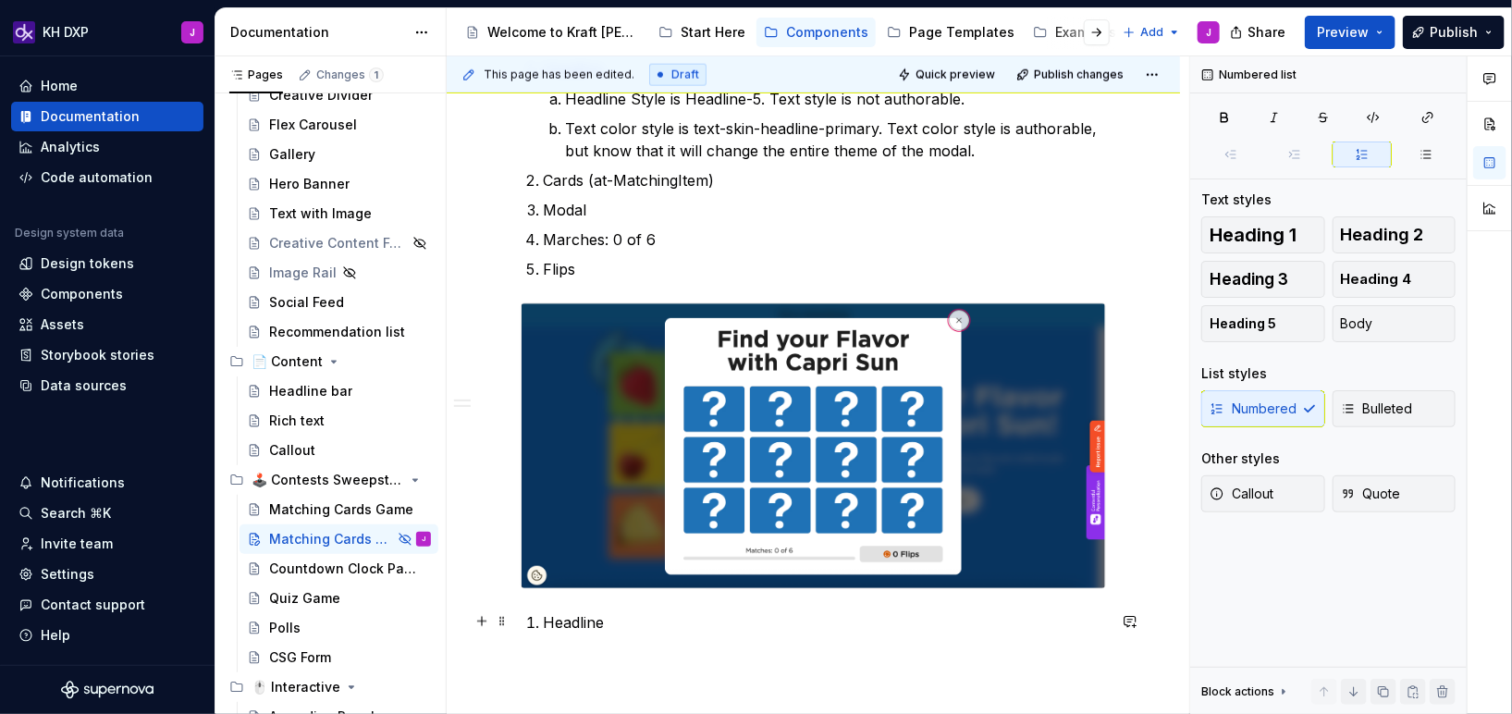
scroll to position [1193, 0]
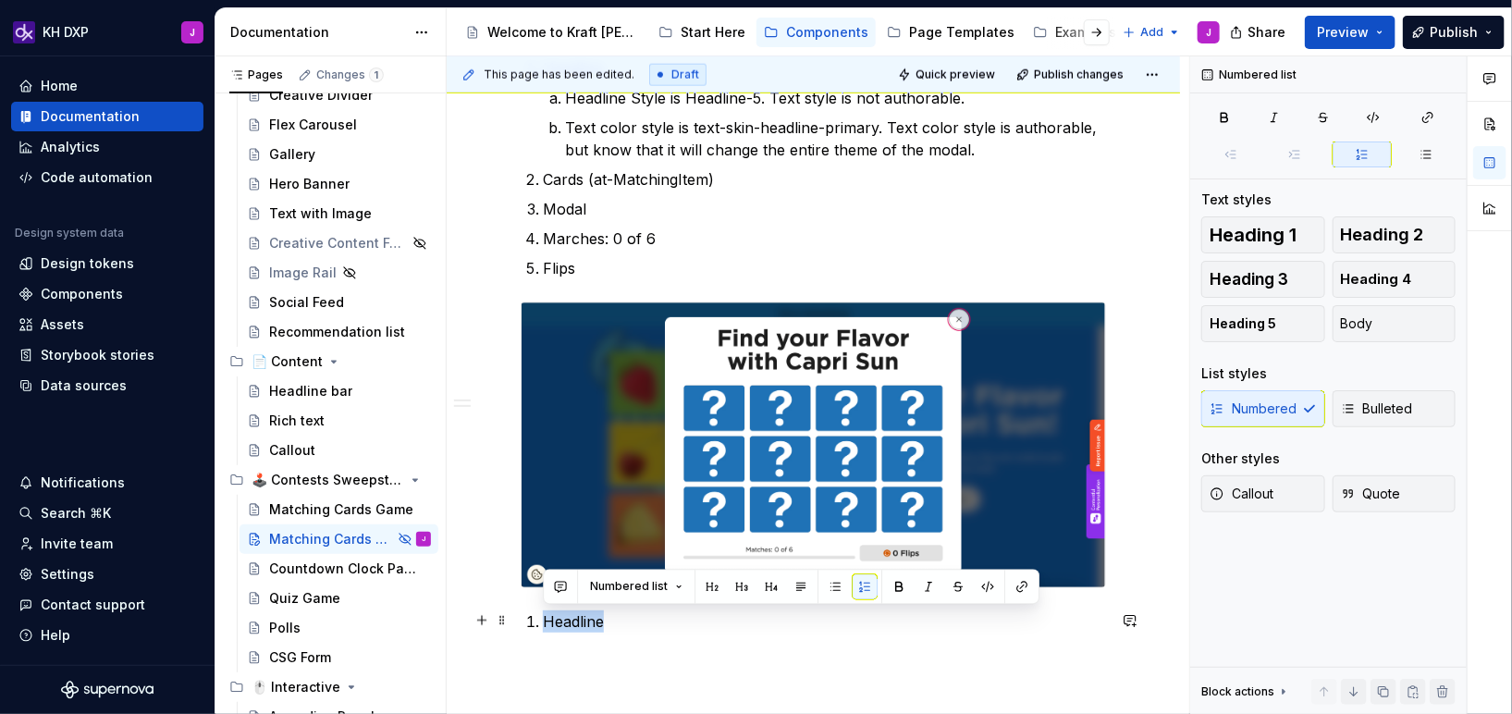
drag, startPoint x: 654, startPoint y: 622, endPoint x: 518, endPoint y: 618, distance: 136.0
click at [516, 619] on div "**********" at bounding box center [813, 6] width 733 height 1723
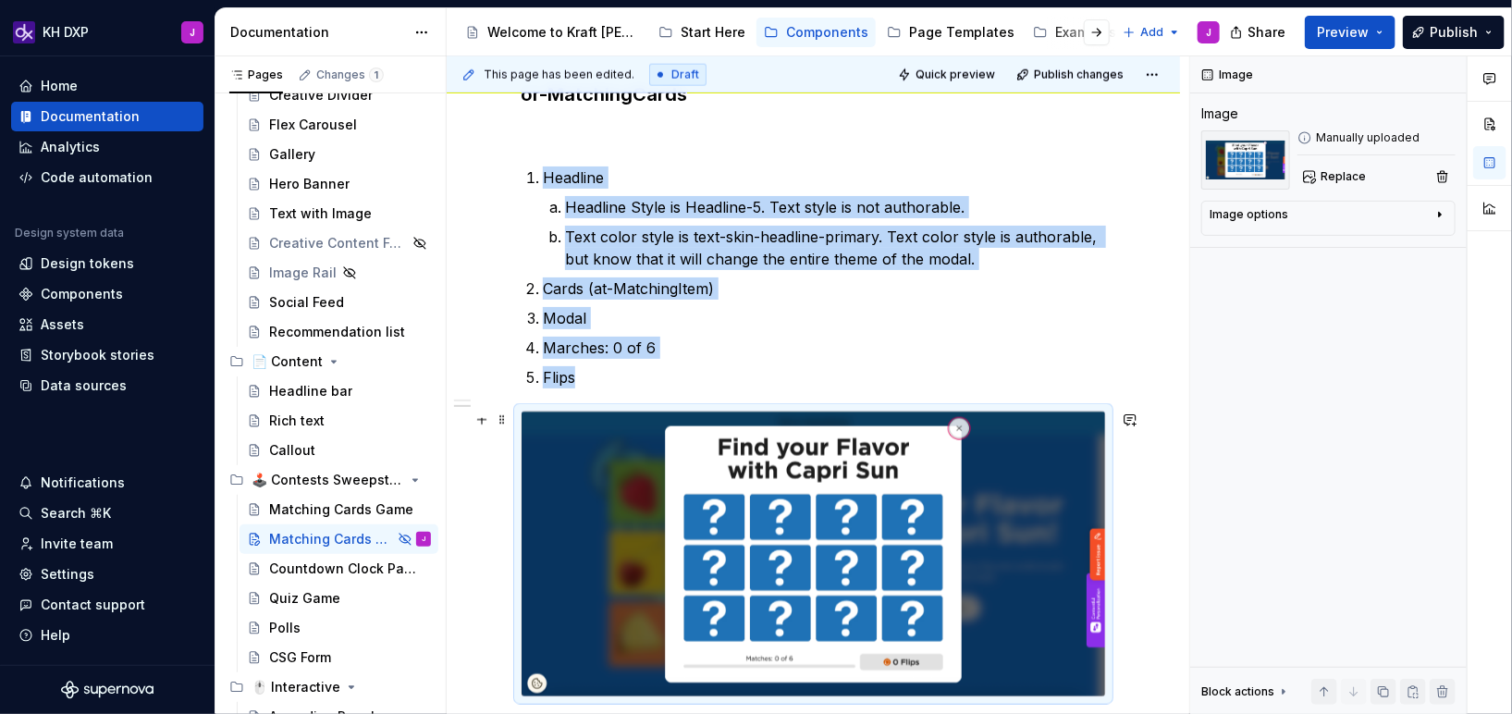
scroll to position [1074, 0]
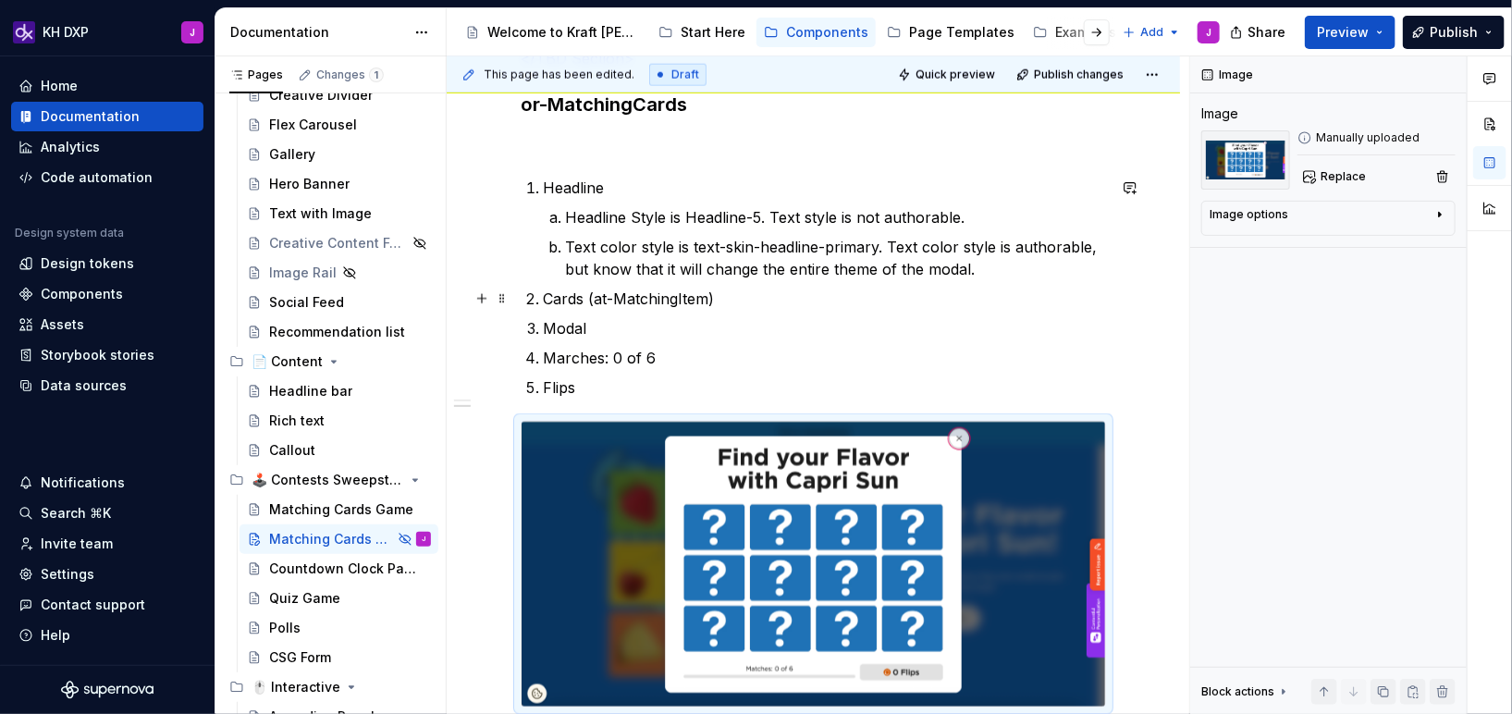
click at [749, 302] on p "Cards (at-MatchingItem)" at bounding box center [824, 299] width 563 height 22
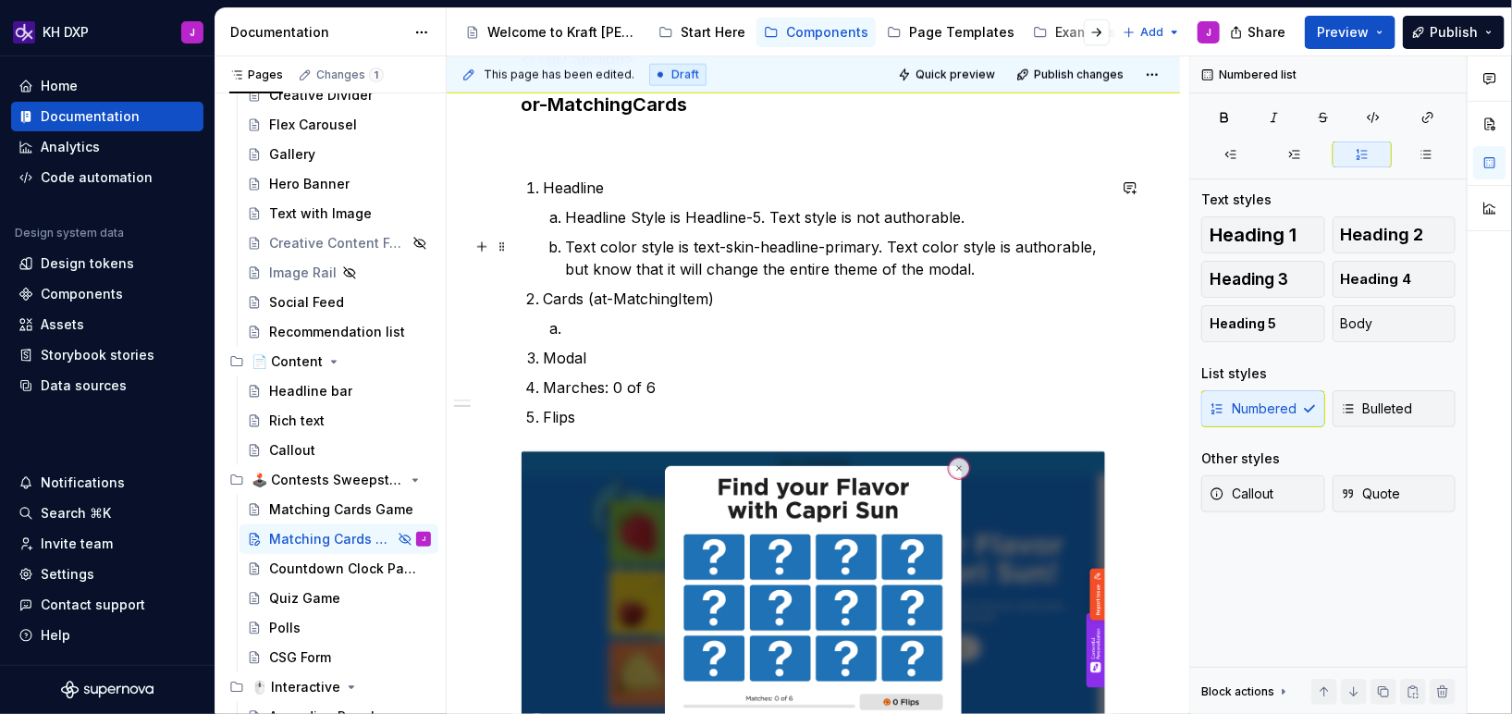
click at [978, 268] on p "Text color style is text-skin-headline-primary. Text color style is authorable,…" at bounding box center [835, 258] width 541 height 44
click at [769, 300] on p "Cards (at-MatchingItem)" at bounding box center [824, 299] width 563 height 22
click at [702, 183] on p "Headline" at bounding box center [824, 188] width 563 height 22
click at [756, 292] on p "Cards (at-MatchingItem)" at bounding box center [824, 299] width 563 height 22
click at [626, 330] on p at bounding box center [835, 328] width 541 height 22
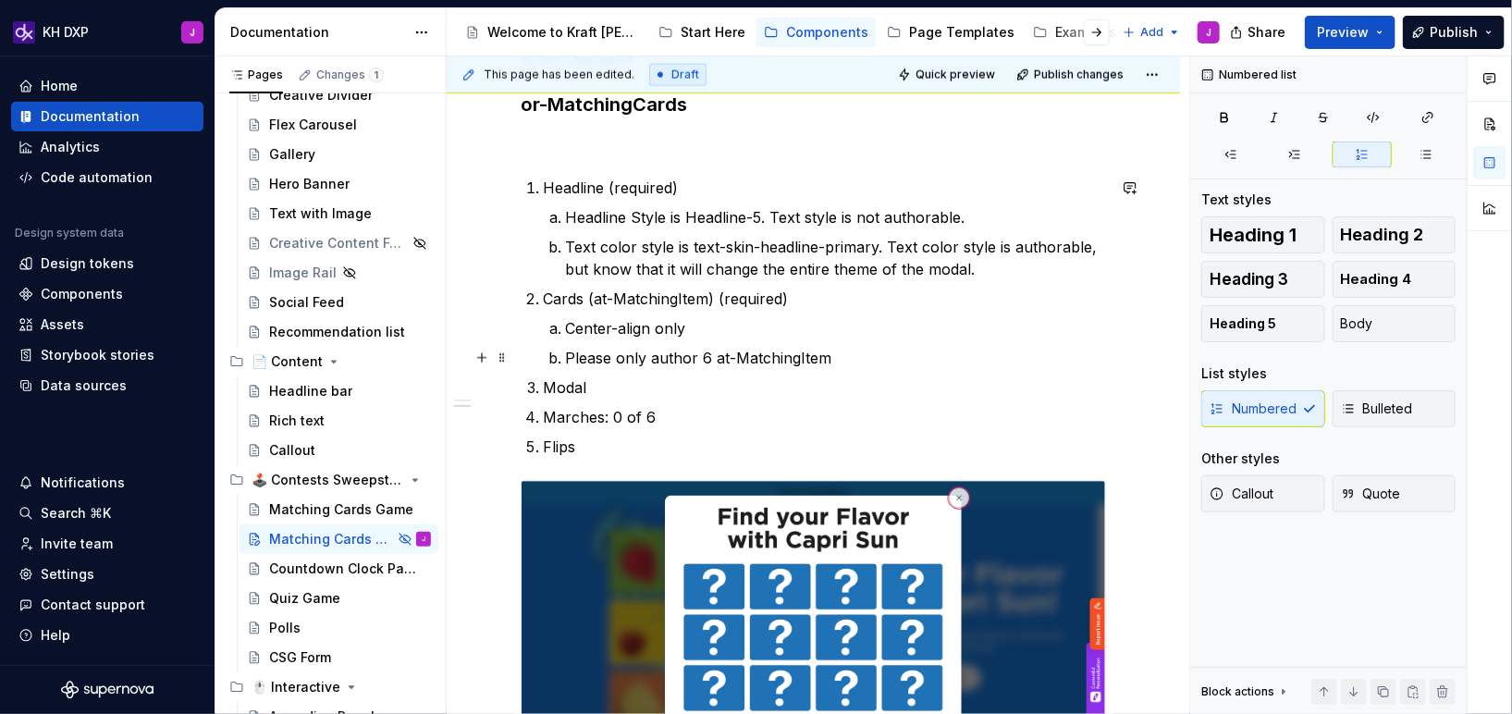
click at [707, 356] on p "Please only author 6 at-MatchingItem" at bounding box center [835, 358] width 541 height 22
click at [882, 351] on p "Please only author 6 cards (at-MatchingItem" at bounding box center [835, 358] width 541 height 22
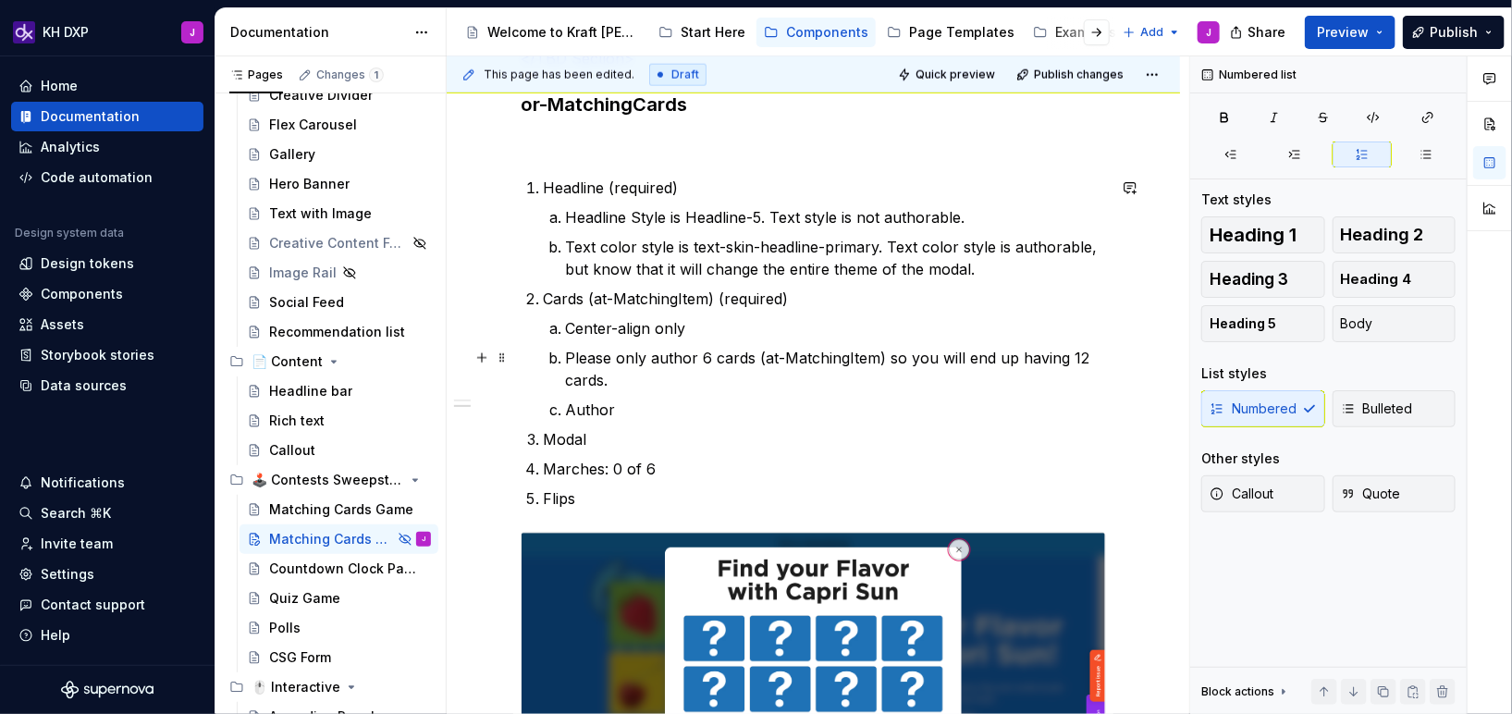
click at [642, 359] on p "Please only author 6 cards (at-MatchingItem) so you will end up having 12 cards." at bounding box center [835, 369] width 541 height 44
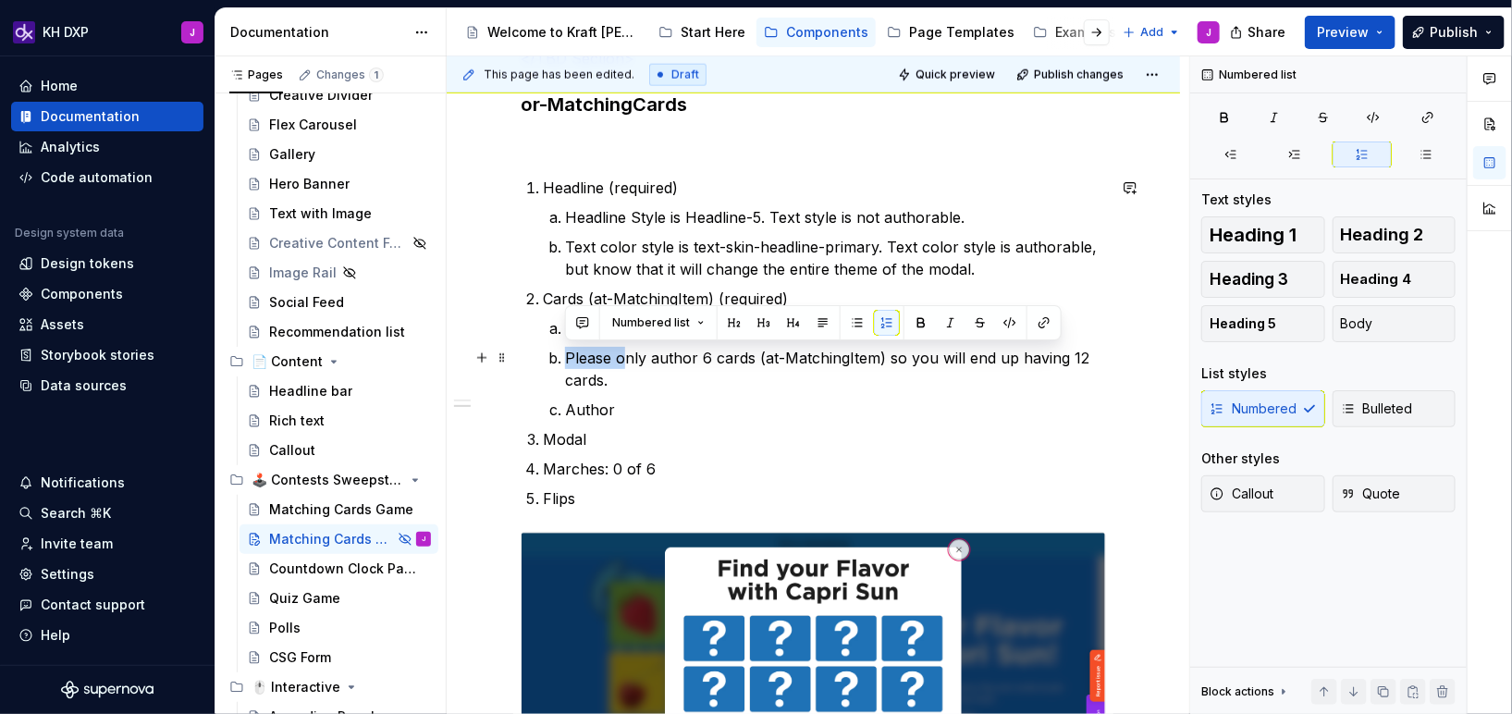
drag, startPoint x: 624, startPoint y: 357, endPoint x: 561, endPoint y: 357, distance: 62.9
click at [565, 357] on li "Please only author 6 cards (at-MatchingItem) so you will end up having 12 cards." at bounding box center [835, 369] width 541 height 44
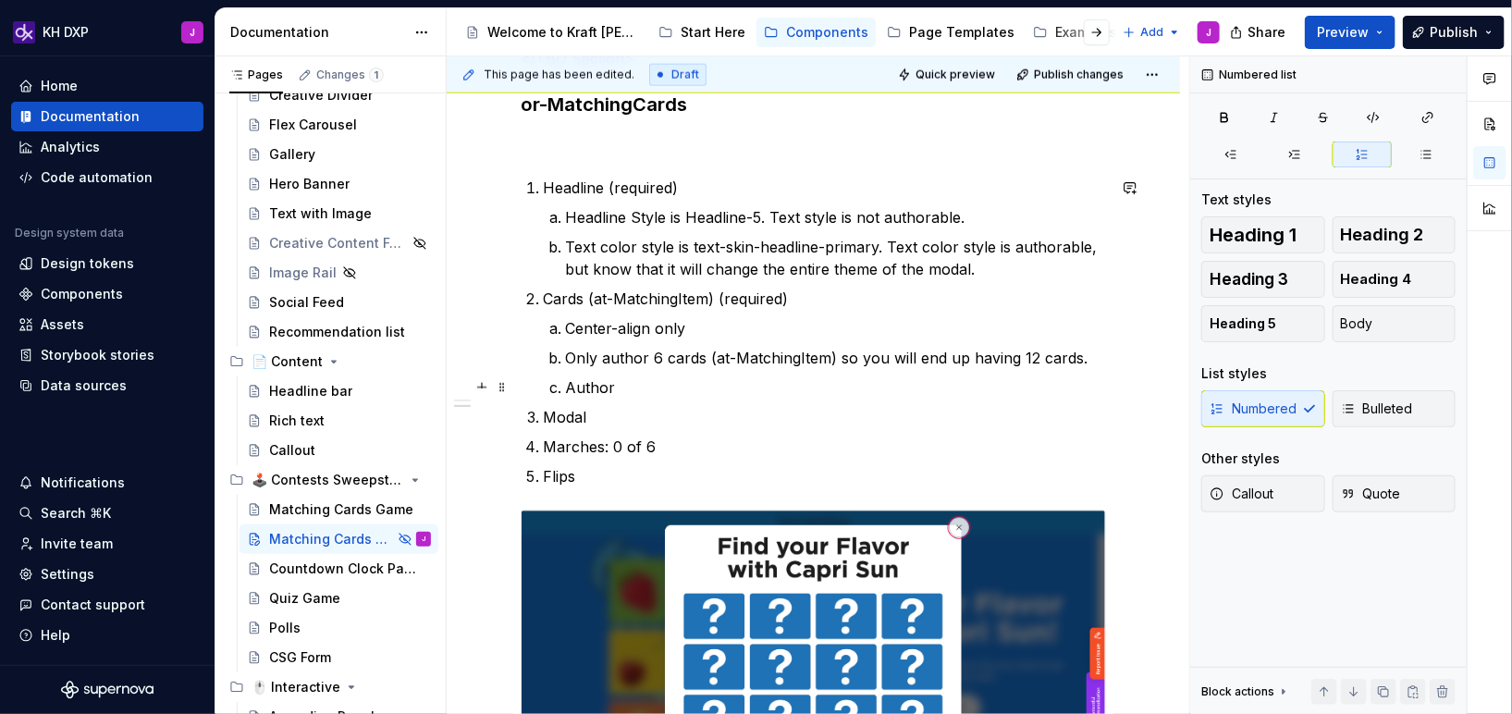
click at [610, 388] on p "Author" at bounding box center [835, 387] width 541 height 22
click at [626, 384] on p "Author" at bounding box center [835, 387] width 541 height 22
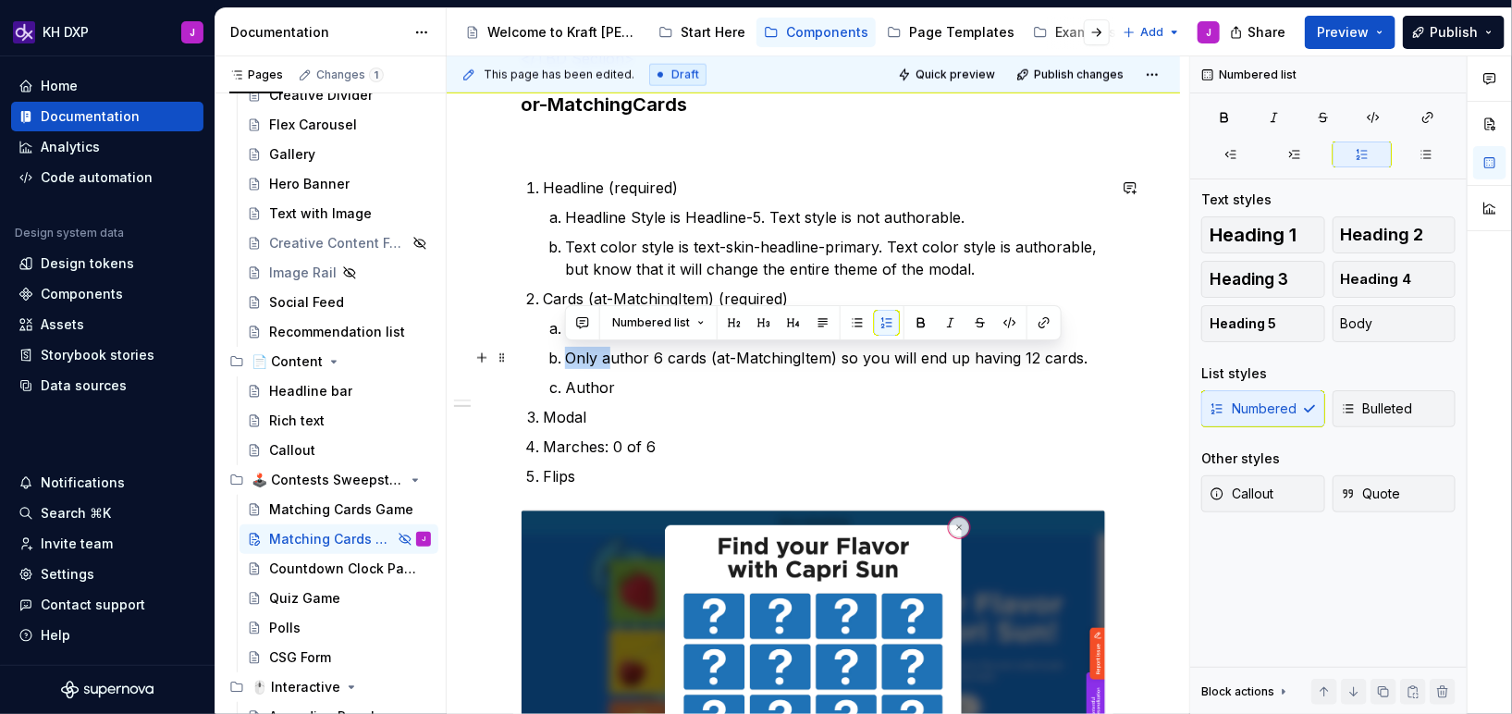
drag, startPoint x: 606, startPoint y: 355, endPoint x: 556, endPoint y: 355, distance: 49.9
click at [565, 355] on li "Only author 6 cards (at-MatchingItem) so you will end up having 12 cards." at bounding box center [835, 358] width 541 height 22
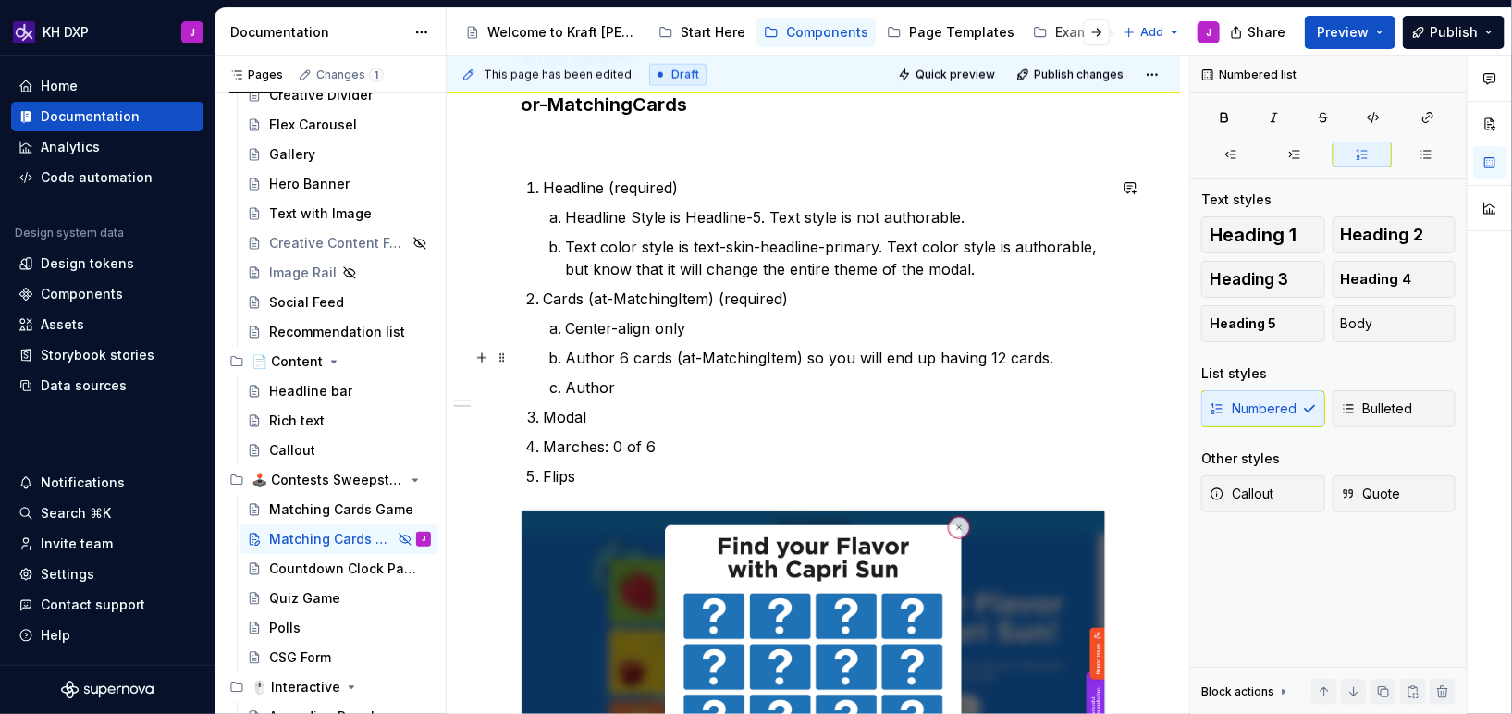
click at [798, 360] on p "Author 6 cards (at-MatchingItem) so you will end up having 12 cards." at bounding box center [835, 358] width 541 height 22
drag, startPoint x: 624, startPoint y: 386, endPoint x: 560, endPoint y: 386, distance: 63.8
click at [565, 386] on li "Author" at bounding box center [835, 387] width 541 height 22
click at [643, 396] on p "Author" at bounding box center [835, 387] width 541 height 22
click at [613, 308] on p "Cards (at-MatchingItem) (required)" at bounding box center [824, 299] width 563 height 22
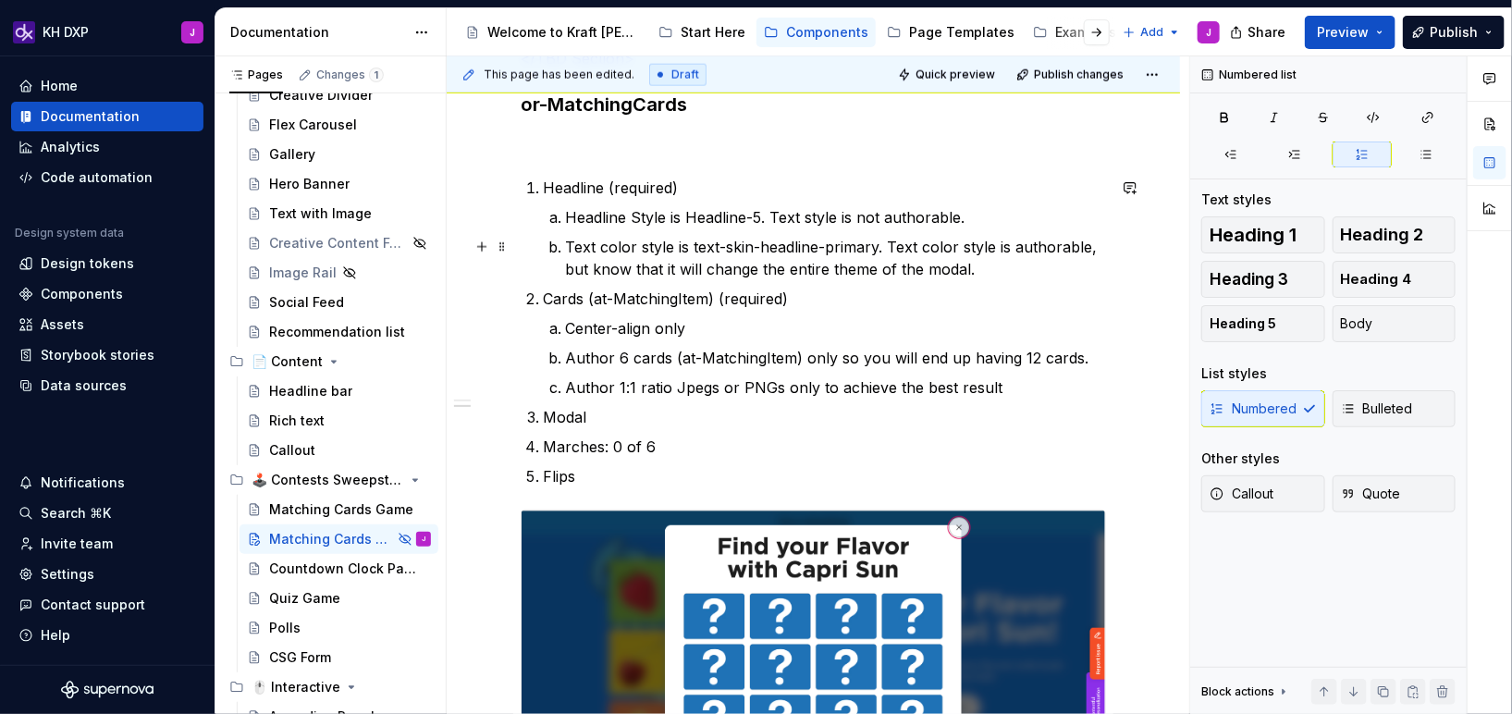
click at [1020, 269] on p "Text color style is text-skin-headline-primary. Text color style is authorable,…" at bounding box center [835, 258] width 541 height 44
click at [597, 418] on p "Modal" at bounding box center [824, 417] width 563 height 22
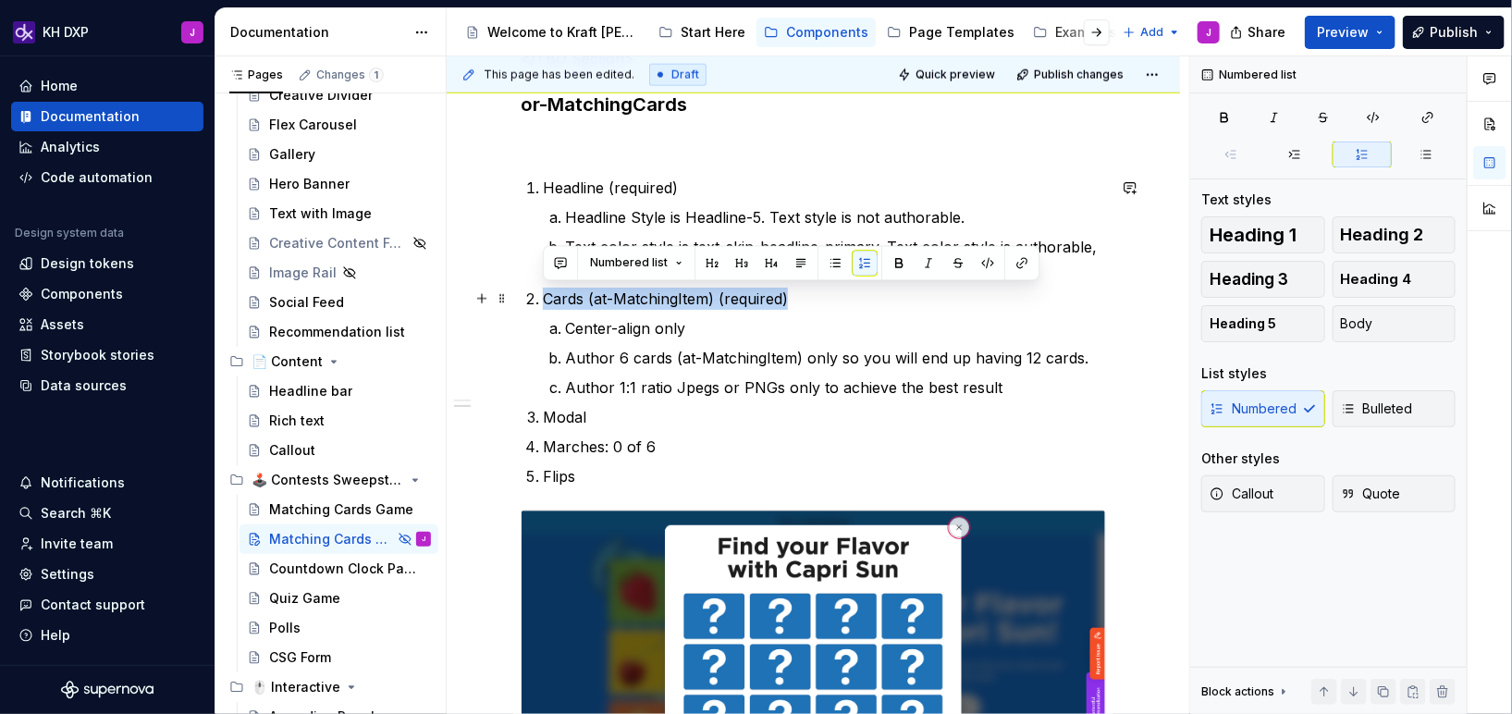
drag, startPoint x: 816, startPoint y: 298, endPoint x: 542, endPoint y: 303, distance: 273.8
click at [543, 303] on p "Cards (at-MatchingItem) (required)" at bounding box center [824, 299] width 563 height 22
copy p "Cards (at-MatchingItem) (required)"
click at [602, 413] on p "Modal" at bounding box center [824, 417] width 563 height 22
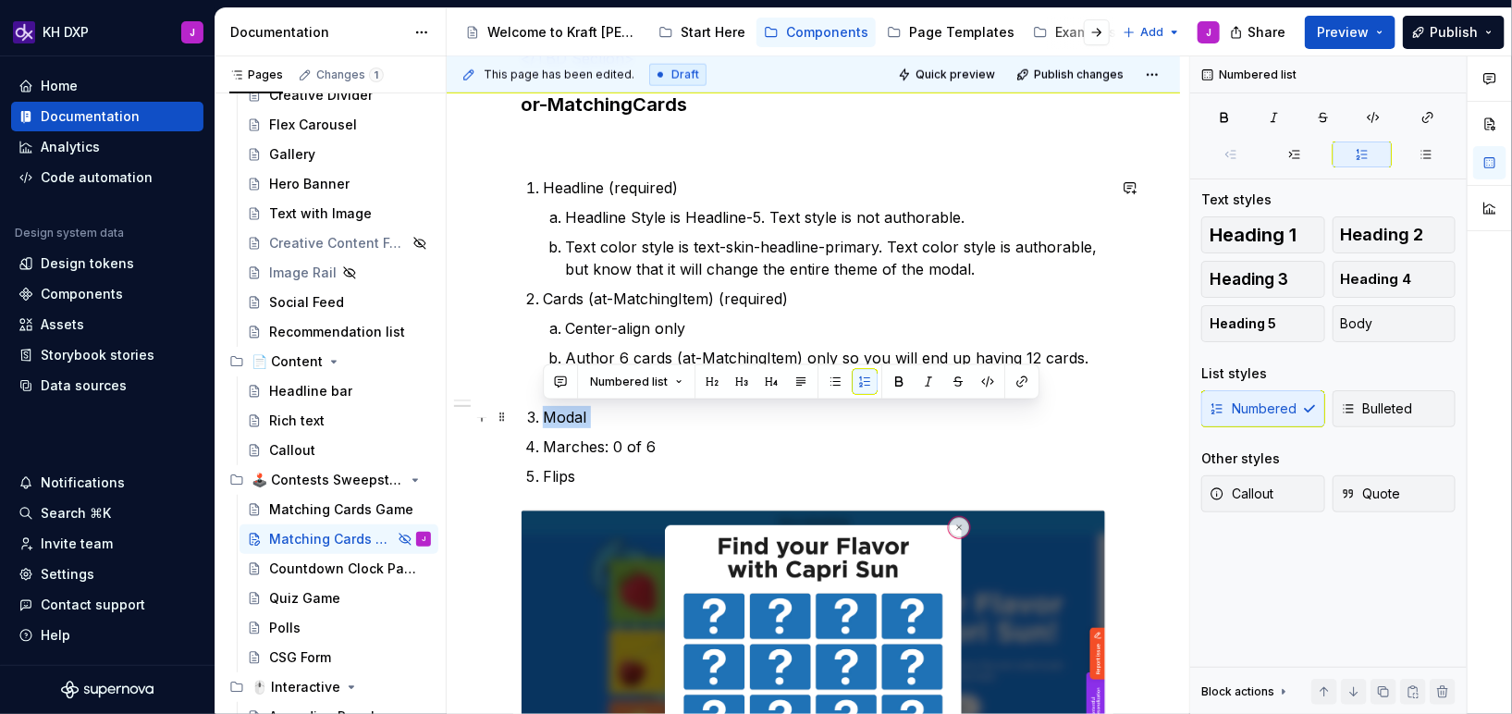
drag, startPoint x: 602, startPoint y: 413, endPoint x: 543, endPoint y: 414, distance: 59.2
click at [543, 414] on p "Modal" at bounding box center [824, 417] width 563 height 22
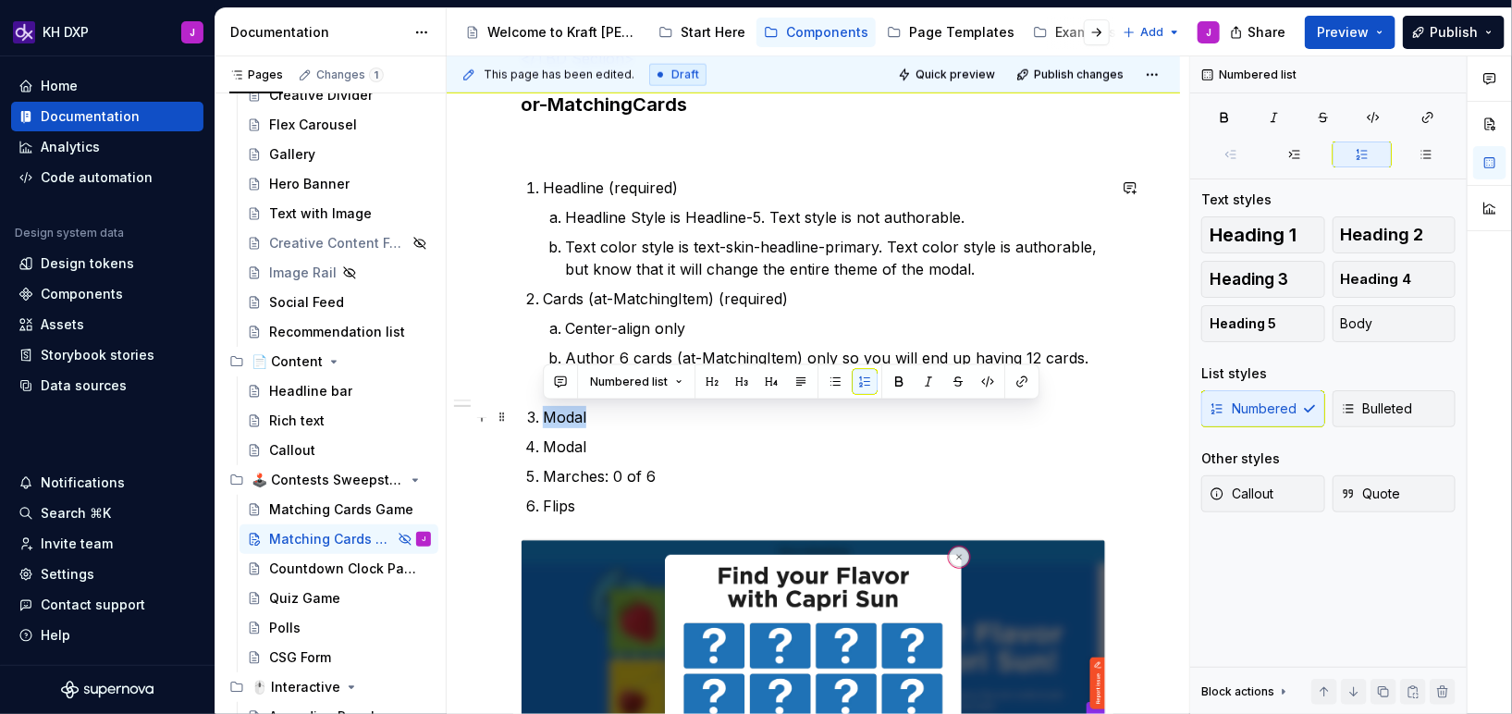
drag, startPoint x: 623, startPoint y: 411, endPoint x: 541, endPoint y: 421, distance: 82.9
click at [543, 421] on li "Modal" at bounding box center [824, 417] width 563 height 22
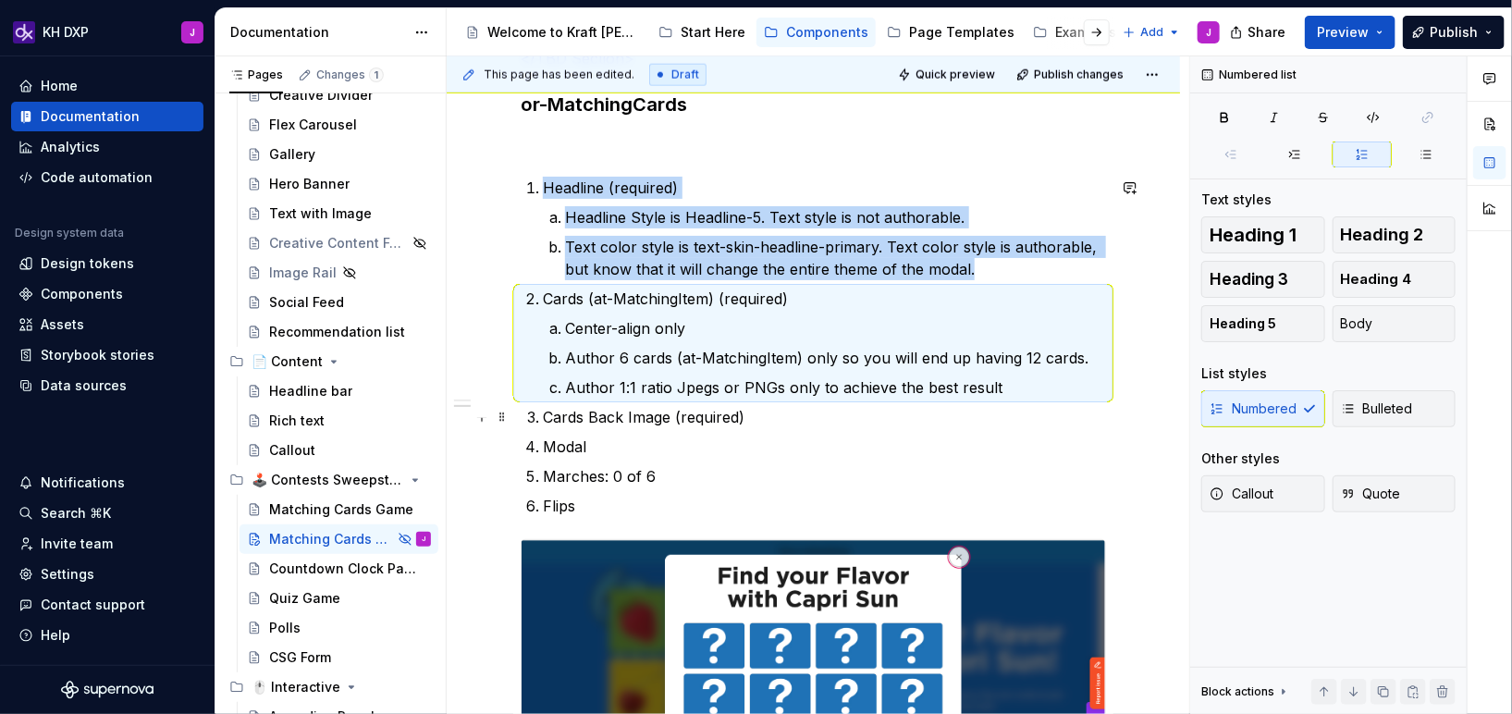
click at [589, 394] on p "Author 1:1 ratio Jpegs or PNGs only to achieve the best result" at bounding box center [835, 387] width 541 height 22
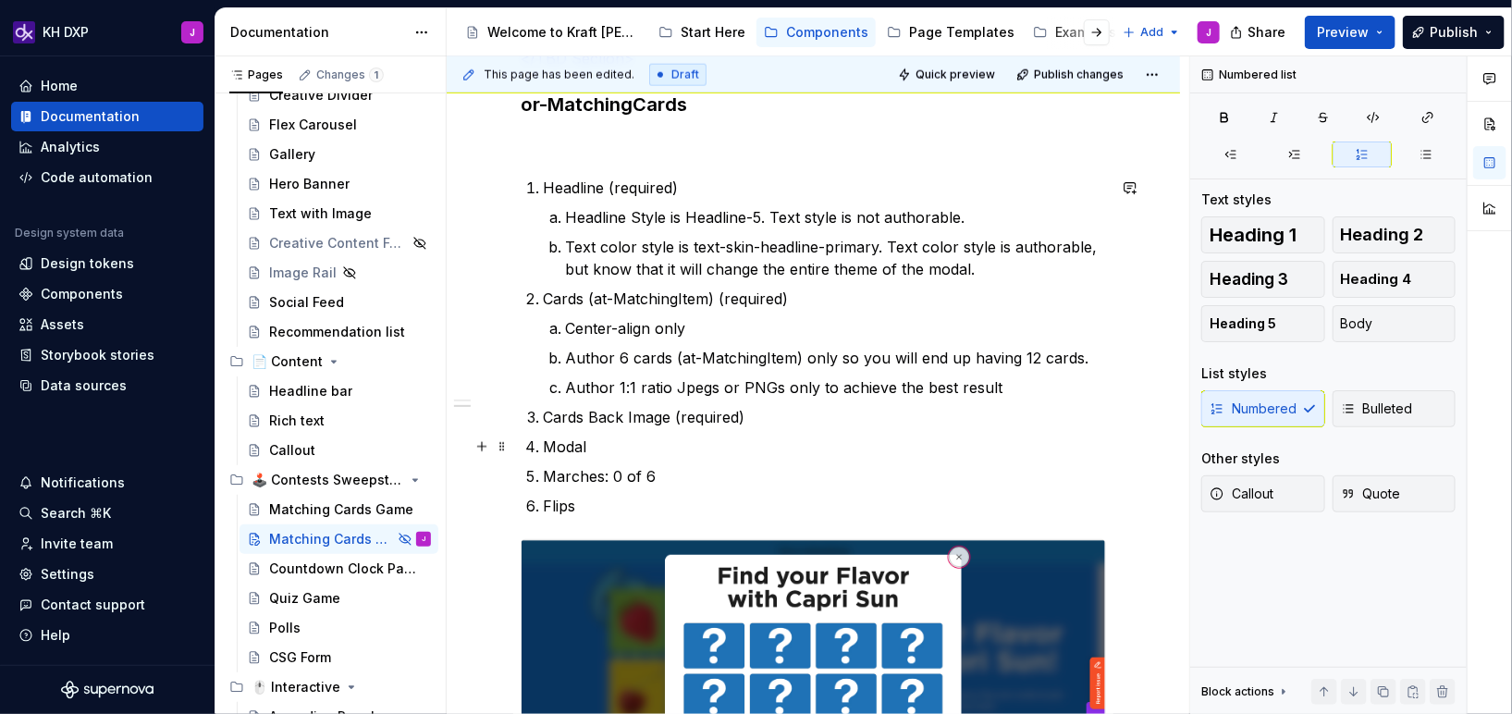
click at [811, 418] on p "Cards Back Image (required)" at bounding box center [824, 417] width 563 height 22
click at [670, 393] on p "Author 1:1 ratio Jpegs or PNGs only to achieve the best result" at bounding box center [835, 387] width 541 height 22
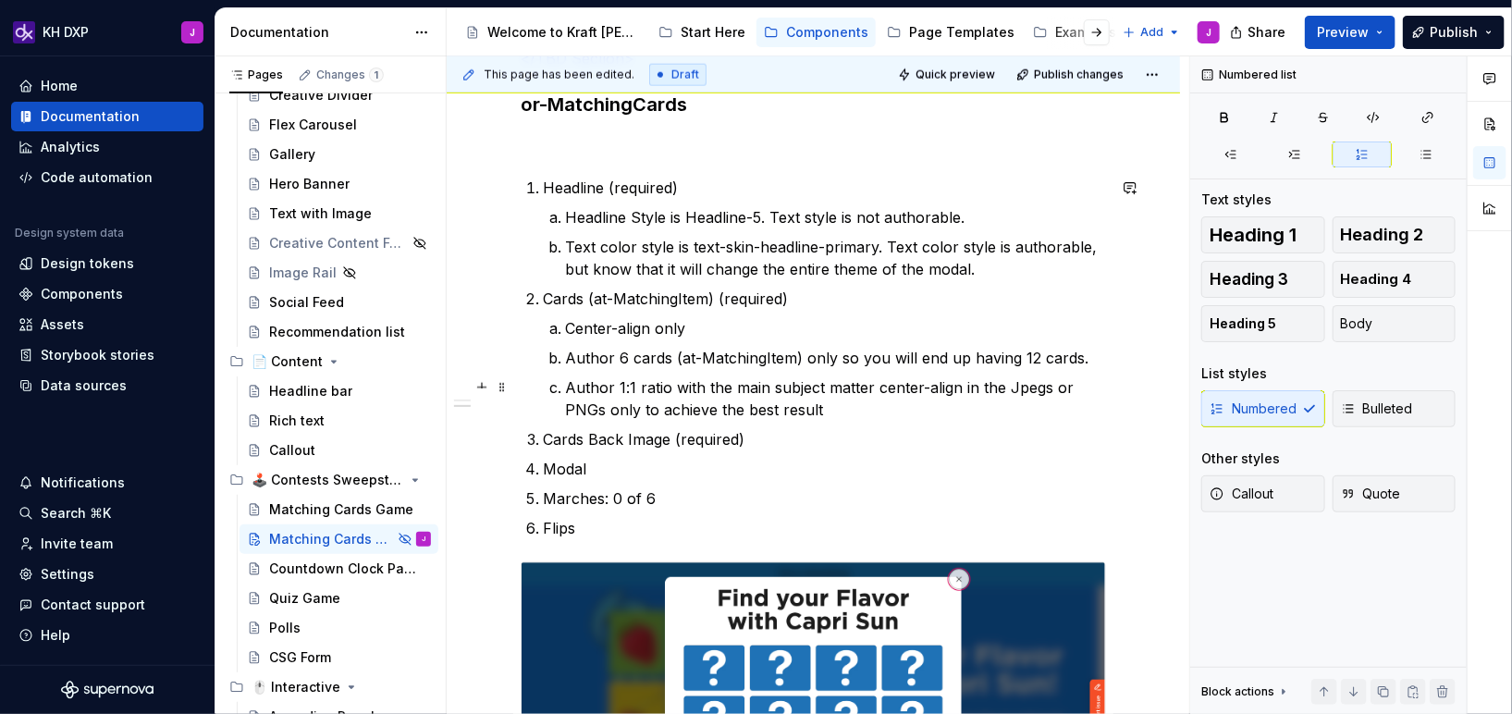
click at [635, 410] on p "Author 1:1 ratio with the main subject matter center-align in the Jpegs or PNGs…" at bounding box center [835, 398] width 541 height 44
click at [811, 403] on p "Author 1:1 ratio with the main subject matter center-align in the Jpegs or PNGs…" at bounding box center [835, 398] width 541 height 44
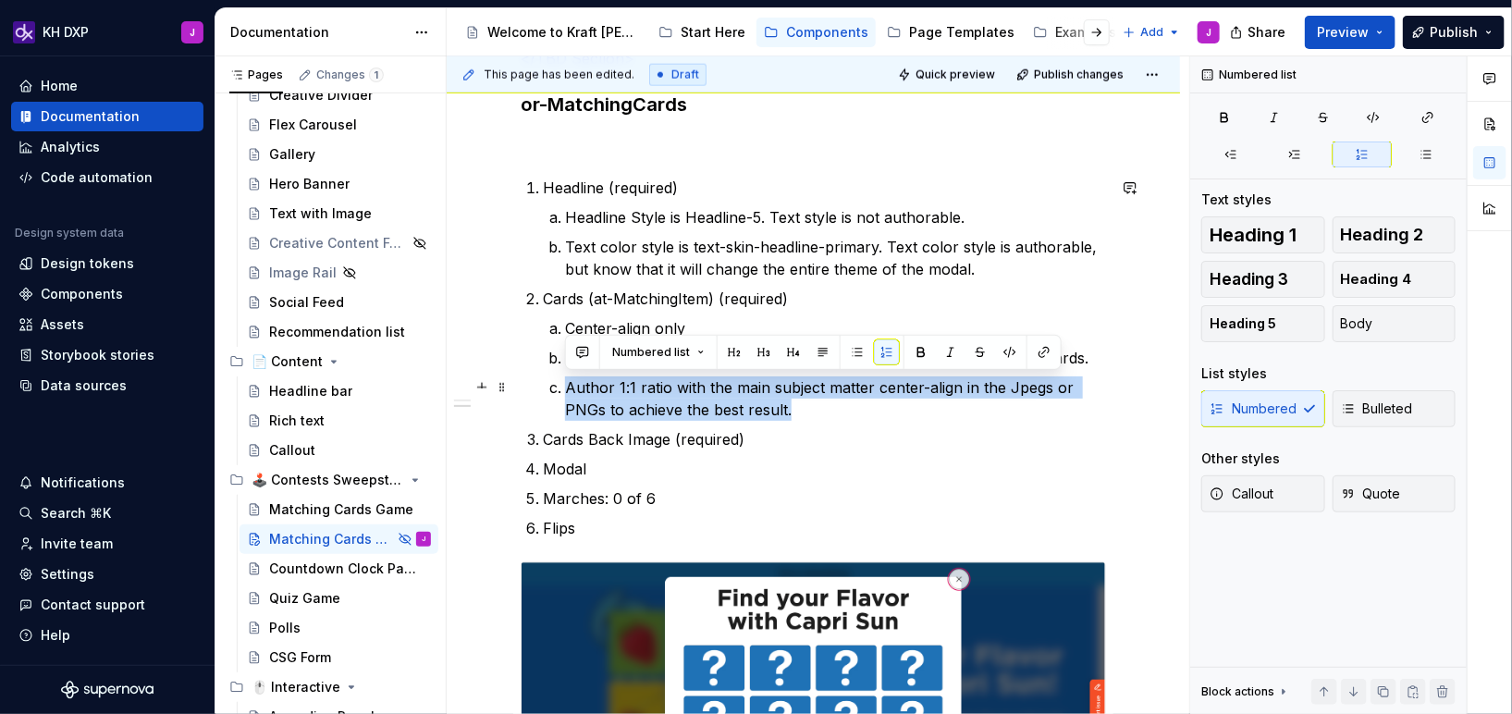
drag, startPoint x: 827, startPoint y: 405, endPoint x: 559, endPoint y: 390, distance: 268.6
click at [565, 390] on li "Author 1:1 ratio with the main subject matter center-align in the Jpegs or PNGs…" at bounding box center [835, 398] width 541 height 44
copy p "Author 1:1 ratio with the main subject matter center-align in the Jpegs or PNGs…"
click at [754, 463] on p "Modal" at bounding box center [824, 469] width 563 height 22
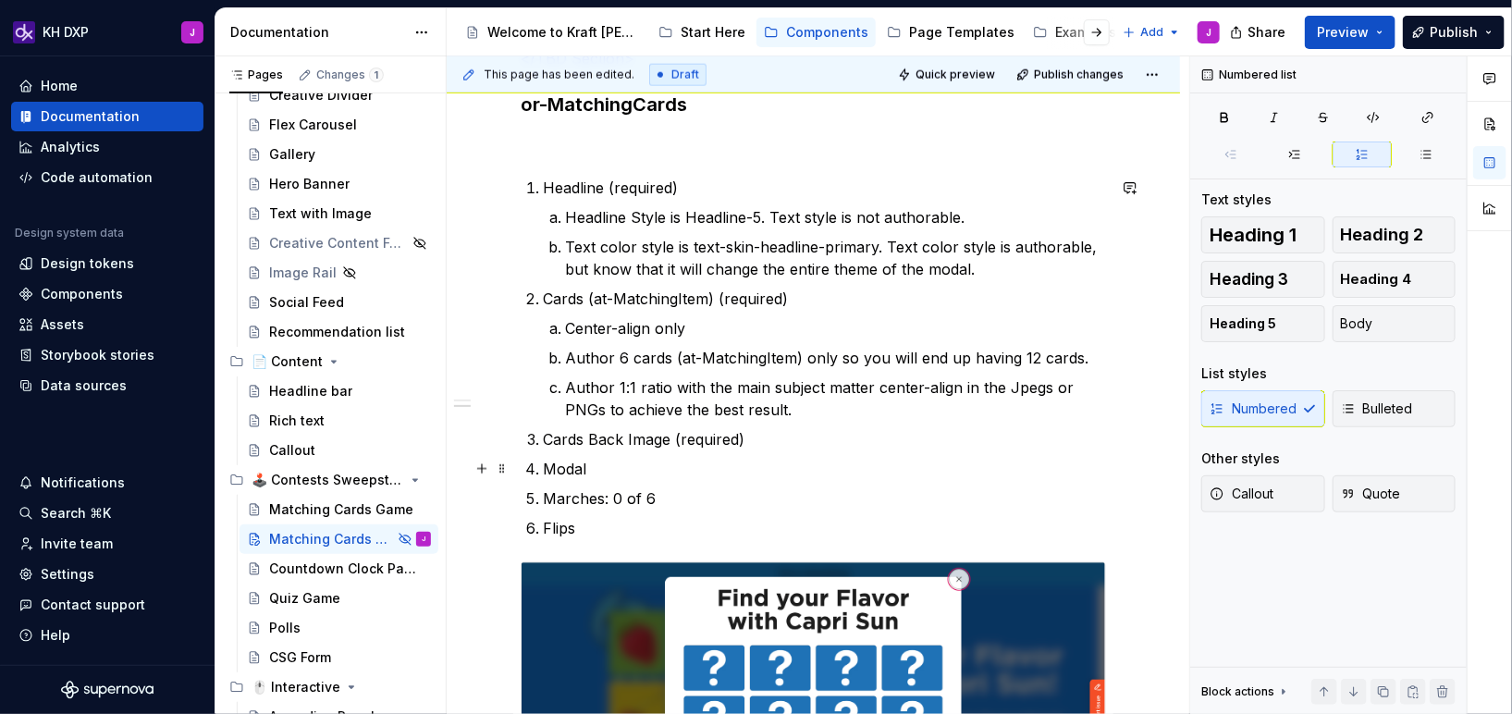
click at [807, 462] on p "Modal" at bounding box center [824, 469] width 563 height 22
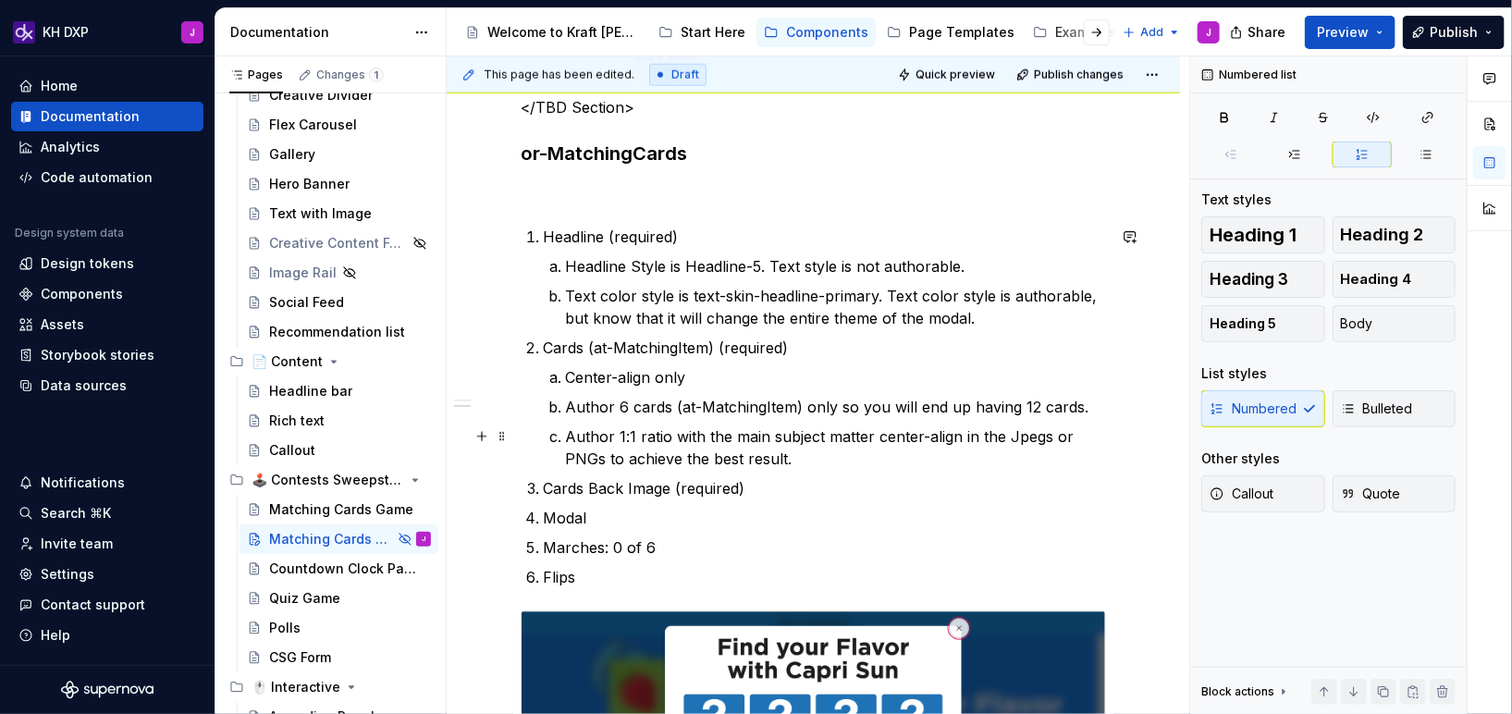
scroll to position [1025, 0]
click at [634, 563] on ol "Headline (required) Headline Style is Headline-5. Text style is not authorable.…" at bounding box center [824, 407] width 563 height 363
click at [791, 488] on p "Cards Back Image (required)" at bounding box center [824, 488] width 563 height 22
click at [763, 462] on p "Author 1:1 ratio with the main subject matter center-align in the Jpegs or PNGs…" at bounding box center [835, 447] width 541 height 44
click at [814, 445] on p "Author 1:1 ratio with the main subject matter center-align in the Jpegs or PNGs…" at bounding box center [835, 447] width 541 height 44
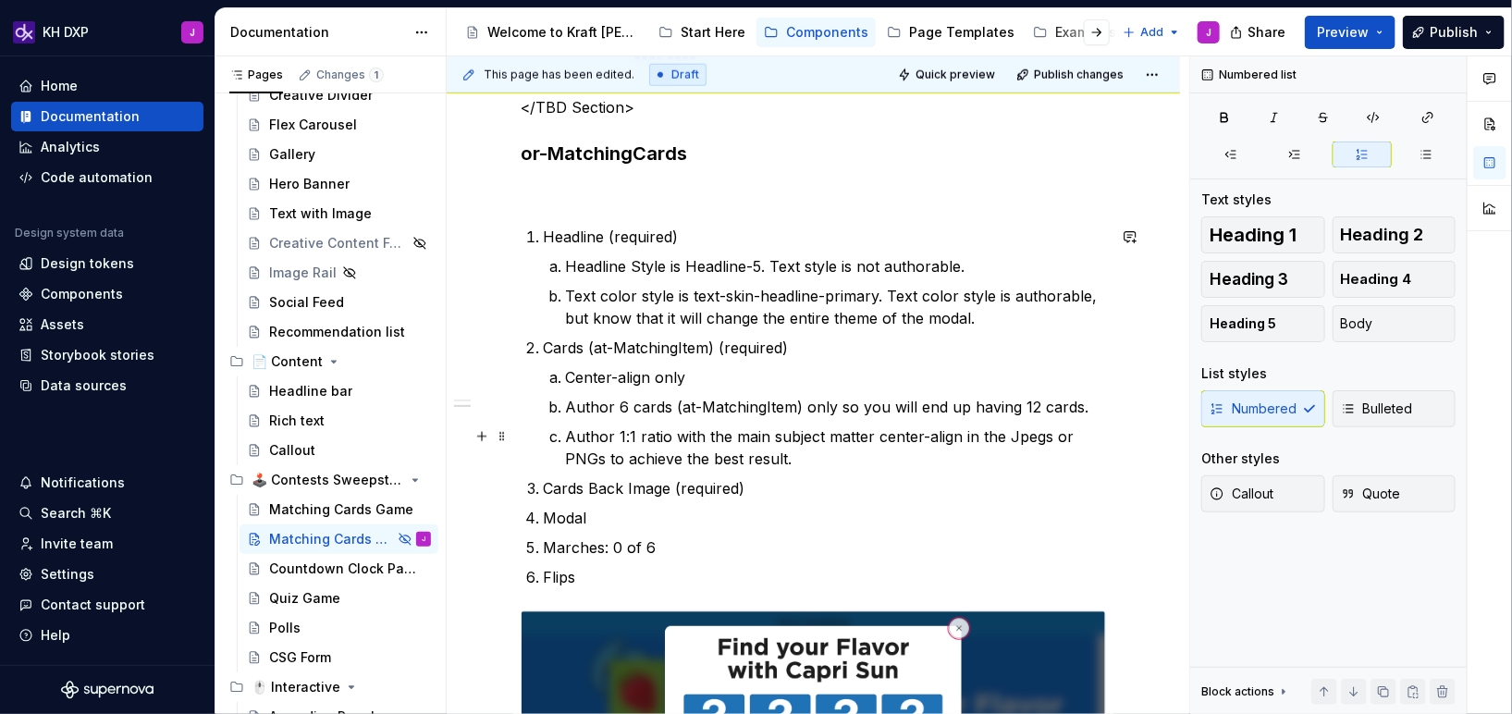
click at [806, 460] on p "Author 1:1 ratio with the main subject matter center-align in the Jpegs or PNGs…" at bounding box center [835, 447] width 541 height 44
click at [824, 493] on p "Cards Back Image (required)" at bounding box center [824, 488] width 563 height 22
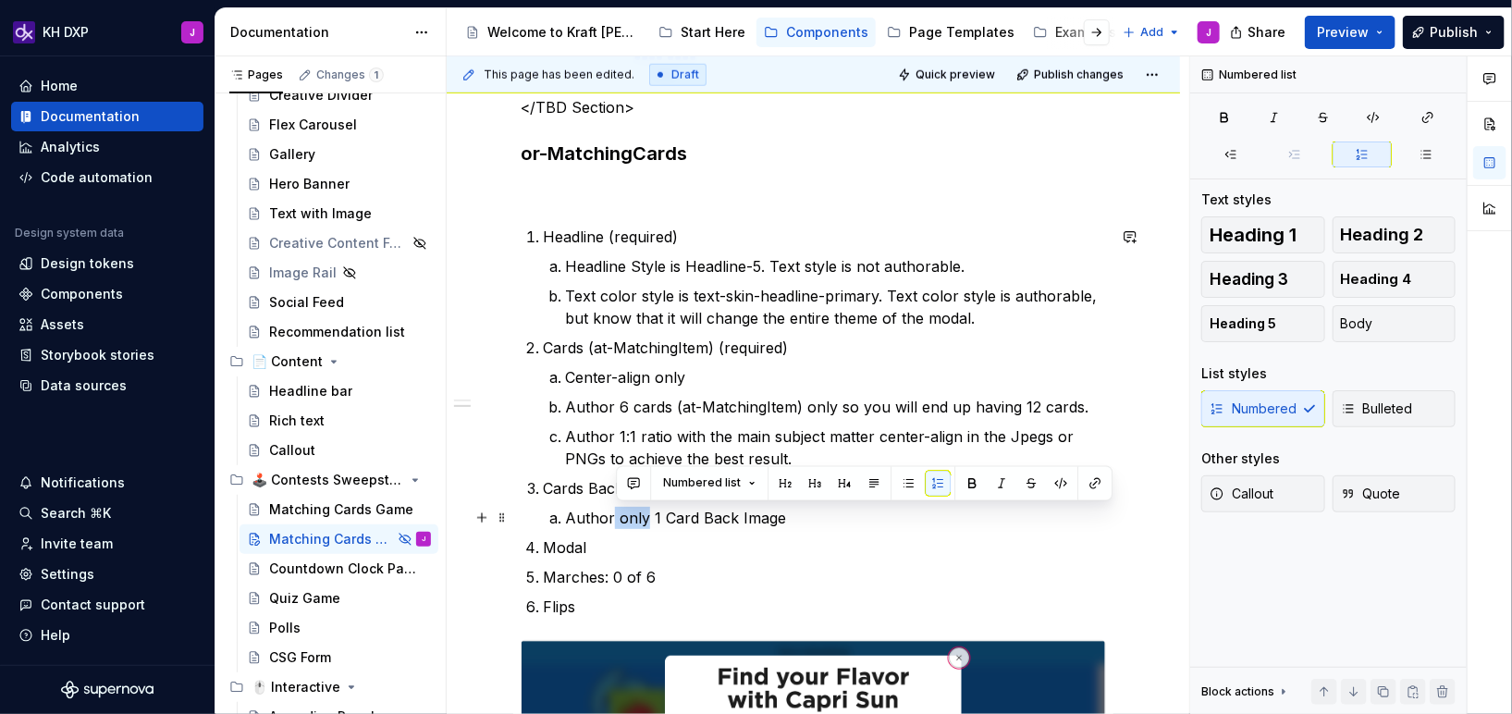
drag, startPoint x: 643, startPoint y: 520, endPoint x: 613, endPoint y: 520, distance: 29.6
click at [613, 520] on p "Author only 1 Card Back Image" at bounding box center [835, 518] width 541 height 22
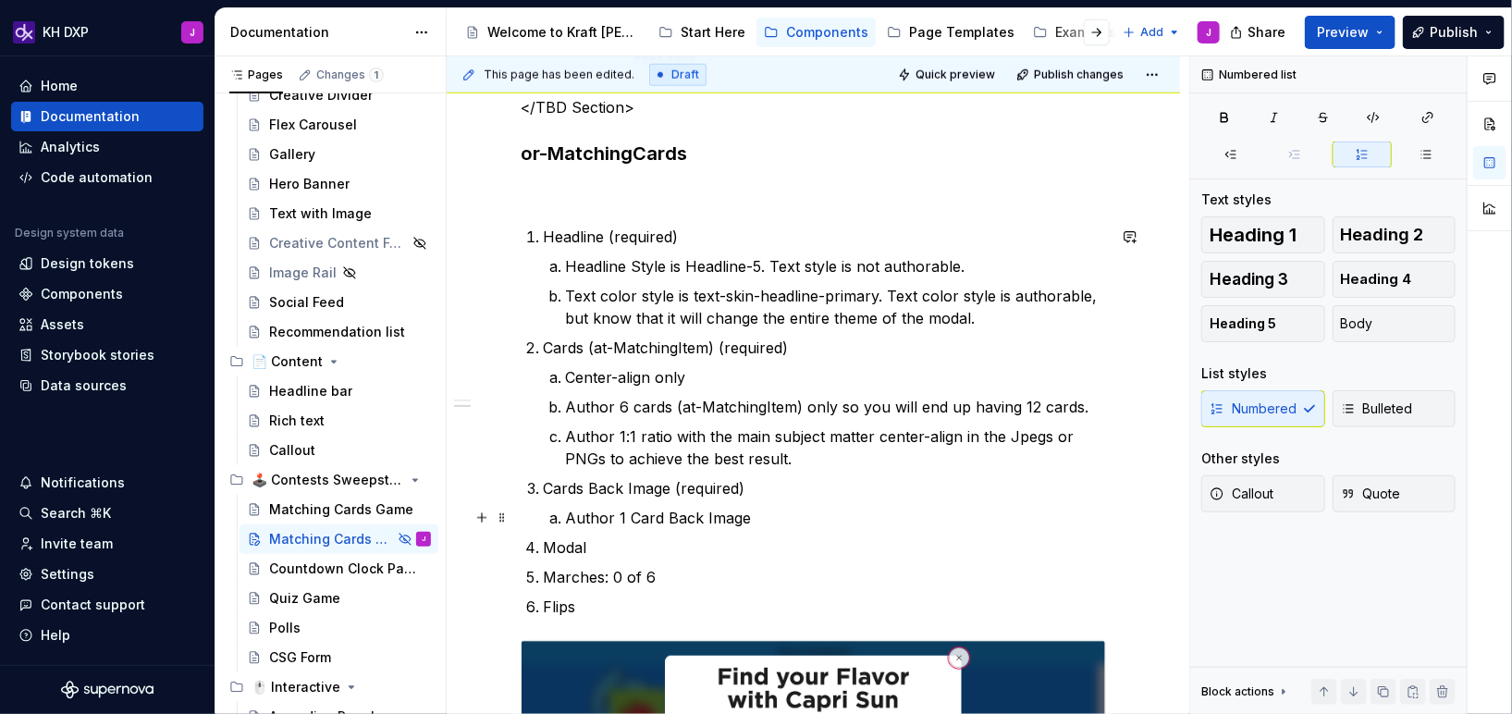
click at [764, 518] on p "Author 1 Card Back Image" at bounding box center [835, 518] width 541 height 22
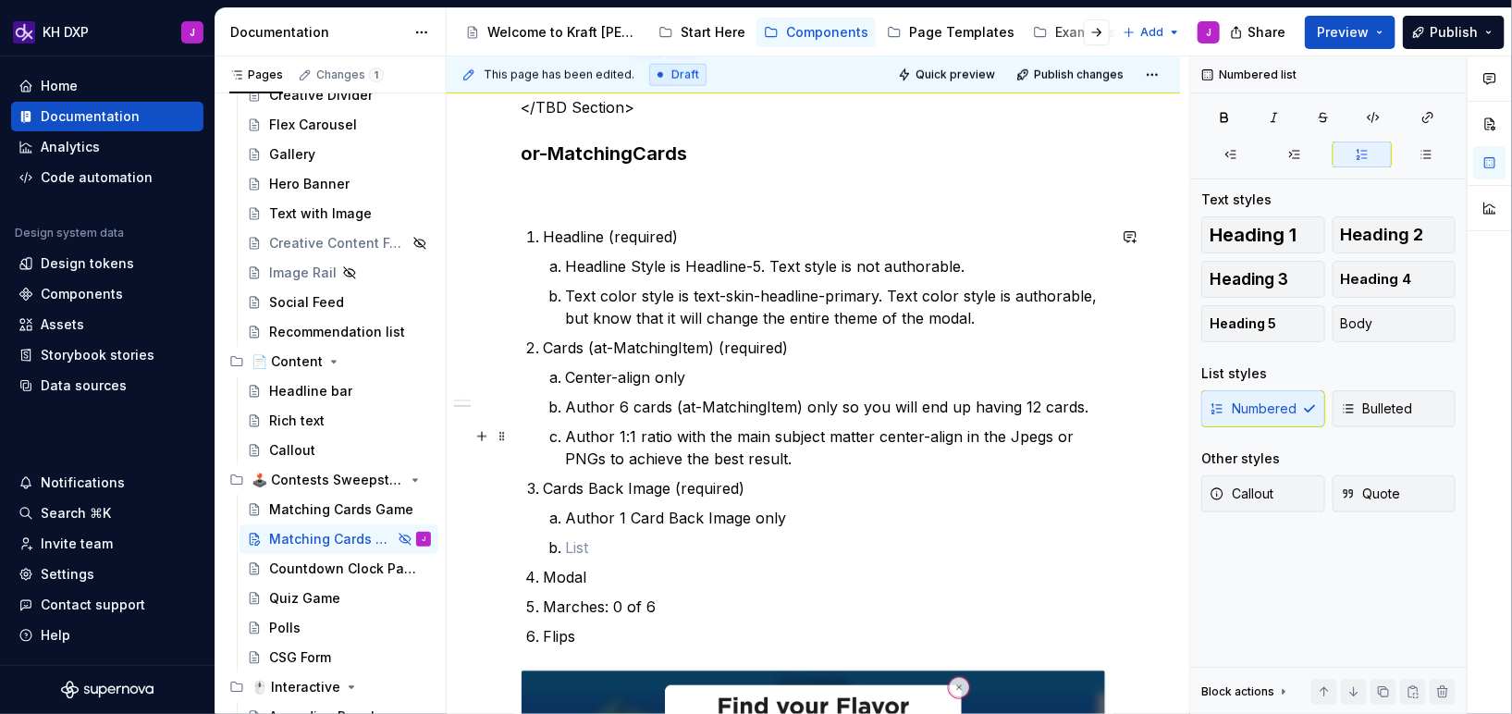
click at [764, 434] on p "Author 1:1 ratio with the main subject matter center-align in the Jpegs or PNGs…" at bounding box center [835, 447] width 541 height 44
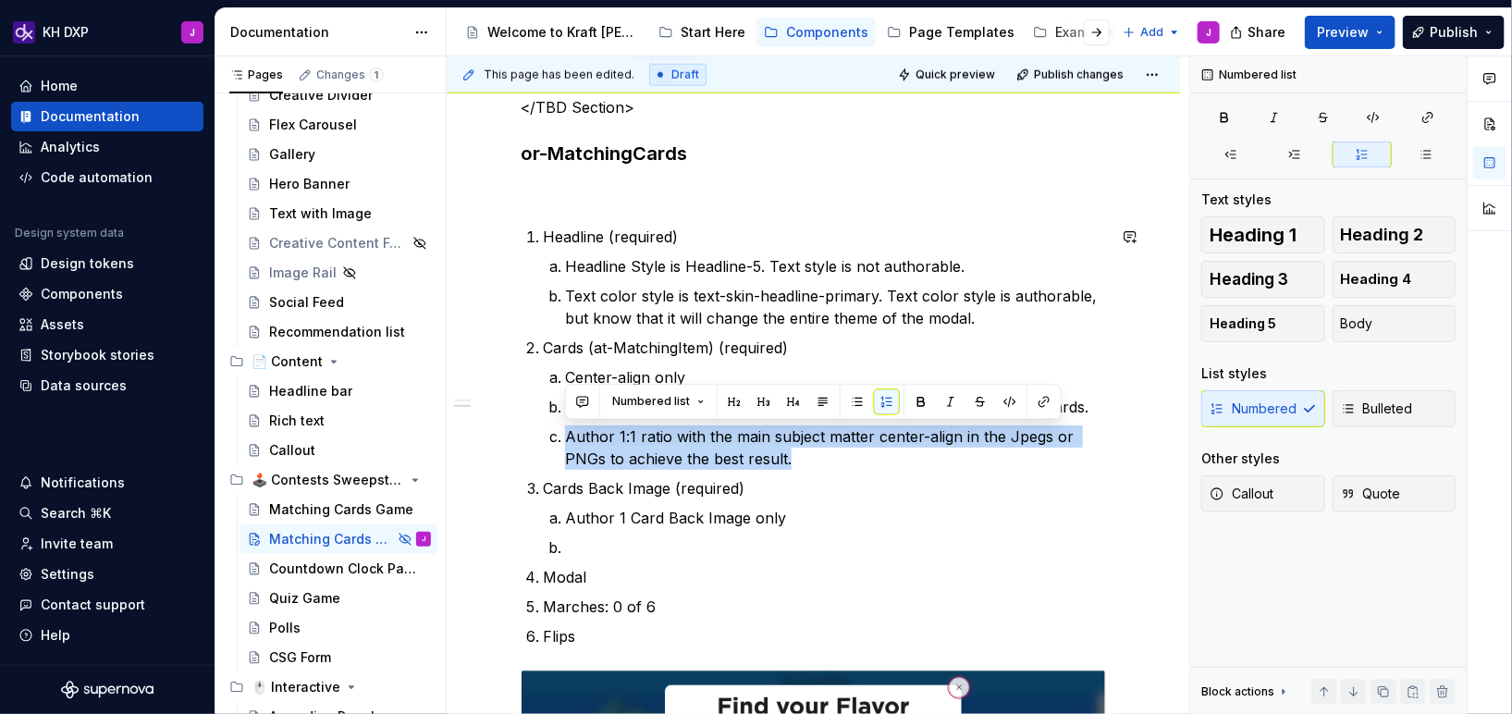
copy p "Author 1:1 ratio with the main subject matter center-align in the Jpegs or PNGs…"
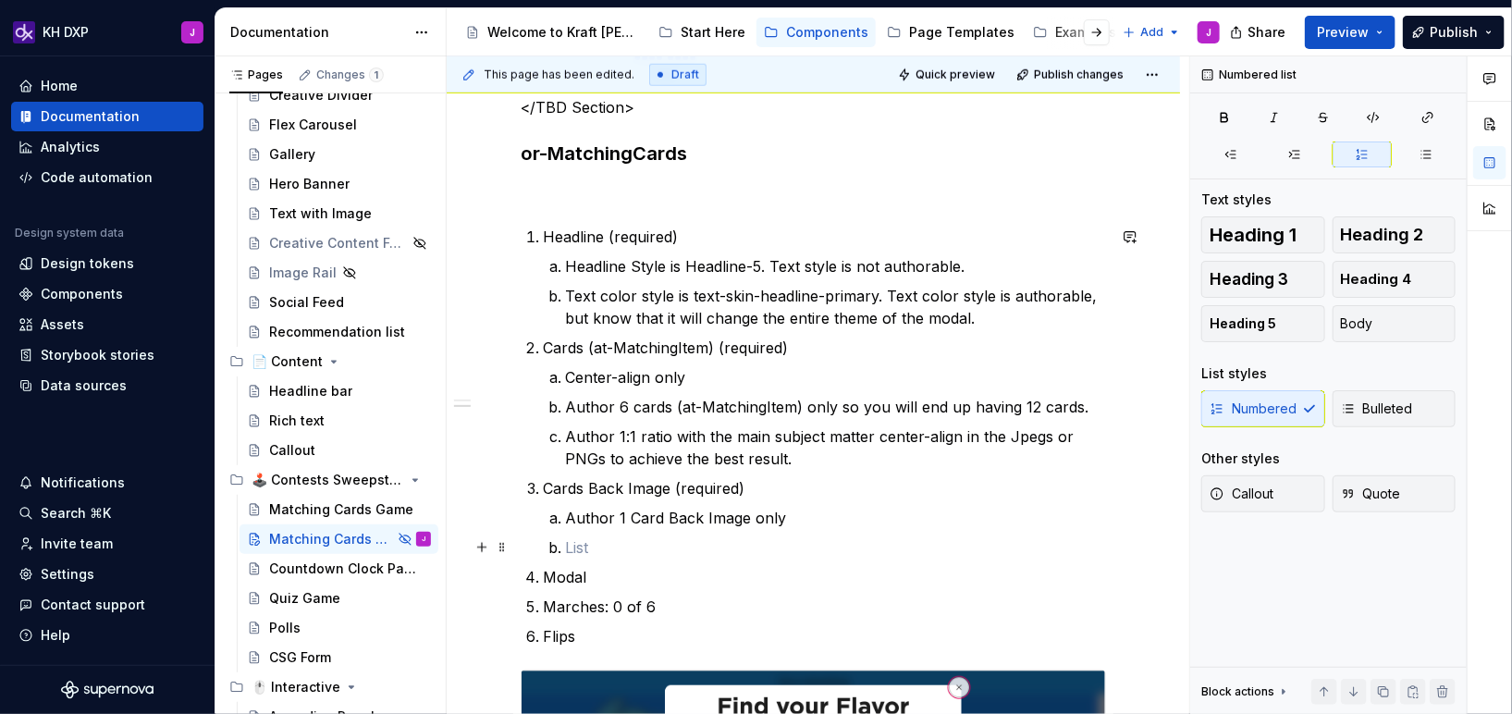
click at [710, 539] on p at bounding box center [835, 547] width 541 height 22
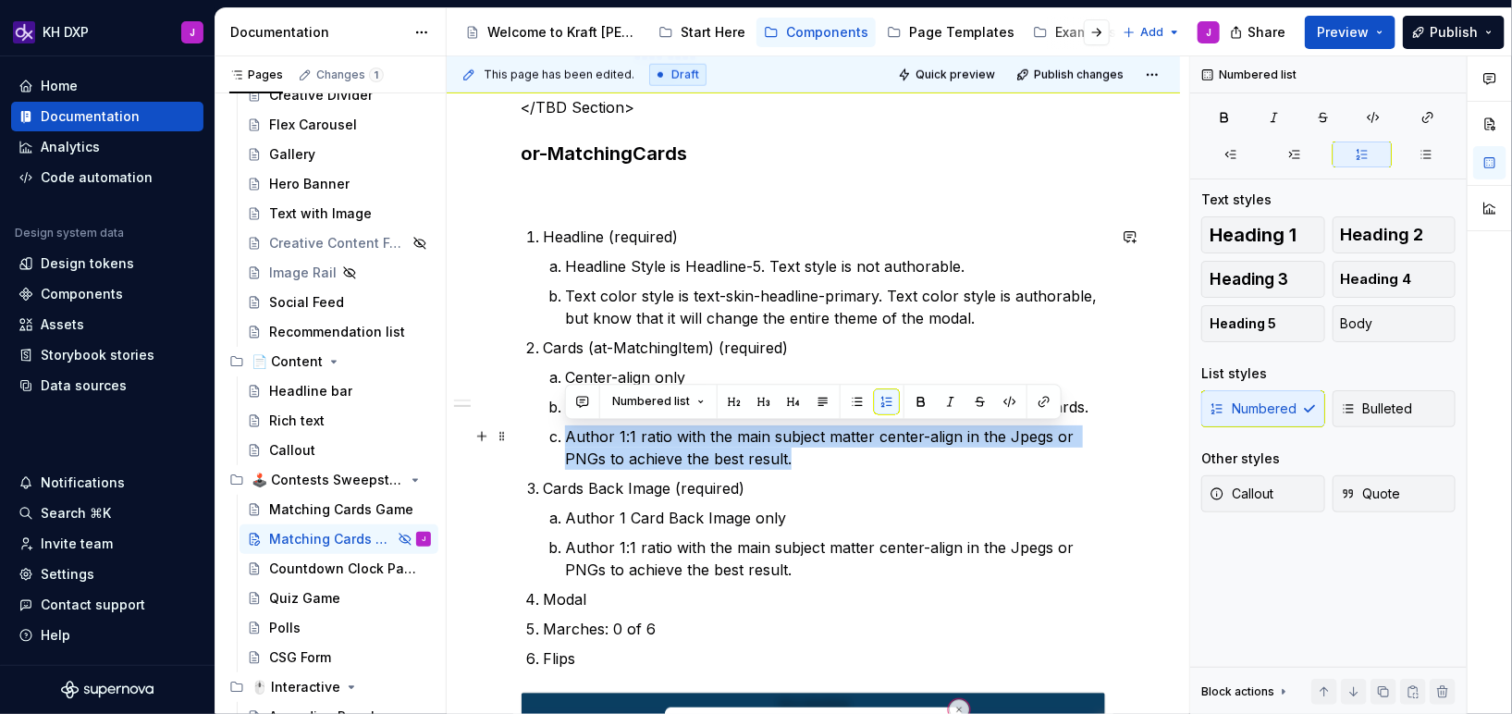
drag, startPoint x: 801, startPoint y: 460, endPoint x: 548, endPoint y: 429, distance: 255.3
click at [565, 429] on li "Author 1:1 ratio with the main subject matter center-align in the Jpegs or PNGs…" at bounding box center [835, 447] width 541 height 44
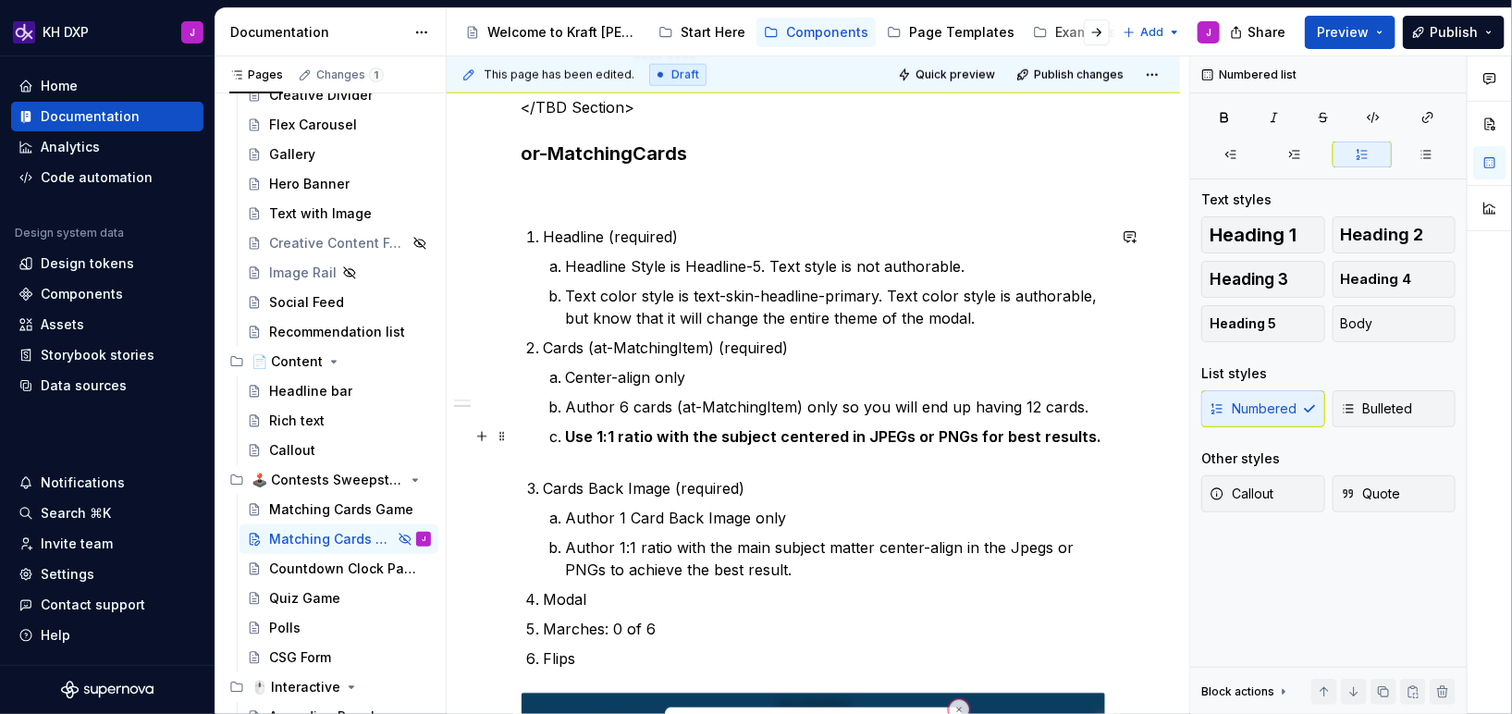
click at [647, 433] on strong "Use 1:1 ratio with the subject centered in JPEGs or PNGs for best results." at bounding box center [833, 436] width 536 height 18
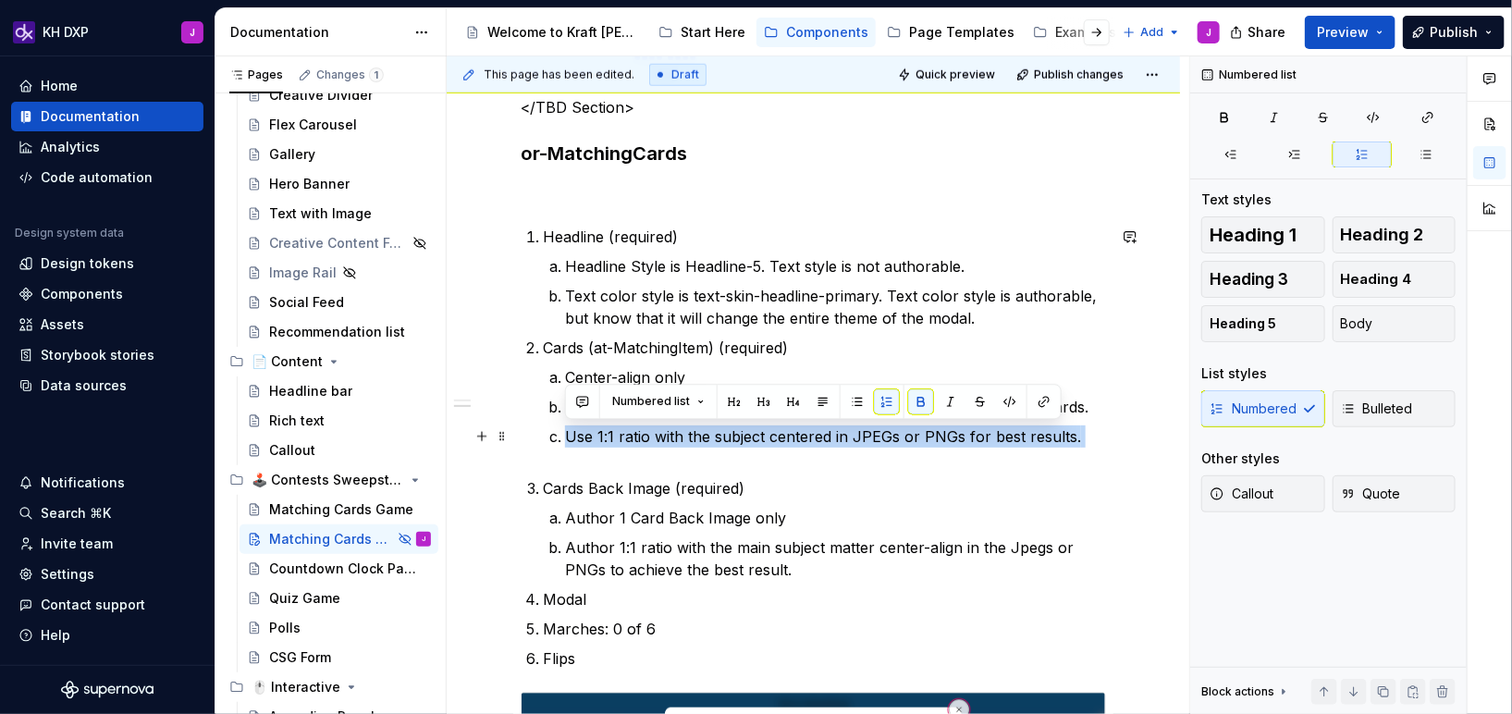
click at [636, 458] on p "Use 1:1 ratio with the subject centered in JPEGs or PNGs for best results." at bounding box center [835, 447] width 541 height 44
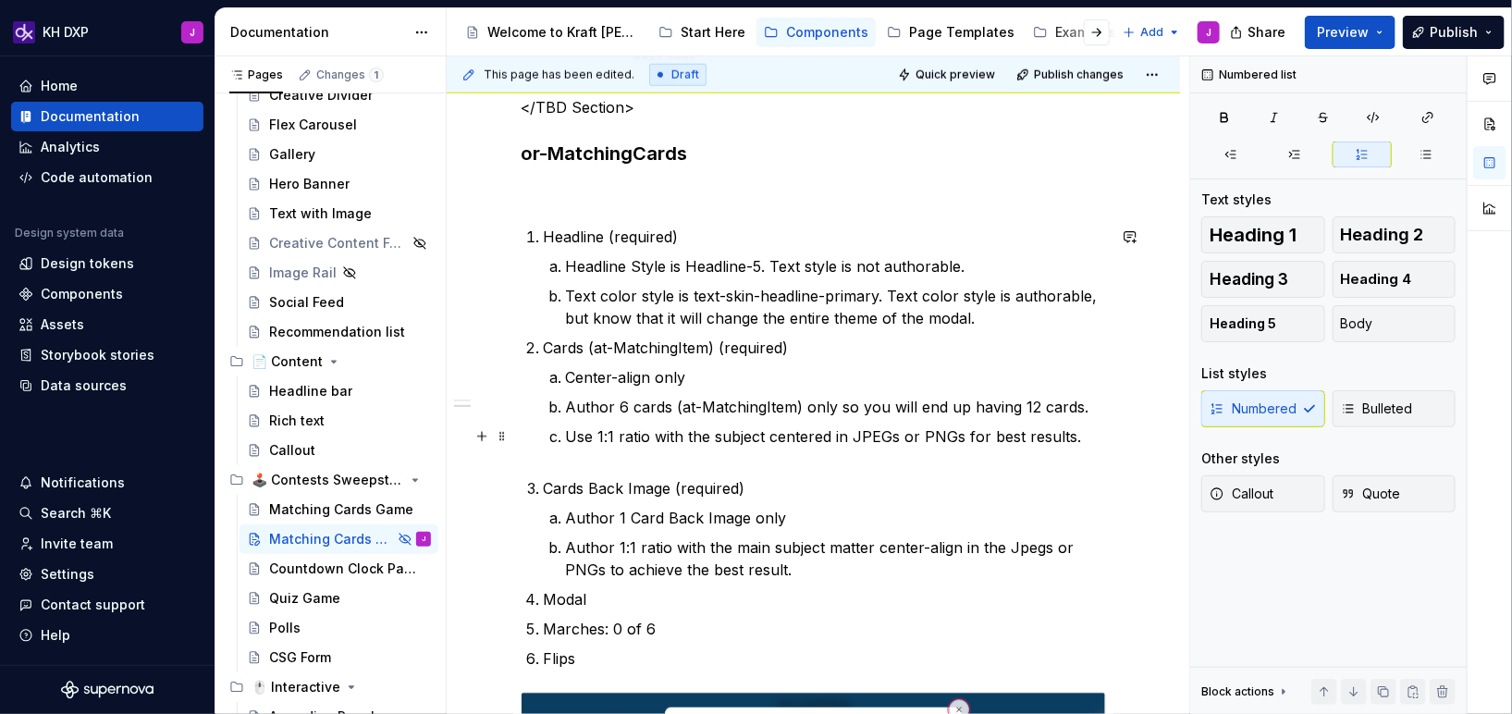
click at [635, 439] on p "Use 1:1 ratio with the subject centered in JPEGs or PNGs for best results." at bounding box center [835, 447] width 541 height 44
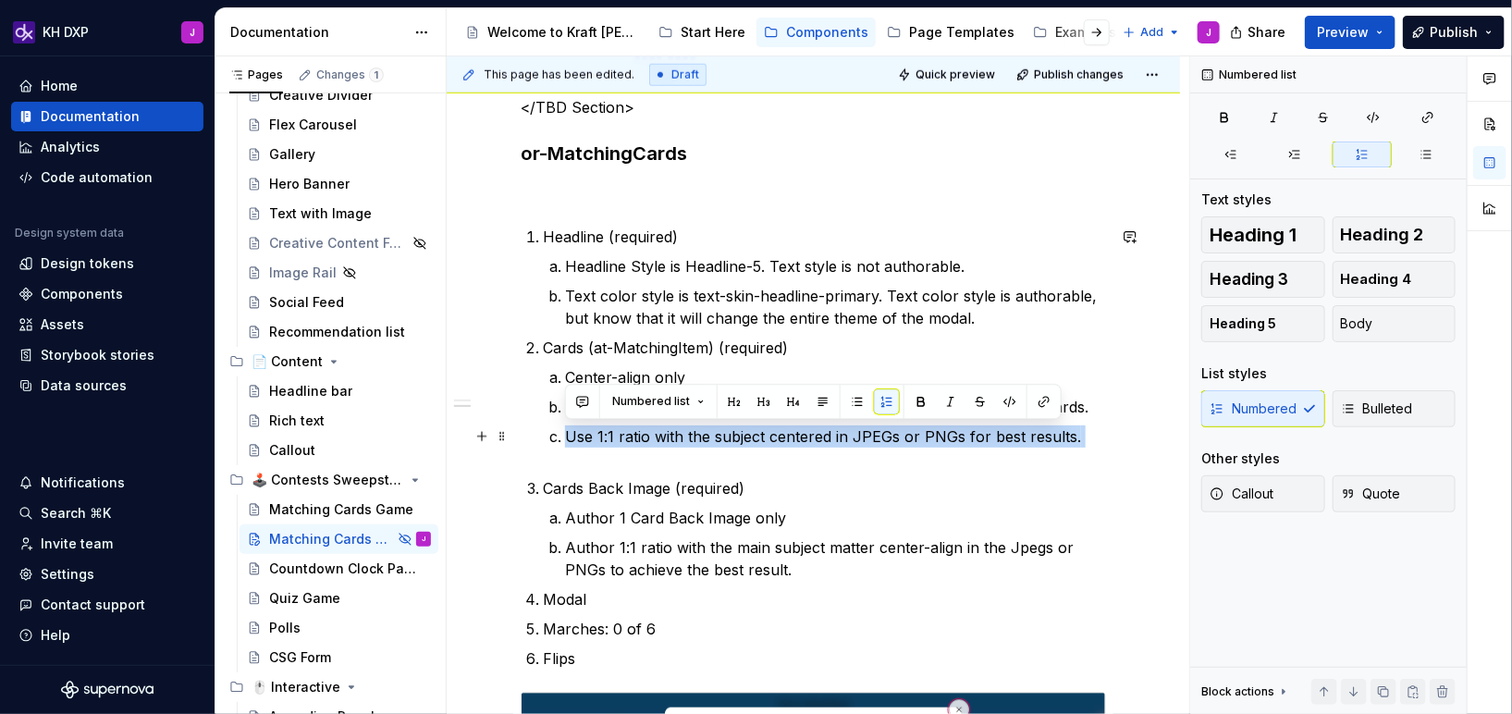
click at [635, 439] on p "Use 1:1 ratio with the subject centered in JPEGs or PNGs for best results." at bounding box center [835, 447] width 541 height 44
copy p "Use 1:1 ratio with the subject centered in JPEGs or PNGs for best results."
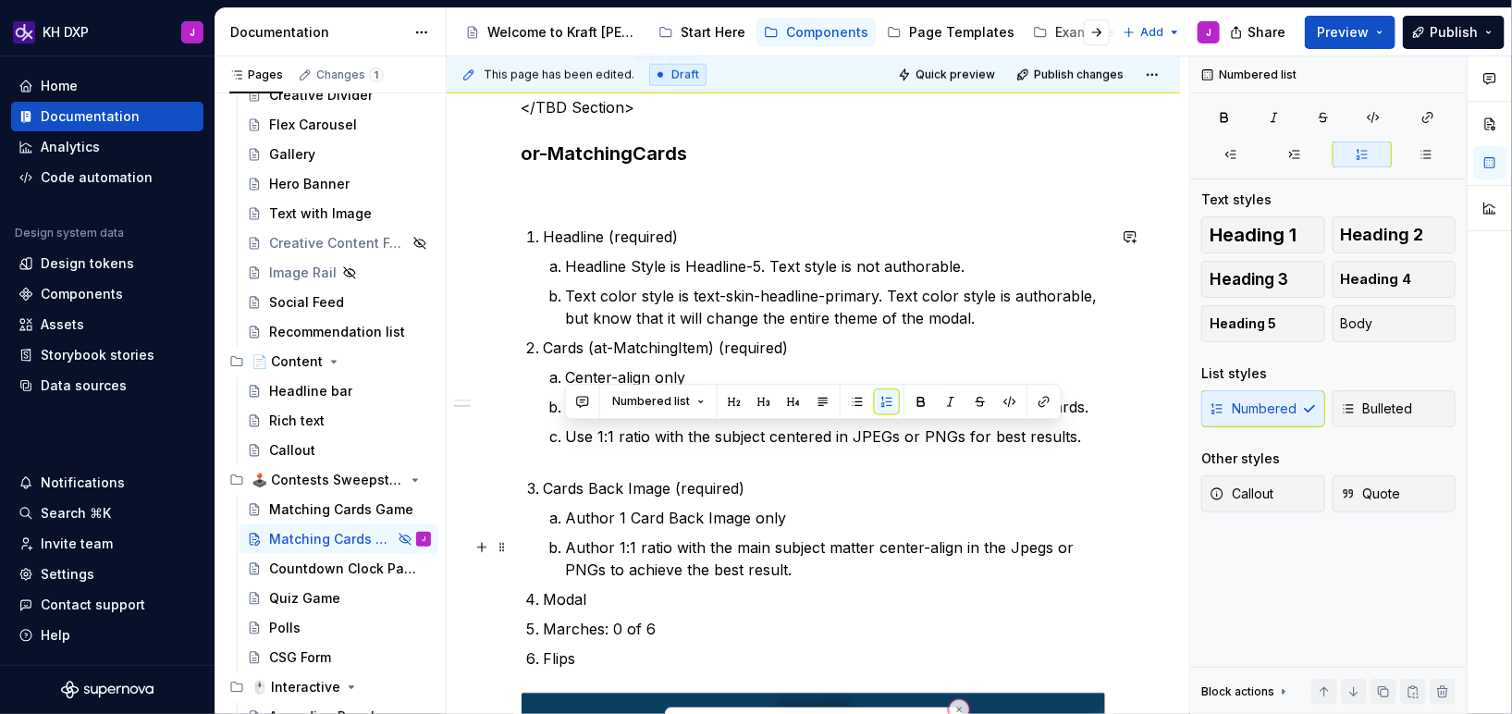
click at [651, 565] on p "Author 1:1 ratio with the main subject matter center-align in the Jpegs or PNGs…" at bounding box center [835, 558] width 541 height 44
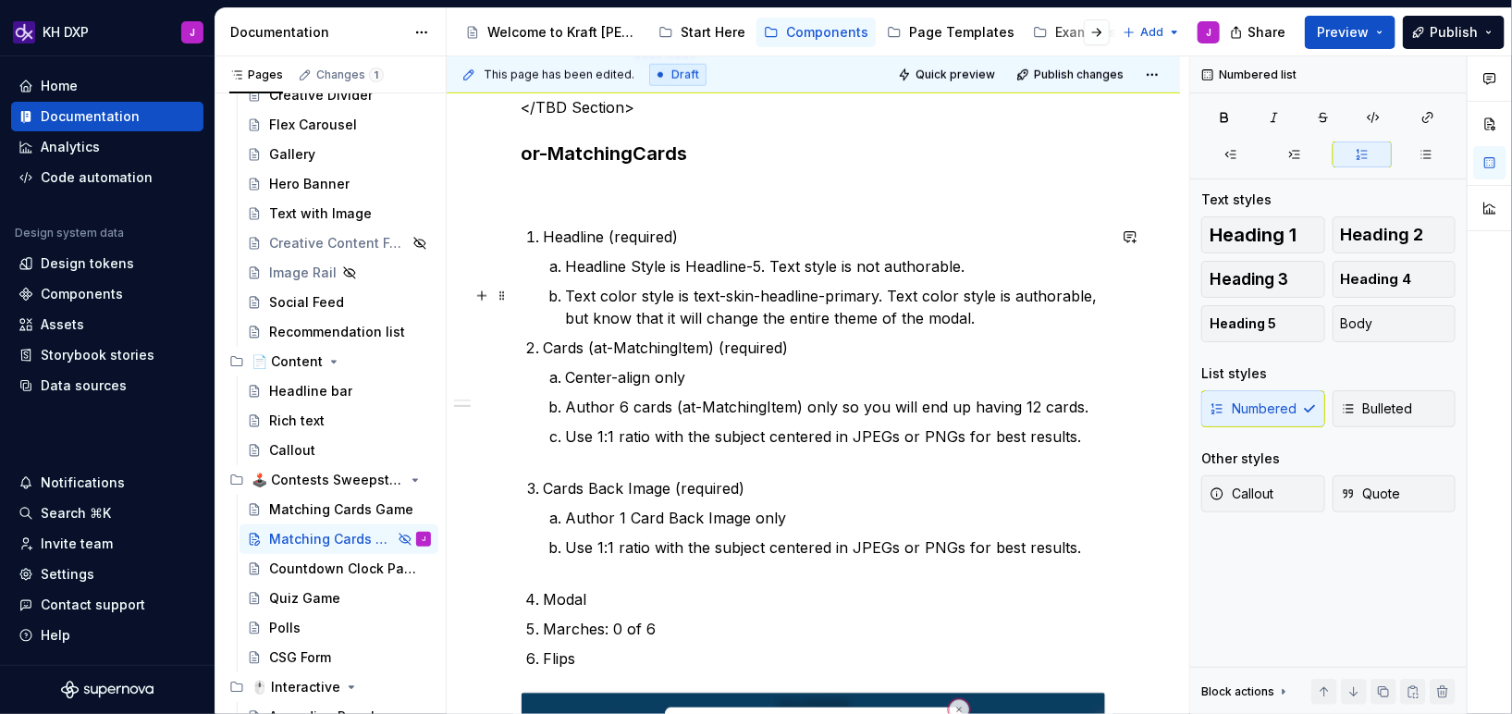
click at [992, 320] on p "Text color style is text-skin-headline-primary. Text color style is authorable,…" at bounding box center [835, 307] width 541 height 44
click at [817, 462] on p "Use 1:1 ratio with the subject centered in JPEGs or PNGs for best results." at bounding box center [835, 447] width 541 height 44
click at [995, 330] on ol "Headline (required) Headline Style is Headline-5. Text style is not authorable.…" at bounding box center [824, 448] width 563 height 444
click at [998, 317] on p "Text color style is text-skin-headline-primary. Text color style is authorable,…" at bounding box center [835, 307] width 541 height 44
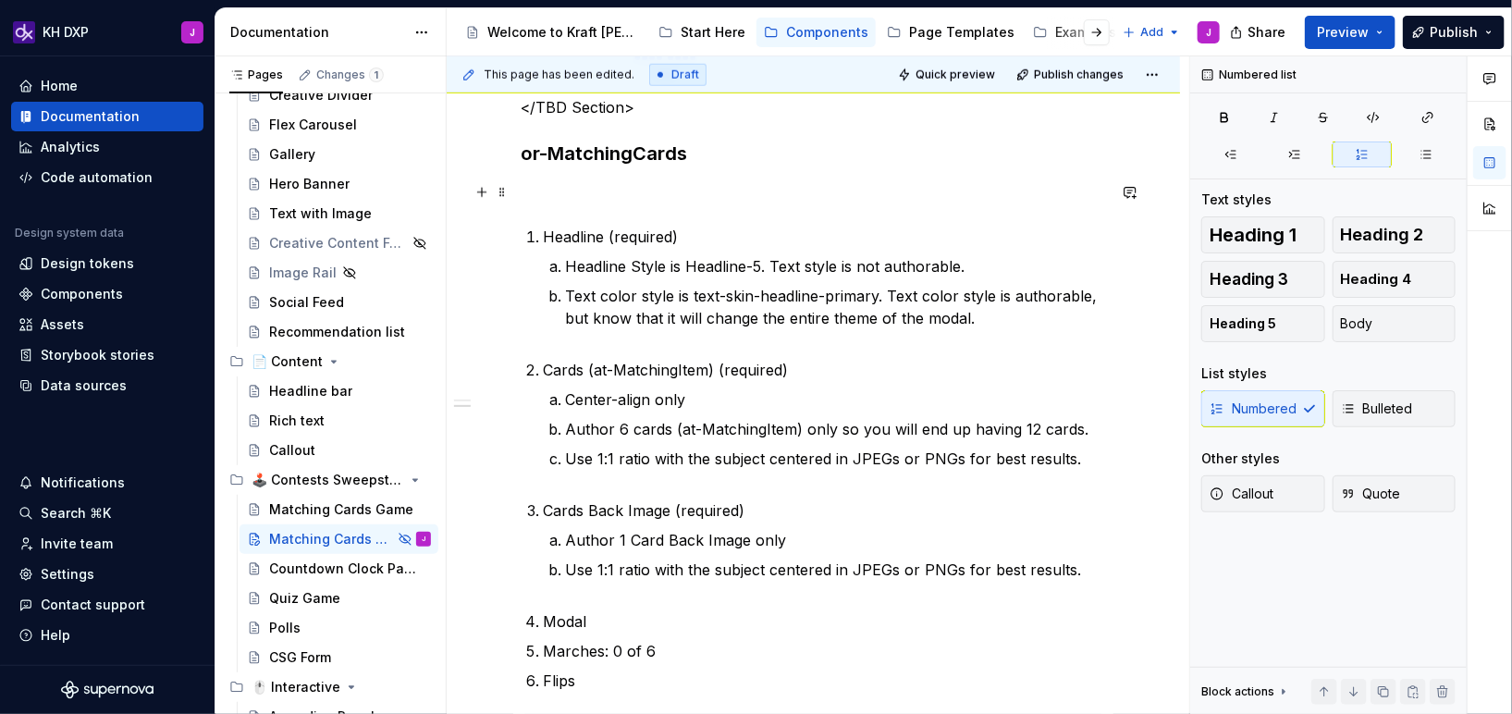
click at [962, 182] on p at bounding box center [813, 192] width 585 height 22
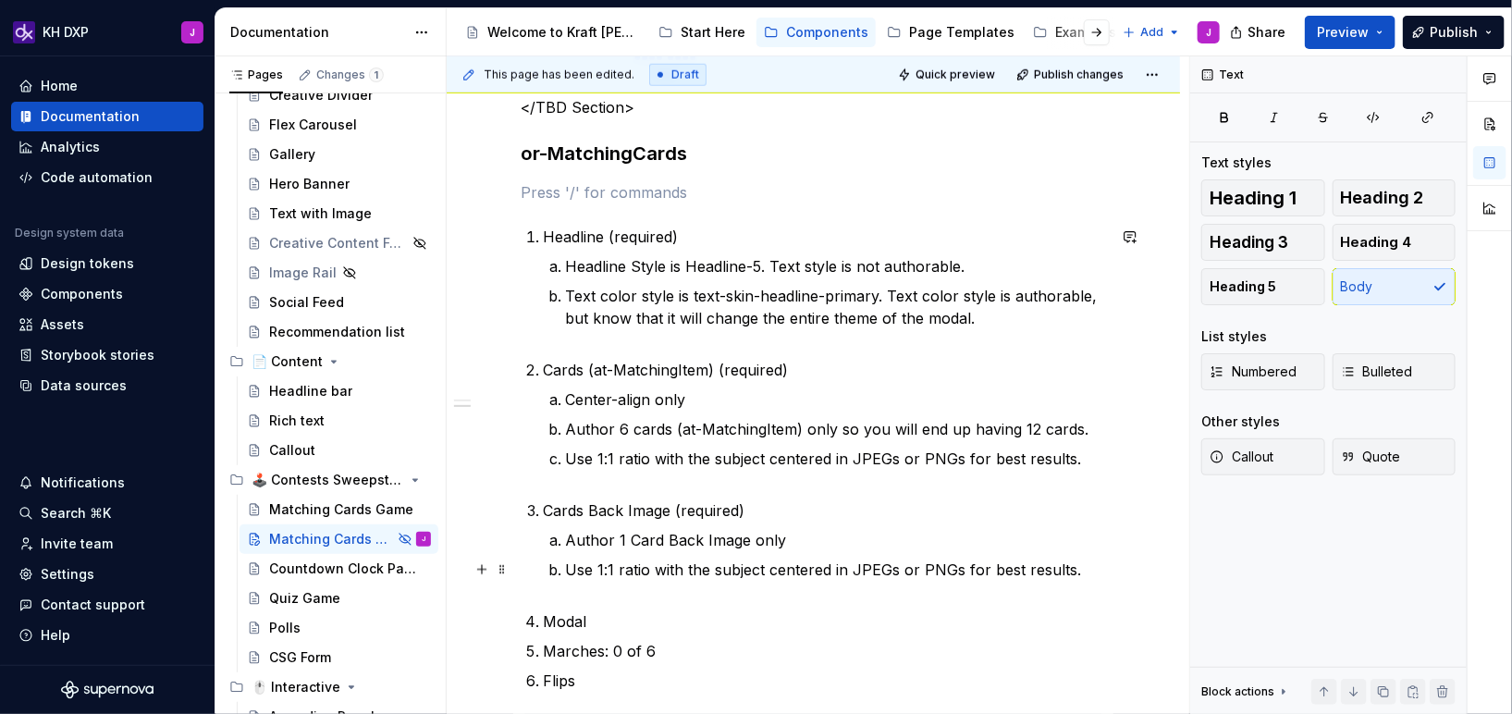
click at [722, 602] on ol "Headline (required) Headline Style is Headline-5. Text style is not authorable.…" at bounding box center [824, 459] width 563 height 466
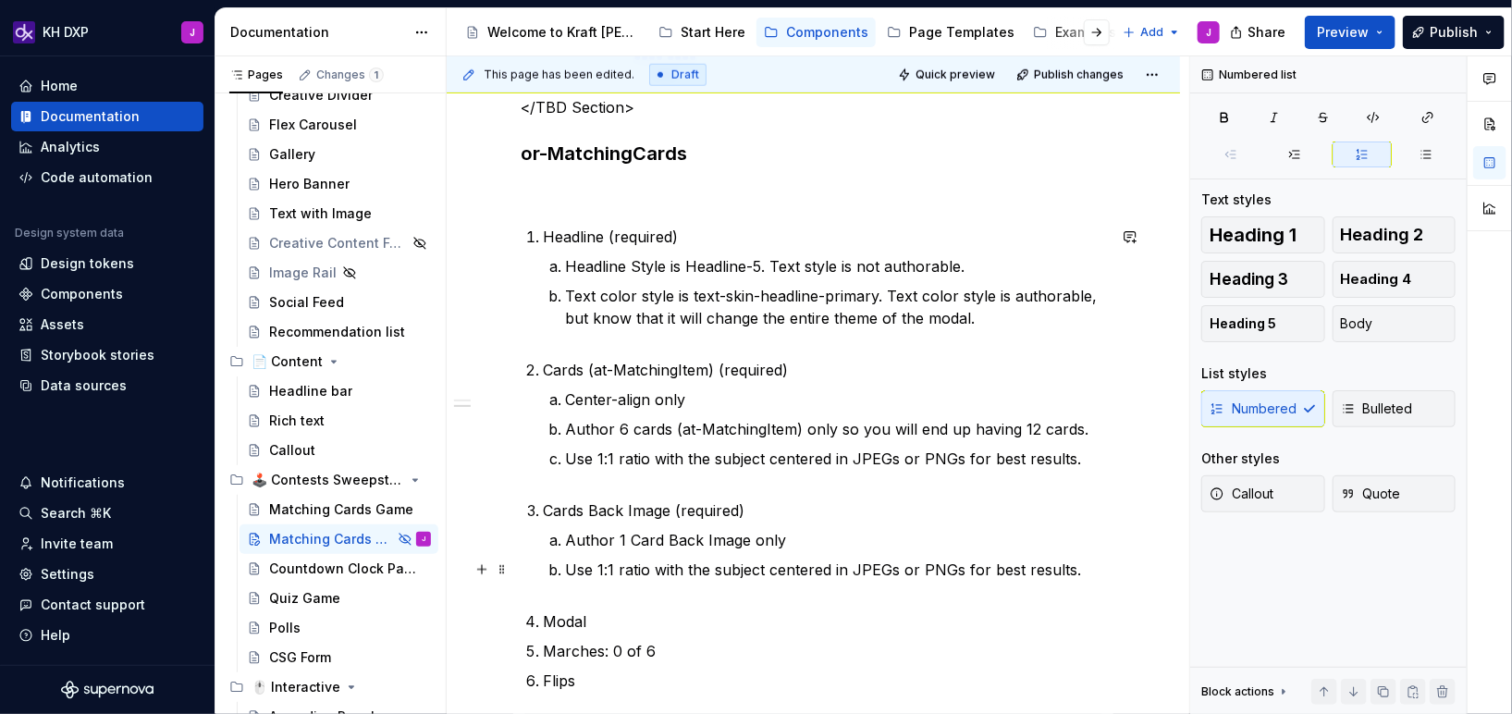
type textarea "*"
